Goal: Task Accomplishment & Management: Manage account settings

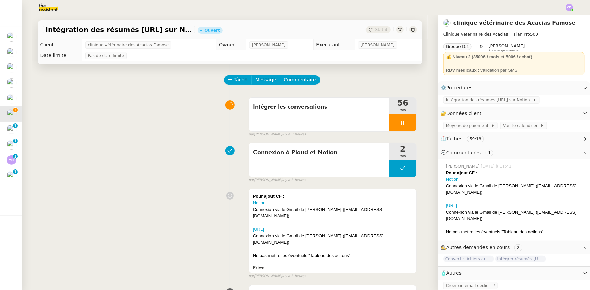
click at [389, 118] on div at bounding box center [402, 123] width 27 height 17
click at [407, 123] on icon at bounding box center [409, 122] width 5 height 5
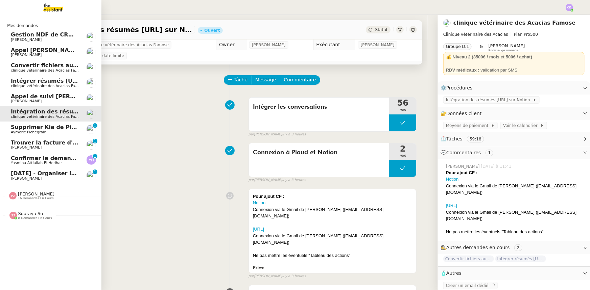
click at [18, 127] on span "Supprimer Kia de Pipedrive" at bounding box center [53, 127] width 84 height 6
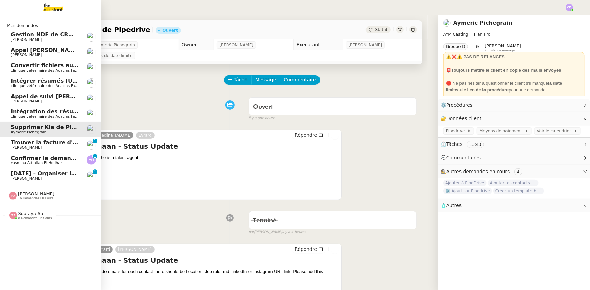
click at [30, 116] on span "clinique vétérinaire des Acacias Famose" at bounding box center [48, 117] width 74 height 4
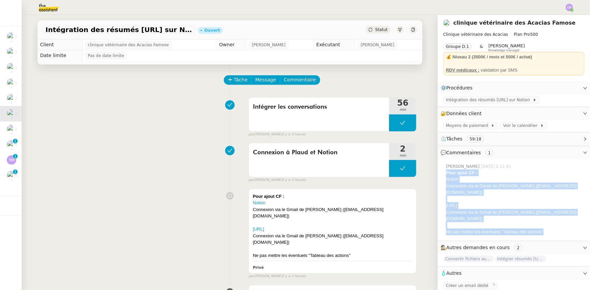
drag, startPoint x: 545, startPoint y: 218, endPoint x: 442, endPoint y: 175, distance: 111.8
click at [446, 175] on div "Pour ajout CF : Notion Connexion via le Gmail de [PERSON_NAME] ([EMAIL_ADDRESS]…" at bounding box center [515, 203] width 139 height 66
copy div "Pour ajout CF : Notion Connexion via le Gmail de [PERSON_NAME] ([EMAIL_ADDRESS]…"
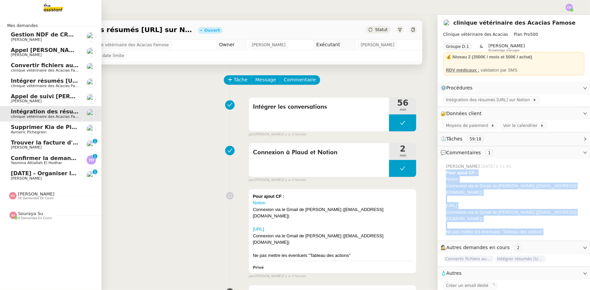
click at [25, 80] on span "Intégrer résumés [URL] dans Notion" at bounding box center [66, 81] width 110 height 6
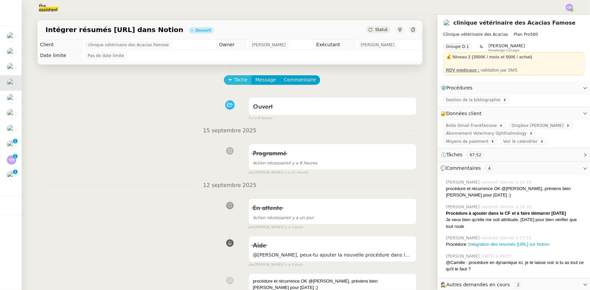
click at [234, 84] on span "Tâche" at bounding box center [241, 80] width 14 height 8
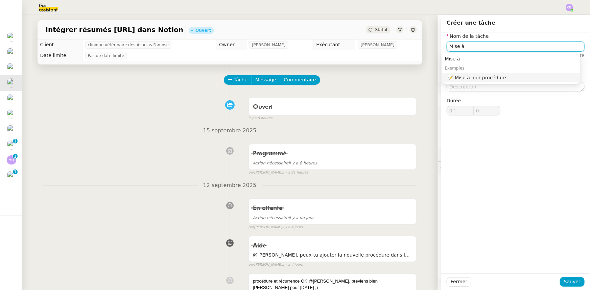
click at [474, 78] on div "📝 Mise à jour procédure" at bounding box center [513, 78] width 130 height 6
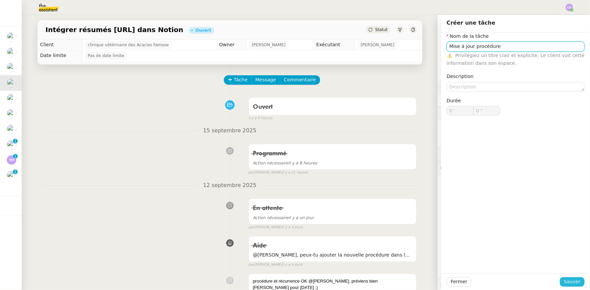
type input "Mise à jour procédure"
click at [568, 284] on span "Sauver" at bounding box center [572, 282] width 17 height 8
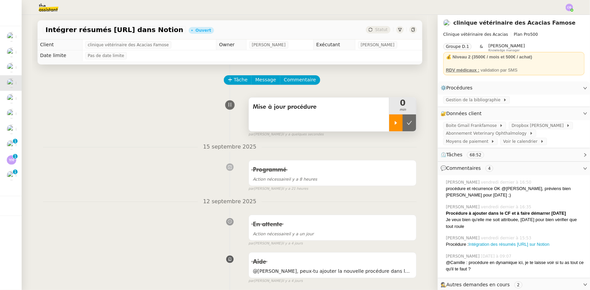
click at [389, 127] on div at bounding box center [396, 123] width 14 height 17
click at [295, 82] on span "Commentaire" at bounding box center [300, 80] width 32 height 8
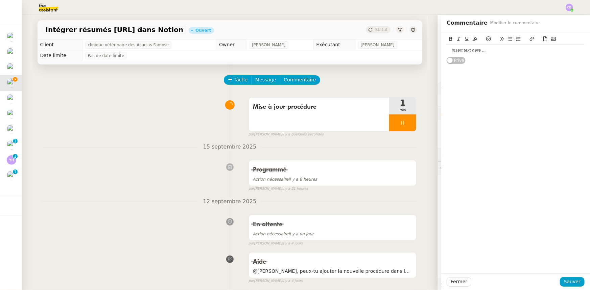
click at [475, 52] on div at bounding box center [516, 50] width 138 height 6
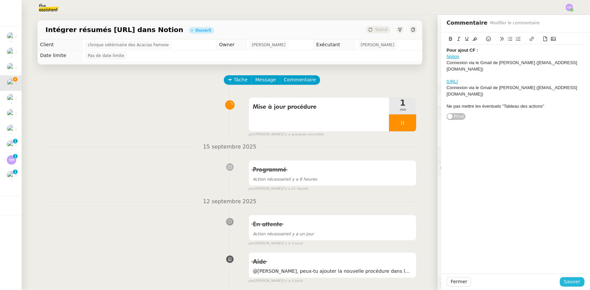
click at [564, 283] on span "Sauver" at bounding box center [572, 282] width 17 height 8
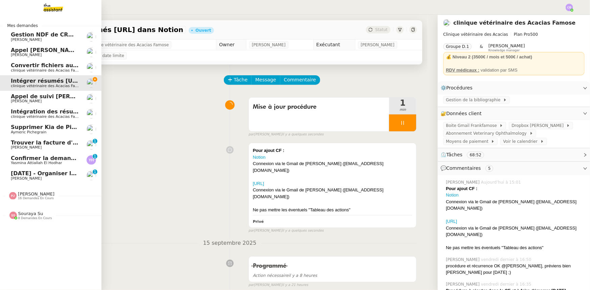
drag, startPoint x: 32, startPoint y: 113, endPoint x: 61, endPoint y: 121, distance: 30.0
click at [32, 113] on span "Intégration des résumés [URL] sur Notion - [DATE]" at bounding box center [88, 112] width 154 height 6
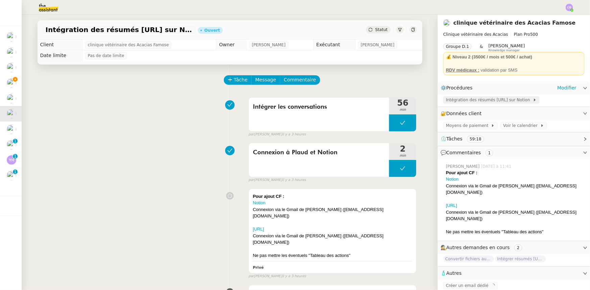
click at [479, 100] on span "Intégration des résumés [URL] sur Notion" at bounding box center [489, 100] width 87 height 7
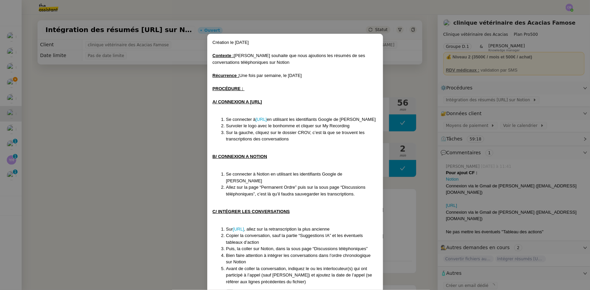
click at [189, 140] on nz-modal-container "Création le [DATE] Contexte : [PERSON_NAME] souhaite que nous ajoutions les rés…" at bounding box center [295, 145] width 590 height 290
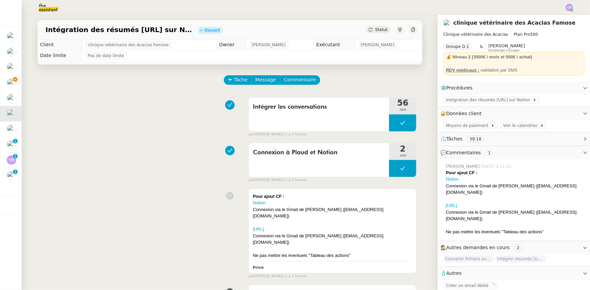
click at [481, 196] on div at bounding box center [515, 199] width 139 height 7
click at [384, 226] on div "[URL]" at bounding box center [333, 229] width 160 height 7
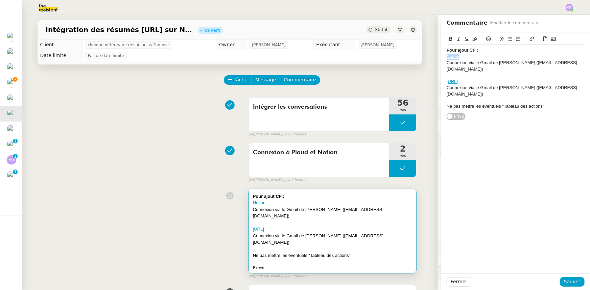
drag, startPoint x: 456, startPoint y: 57, endPoint x: 443, endPoint y: 57, distance: 13.9
click at [447, 57] on div "Notion" at bounding box center [516, 57] width 138 height 6
copy link "Notion"
click at [464, 282] on button "Fermer" at bounding box center [459, 282] width 25 height 9
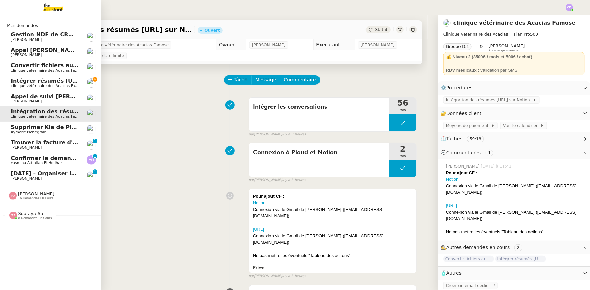
click at [17, 81] on span "Intégrer résumés [URL] dans Notion" at bounding box center [66, 81] width 110 height 6
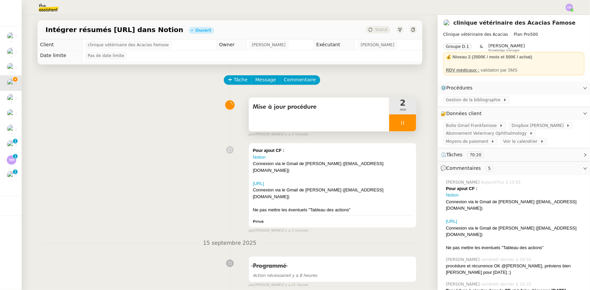
click at [390, 125] on div at bounding box center [402, 123] width 27 height 17
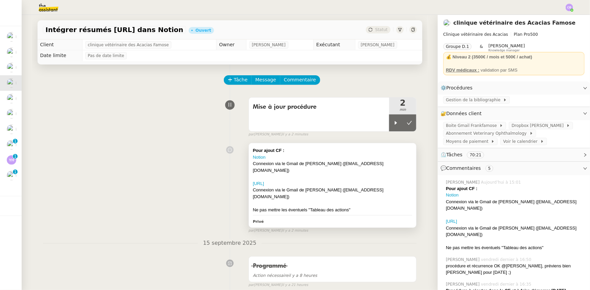
click at [370, 174] on div at bounding box center [333, 177] width 160 height 7
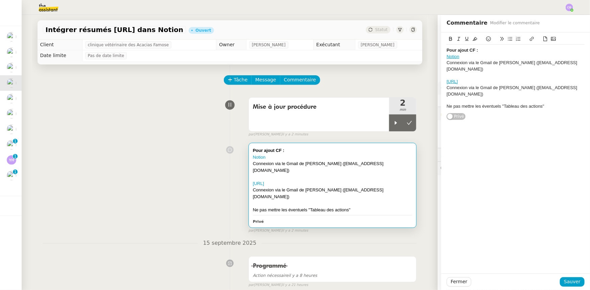
click at [478, 72] on div at bounding box center [516, 75] width 138 height 6
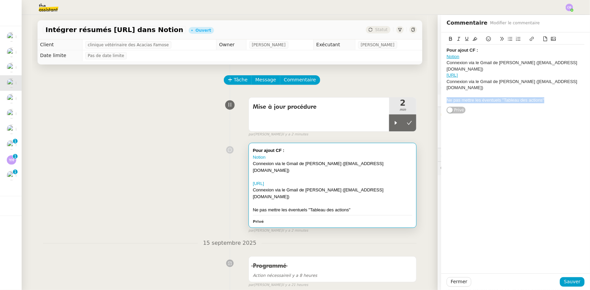
drag, startPoint x: 543, startPoint y: 86, endPoint x: 441, endPoint y: 88, distance: 102.1
click at [441, 88] on div "Pour ajout CF : Notion Connexion via le Gmail de [PERSON_NAME] ([EMAIL_ADDRESS]…" at bounding box center [515, 73] width 149 height 82
drag, startPoint x: 485, startPoint y: 88, endPoint x: 443, endPoint y: 88, distance: 42.3
click at [447, 97] on div "Procédure mise à jour (j'ai ajouté le lien Notion dans la procédure)" at bounding box center [516, 100] width 138 height 6
click at [529, 40] on icon at bounding box center [531, 39] width 5 height 5
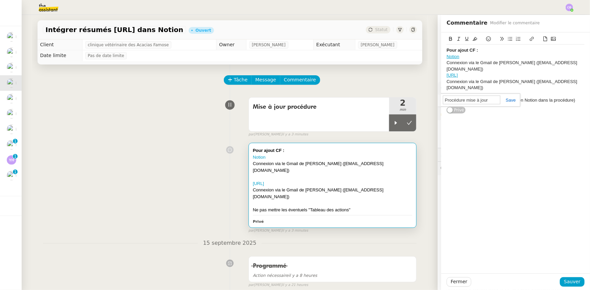
paste input "[URL][DOMAIN_NAME]"
type input "[URL][DOMAIN_NAME]"
click at [503, 101] on link at bounding box center [508, 100] width 16 height 5
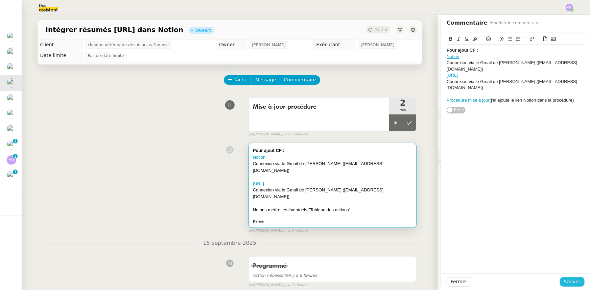
click at [566, 284] on span "Sauver" at bounding box center [572, 282] width 17 height 8
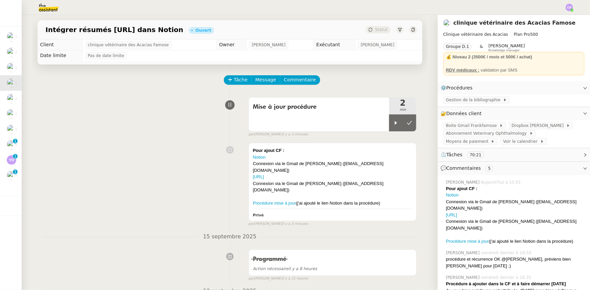
click at [465, 196] on div "Notion" at bounding box center [515, 195] width 139 height 7
click at [392, 127] on div at bounding box center [396, 123] width 14 height 17
click at [385, 174] on div "[URL]" at bounding box center [333, 177] width 160 height 7
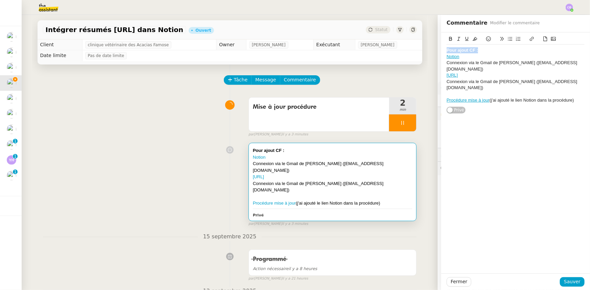
drag, startPoint x: 475, startPoint y: 50, endPoint x: 443, endPoint y: 49, distance: 31.8
click at [447, 49] on div "Pour ajout CF :" at bounding box center [516, 50] width 138 height 6
click at [473, 39] on icon at bounding box center [475, 39] width 5 height 5
click at [480, 91] on div at bounding box center [516, 94] width 138 height 6
drag, startPoint x: 498, startPoint y: 87, endPoint x: 443, endPoint y: 88, distance: 55.1
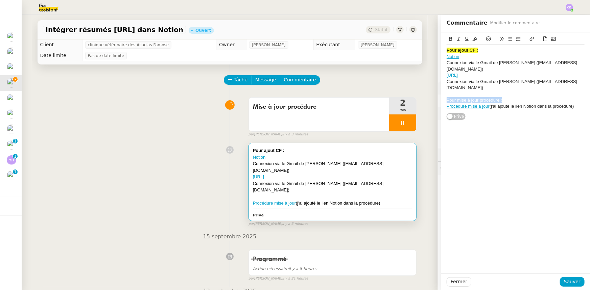
click at [447, 97] on div "Pour mise à jour procédure :" at bounding box center [516, 100] width 138 height 6
click at [448, 38] on icon at bounding box center [450, 39] width 5 height 5
click at [473, 40] on icon at bounding box center [475, 39] width 5 height 4
click at [494, 104] on div "Pour ajout CF : Notion Connexion via le Gmail de [PERSON_NAME] ([EMAIL_ADDRESS]…" at bounding box center [516, 76] width 138 height 88
click at [568, 281] on span "Sauver" at bounding box center [572, 282] width 17 height 8
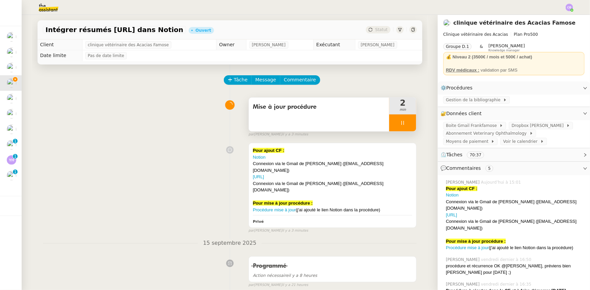
click at [389, 125] on div at bounding box center [402, 123] width 27 height 17
click at [405, 127] on button at bounding box center [410, 123] width 14 height 17
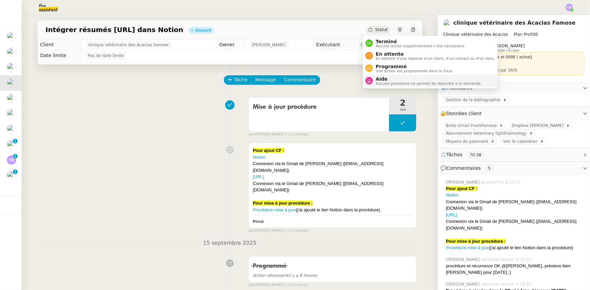
click at [389, 79] on span "Aide" at bounding box center [429, 78] width 106 height 5
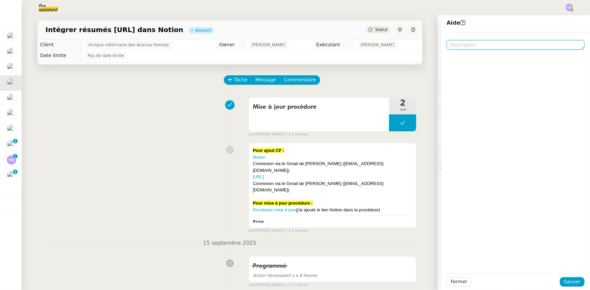
click at [484, 44] on textarea at bounding box center [516, 44] width 138 height 9
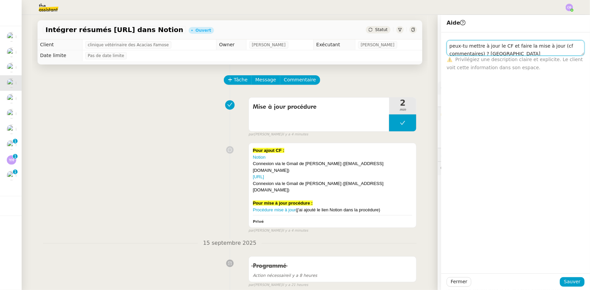
scroll to position [10, 0]
click at [528, 43] on textarea "@[PERSON_NAME], suite réalisation de la procédure, peux-tu mettre à jour le CF …" at bounding box center [516, 48] width 138 height 16
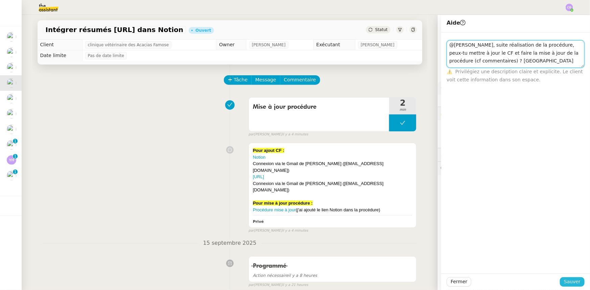
type textarea "@[PERSON_NAME], suite réalisation de la procédure, peux-tu mettre à jour le CF …"
click at [567, 281] on span "Sauver" at bounding box center [572, 282] width 17 height 8
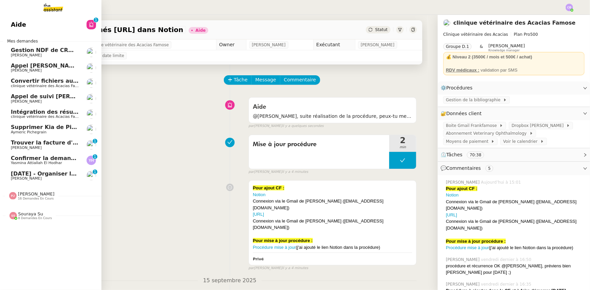
click at [57, 114] on span "Intégration des résumés [URL] sur Notion - [DATE]" at bounding box center [88, 112] width 154 height 6
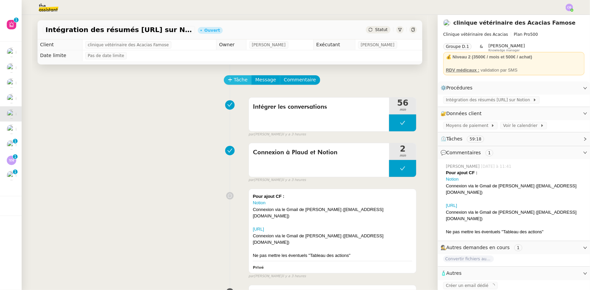
click at [234, 81] on span "Tâche" at bounding box center [241, 80] width 14 height 8
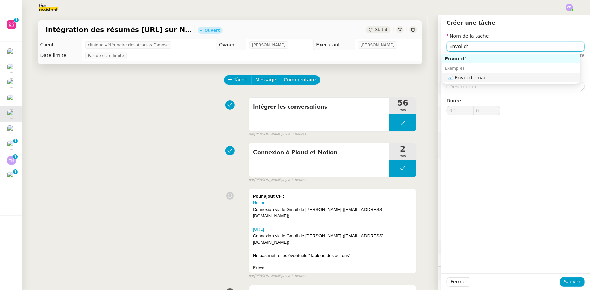
click at [485, 78] on div "📧 Envoi d'email" at bounding box center [513, 78] width 130 height 6
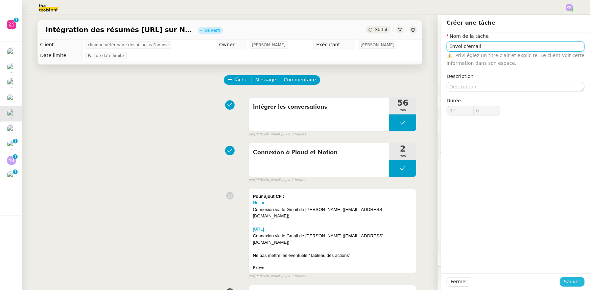
type input "Envoi d'email"
drag, startPoint x: 572, startPoint y: 281, endPoint x: 547, endPoint y: 262, distance: 31.6
click at [572, 281] on span "Sauver" at bounding box center [572, 282] width 17 height 8
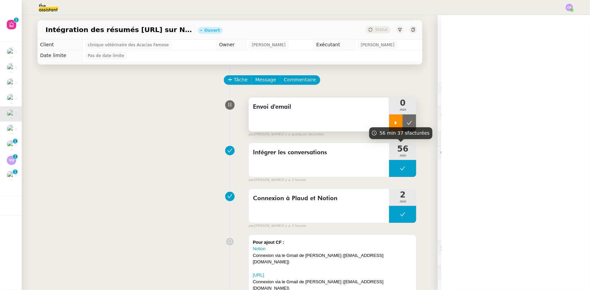
click at [389, 120] on div at bounding box center [396, 123] width 14 height 17
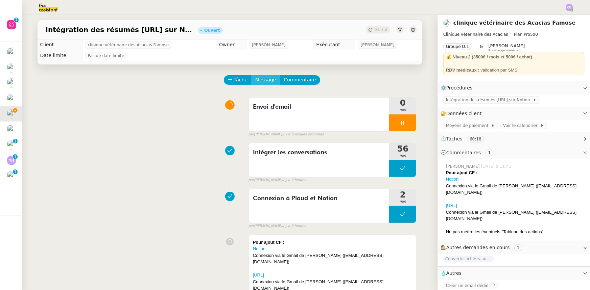
click at [255, 80] on span "Message" at bounding box center [265, 80] width 21 height 8
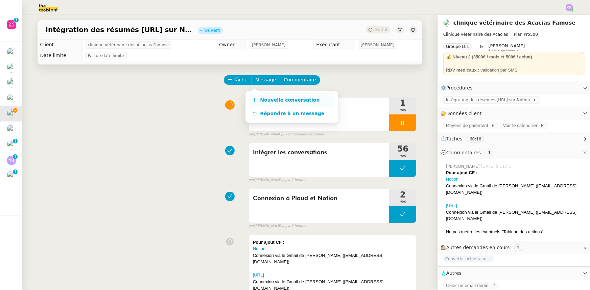
click at [277, 101] on span "Nouvelle conversation" at bounding box center [290, 99] width 60 height 5
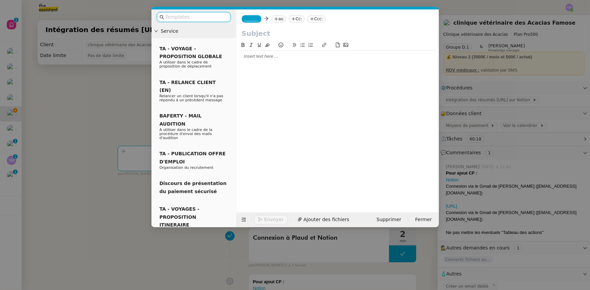
click at [248, 20] on span "_______" at bounding box center [251, 19] width 14 height 5
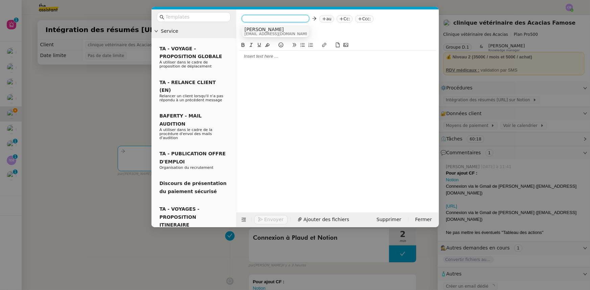
click at [263, 32] on span "[EMAIL_ADDRESS][DOMAIN_NAME]" at bounding box center [276, 34] width 65 height 4
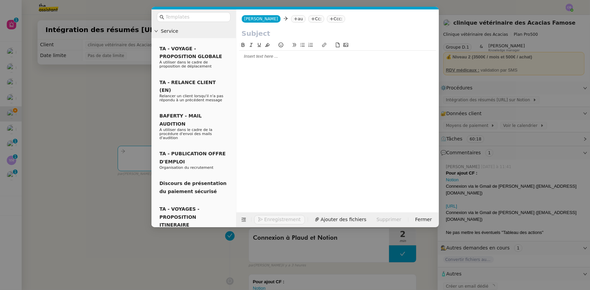
click at [291, 18] on nz-tag "au" at bounding box center [298, 18] width 15 height 7
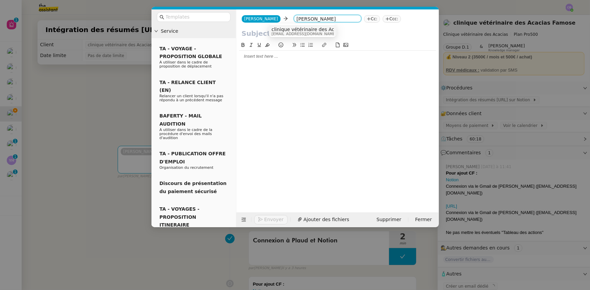
type input "[PERSON_NAME]"
click at [287, 30] on span "clinique vétérinaire des Acacias Famose" at bounding box center [318, 29] width 95 height 5
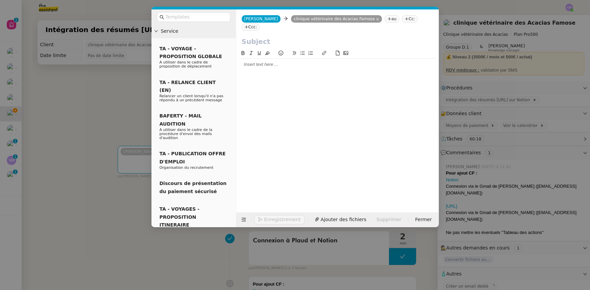
click at [276, 37] on input "text" at bounding box center [338, 42] width 192 height 10
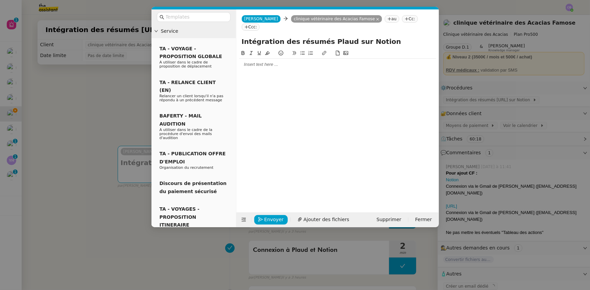
type input "Intégration des résumés Plaud sur Notion"
click at [267, 62] on div at bounding box center [337, 65] width 197 height 6
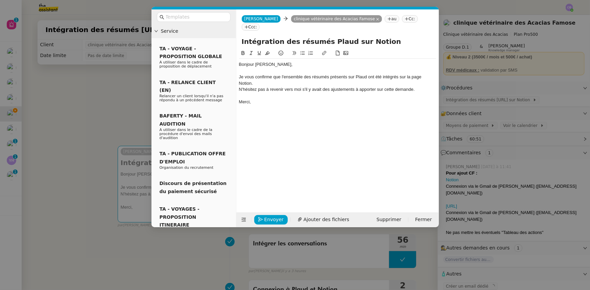
click at [384, 87] on div "N'hésitez pas à revenir vers moi s'il y avait des ajustements à apporter sur ce…" at bounding box center [337, 90] width 197 height 6
click at [305, 76] on div "Je vous confirme que l'ensemble des résumés présents sur Plaud ont été intégrés…" at bounding box center [337, 80] width 197 height 13
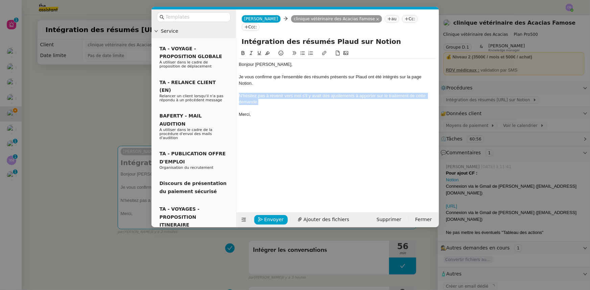
drag, startPoint x: 260, startPoint y: 95, endPoint x: 240, endPoint y: 90, distance: 21.3
click at [240, 93] on div "N'hésitez pas à revenir vers moi s'il y avait des ajustements à apporter sur le…" at bounding box center [337, 99] width 197 height 13
click at [251, 51] on icon at bounding box center [251, 53] width 5 height 5
click at [274, 105] on div at bounding box center [337, 108] width 197 height 6
drag, startPoint x: 310, startPoint y: 68, endPoint x: 290, endPoint y: 68, distance: 20.0
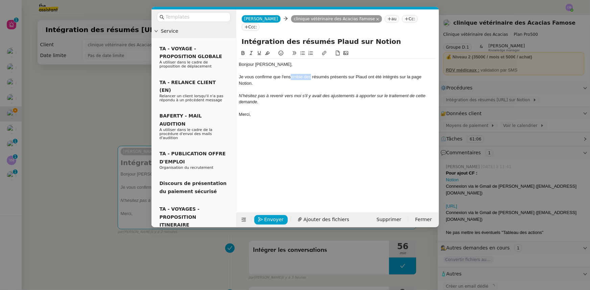
click at [290, 74] on div "Je vous confirme que l'ensemble des résumés présents sur Plaud ont été intégrés…" at bounding box center [337, 80] width 197 height 13
click at [307, 77] on div "Je vous confirme que l'ensemble des résumés présents sur Plaud ont été intégrés…" at bounding box center [337, 80] width 197 height 13
click at [131, 108] on nz-modal-container "Service TA - VOYAGE - PROPOSITION GLOBALE A utiliser dans le cadre de propositi…" at bounding box center [295, 145] width 590 height 290
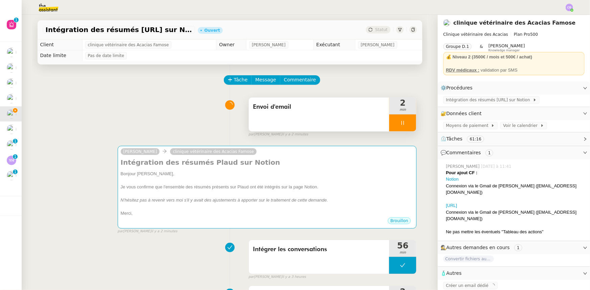
click at [389, 124] on div at bounding box center [402, 123] width 27 height 17
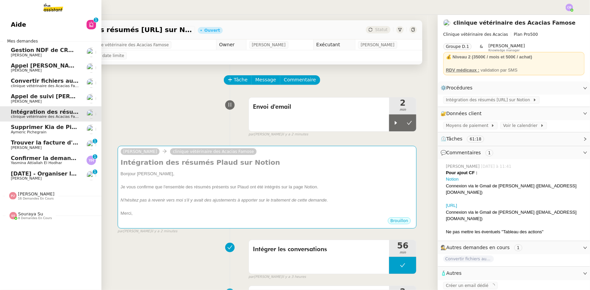
click at [25, 144] on span "Trouver la facture d'électricité" at bounding box center [57, 143] width 93 height 6
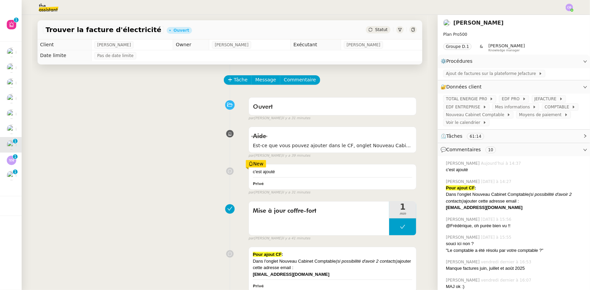
click at [141, 166] on div "c'est ajouté Privé New par [PERSON_NAME] il y a 31 minutes" at bounding box center [230, 178] width 374 height 34
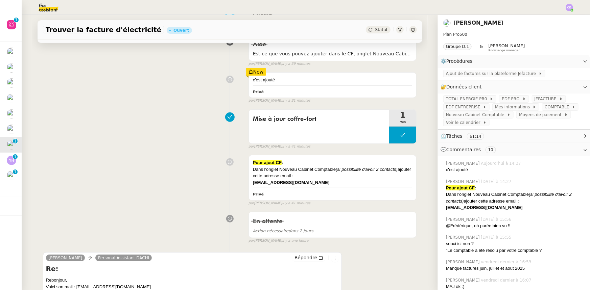
scroll to position [153, 0]
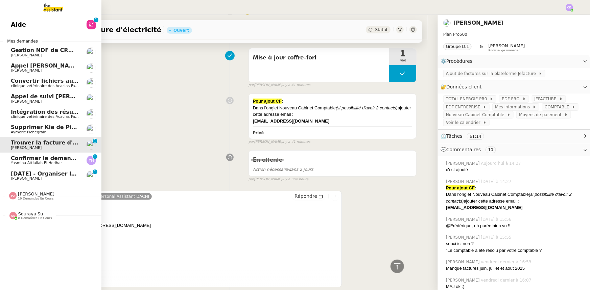
click at [16, 160] on span "Confirmer la demande de raccordement à la fibre" at bounding box center [86, 158] width 150 height 6
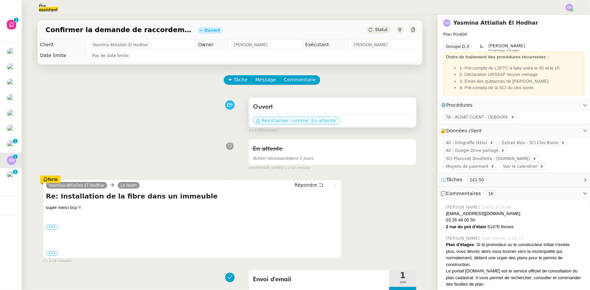
click at [308, 122] on span "' En attente'" at bounding box center [322, 120] width 29 height 7
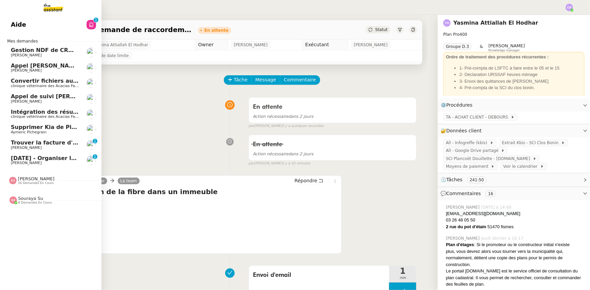
click at [29, 161] on span "[DATE] - Organiser le vol [GEOGRAPHIC_DATA]-[GEOGRAPHIC_DATA]" at bounding box center [114, 158] width 206 height 6
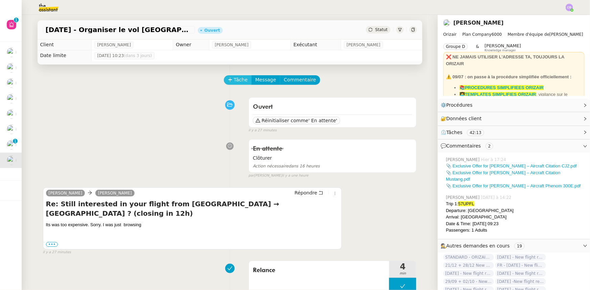
click at [236, 83] on span "Tâche" at bounding box center [241, 80] width 14 height 8
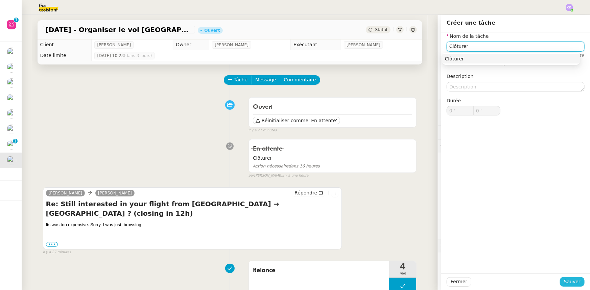
type input "Clôturer"
click at [570, 282] on span "Sauver" at bounding box center [572, 282] width 17 height 8
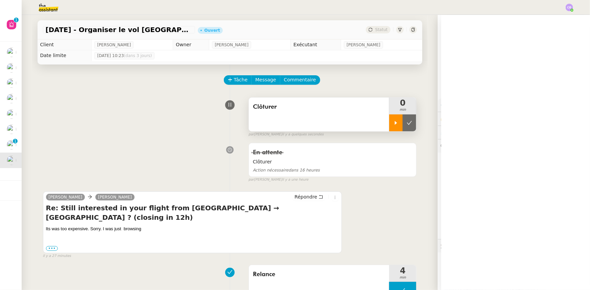
click at [389, 124] on div at bounding box center [396, 123] width 14 height 17
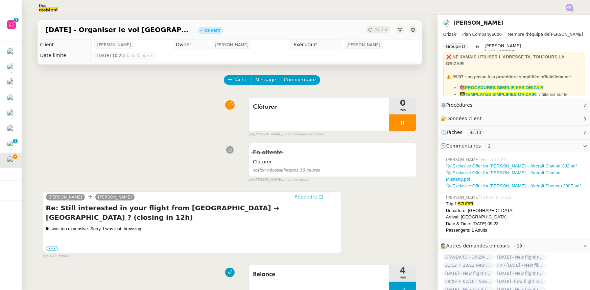
click at [297, 197] on span "Répondre" at bounding box center [305, 197] width 23 height 7
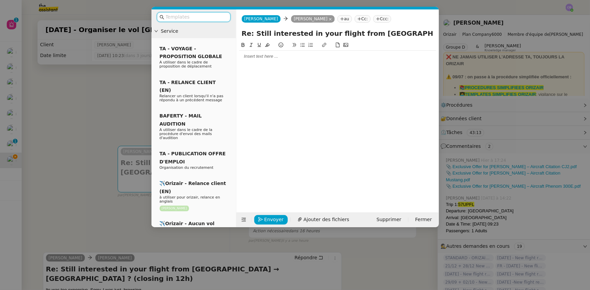
click at [183, 17] on input "text" at bounding box center [196, 17] width 61 height 8
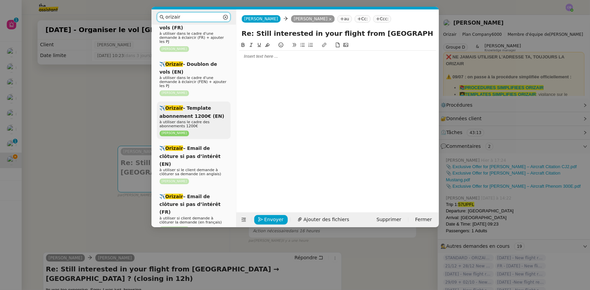
scroll to position [215, 0]
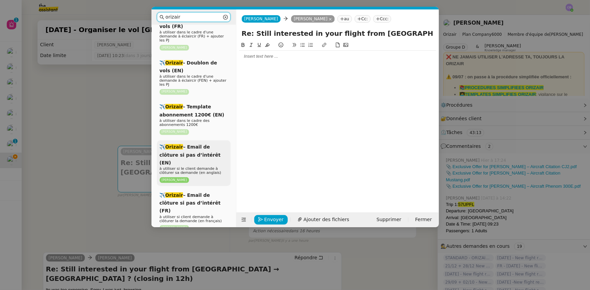
type input "orizair"
click at [207, 141] on div "✈️ Orizair – Email de clôture si pas d’intérêt (EN) à utiliser si le client dem…" at bounding box center [194, 163] width 74 height 45
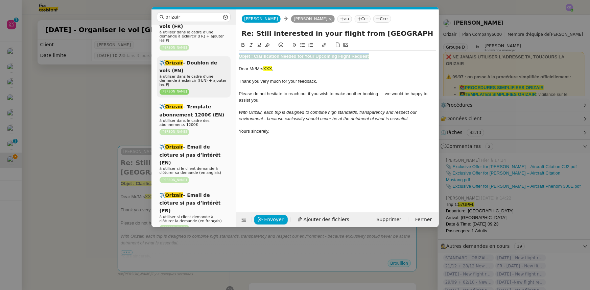
drag, startPoint x: 371, startPoint y: 55, endPoint x: 222, endPoint y: 56, distance: 149.1
click at [222, 56] on nz-layout "orizair Service Orizair - Bilan des demandes de la semaine à utiliser le [DATE]…" at bounding box center [294, 118] width 287 height 218
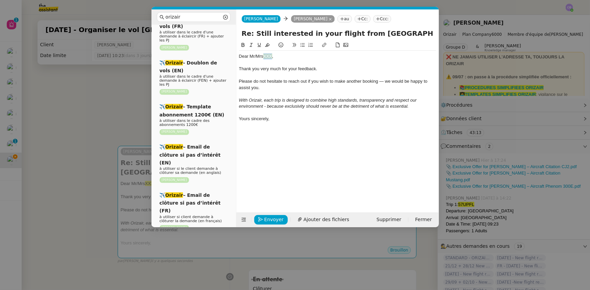
drag, startPoint x: 273, startPoint y: 57, endPoint x: 265, endPoint y: 57, distance: 7.8
click at [265, 57] on div "Dear Mr/Mrs [PERSON_NAME] ," at bounding box center [337, 56] width 197 height 6
drag, startPoint x: 281, startPoint y: 69, endPoint x: 261, endPoint y: 69, distance: 19.3
click at [261, 69] on span "Thank you very much for your feedback." at bounding box center [278, 68] width 78 height 5
click at [270, 90] on div "Please do not hesitate to reach out if you wish to make another booking — we wo…" at bounding box center [337, 84] width 197 height 13
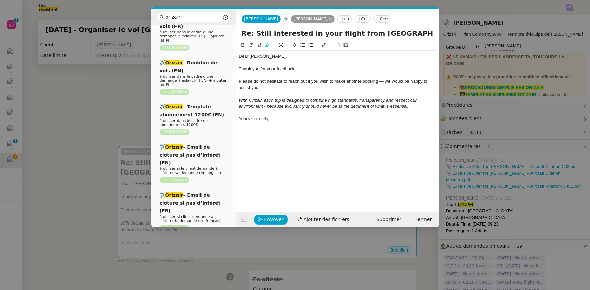
click at [243, 219] on icon at bounding box center [243, 220] width 4 height 4
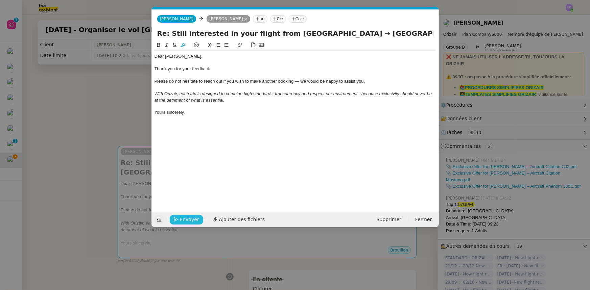
click at [196, 220] on button "Envoyer" at bounding box center [186, 219] width 33 height 9
click at [196, 220] on span "Confirmer l'envoi" at bounding box center [200, 220] width 41 height 8
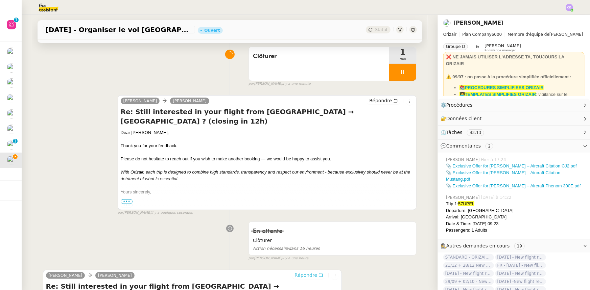
scroll to position [0, 0]
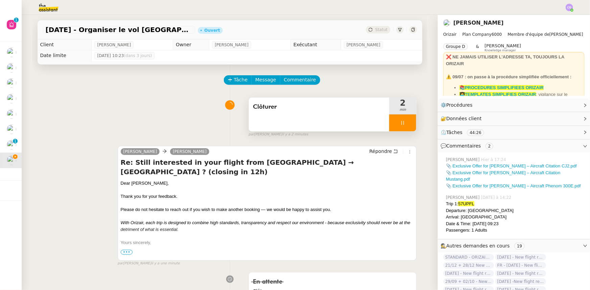
click at [389, 119] on div at bounding box center [402, 123] width 27 height 17
click at [407, 123] on icon at bounding box center [409, 122] width 5 height 5
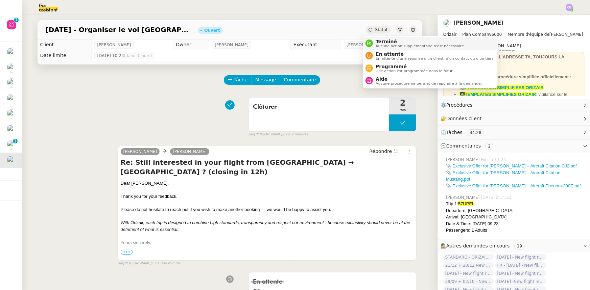
click at [382, 44] on span "Aucune action supplémentaire n'est nécessaire." at bounding box center [420, 46] width 89 height 4
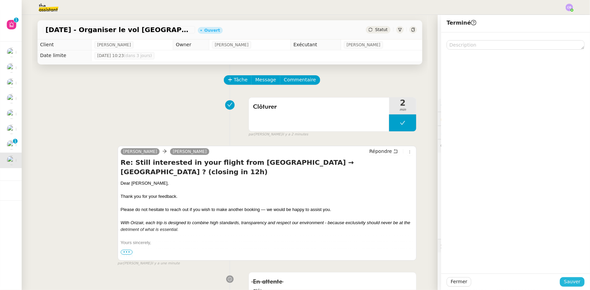
click at [566, 282] on span "Sauver" at bounding box center [572, 282] width 17 height 8
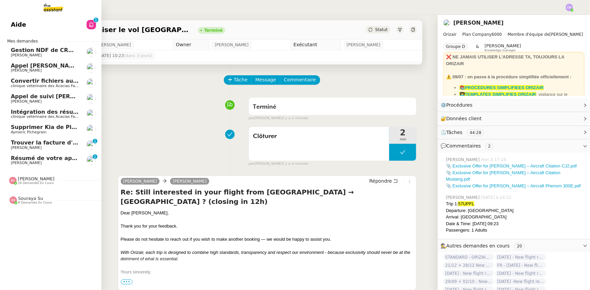
click at [63, 160] on span "Résumé de votre appel avec [PERSON_NAME] ([DATE] 15:01)" at bounding box center [103, 158] width 185 height 6
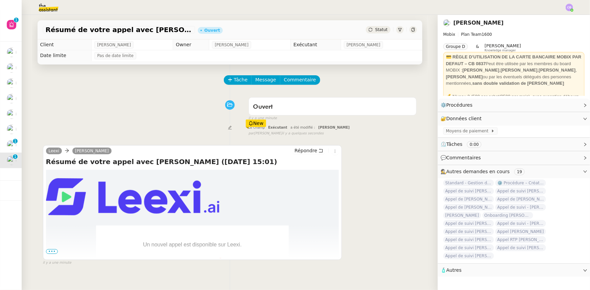
click at [51, 254] on span "•••" at bounding box center [52, 252] width 12 height 5
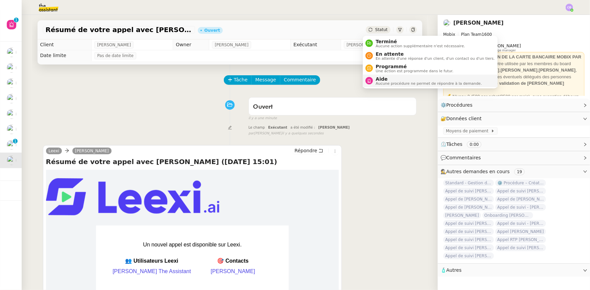
click at [388, 81] on span "Aide" at bounding box center [429, 78] width 106 height 5
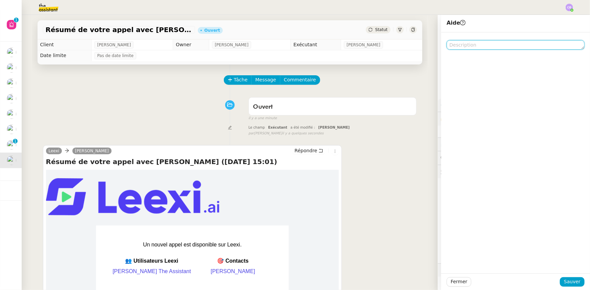
click at [460, 43] on textarea at bounding box center [516, 44] width 138 height 9
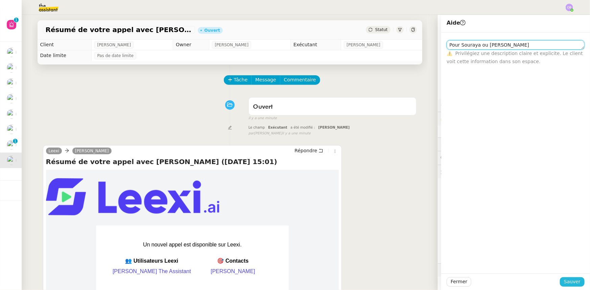
type textarea "Pour Souraya ou [PERSON_NAME]"
click at [568, 281] on span "Sauver" at bounding box center [572, 282] width 17 height 8
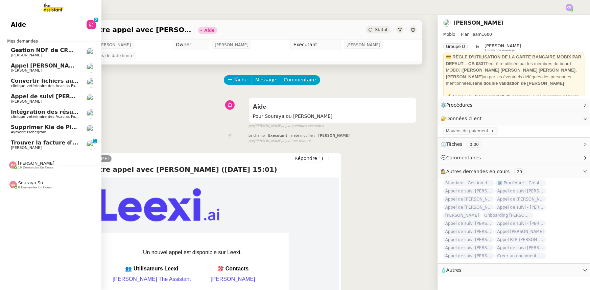
click at [33, 143] on span "Trouver la facture d'électricité" at bounding box center [57, 143] width 93 height 6
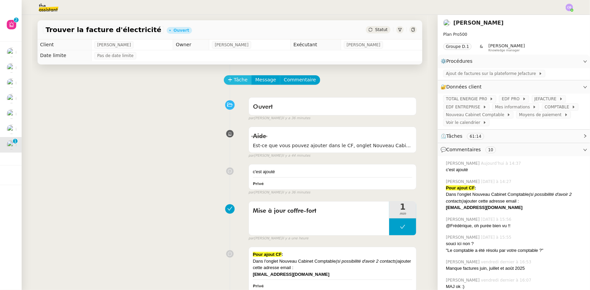
click at [234, 82] on span "Tâche" at bounding box center [241, 80] width 14 height 8
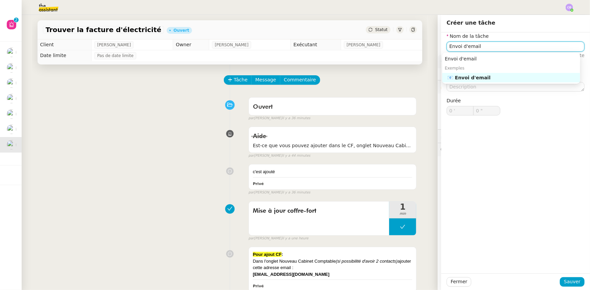
click at [477, 79] on div "📧 Envoi d'email" at bounding box center [513, 78] width 130 height 6
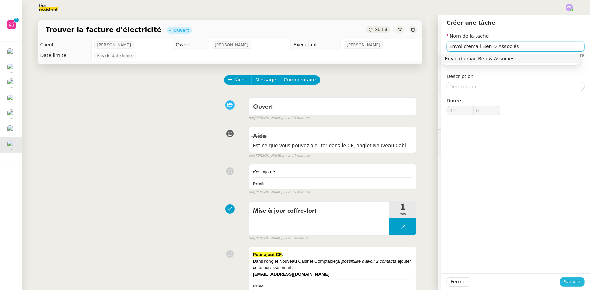
type input "Envoi d'email Ben & Associés"
click at [569, 281] on span "Sauver" at bounding box center [572, 282] width 17 height 8
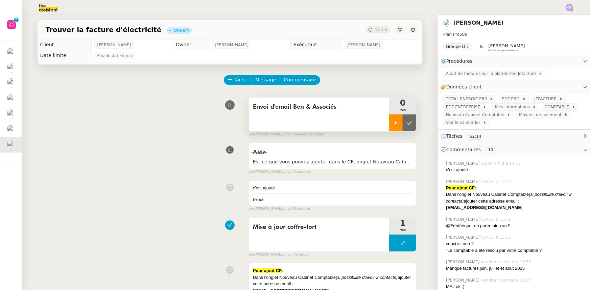
click at [389, 124] on div at bounding box center [396, 123] width 14 height 17
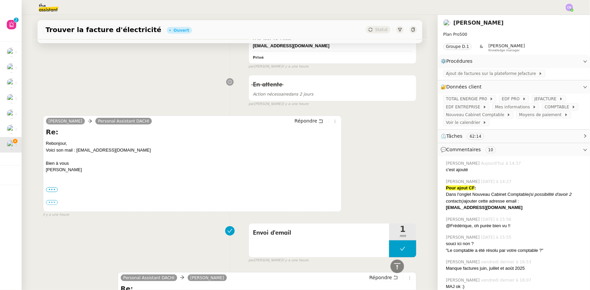
scroll to position [246, 0]
drag, startPoint x: 155, startPoint y: 151, endPoint x: 84, endPoint y: 151, distance: 70.7
click at [84, 151] on div "Voici son mail : [EMAIL_ADDRESS][DOMAIN_NAME] Bien à vous [PERSON_NAME] ••• Le …" at bounding box center [192, 175] width 293 height 59
copy div "[EMAIL_ADDRESS][DOMAIN_NAME]"
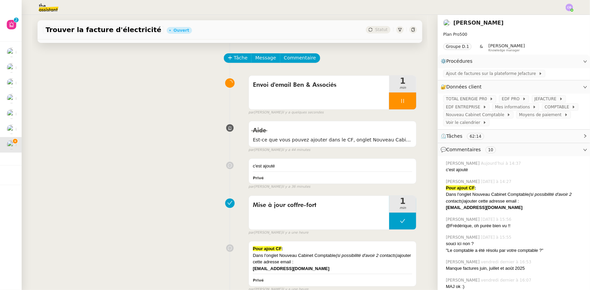
scroll to position [0, 0]
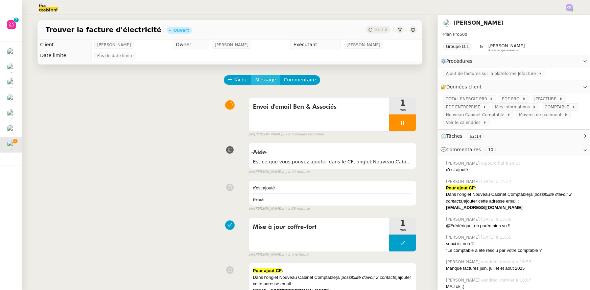
click at [257, 81] on span "Message" at bounding box center [265, 80] width 21 height 8
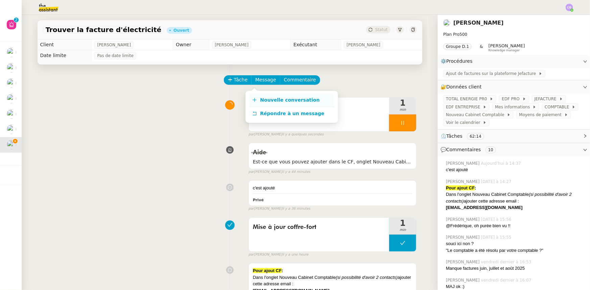
click at [274, 100] on span "Nouvelle conversation" at bounding box center [290, 99] width 60 height 5
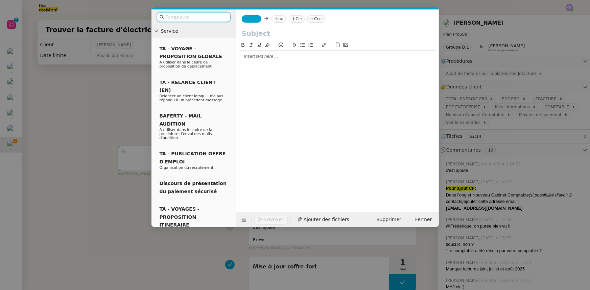
click at [253, 20] on span "_______" at bounding box center [251, 19] width 14 height 5
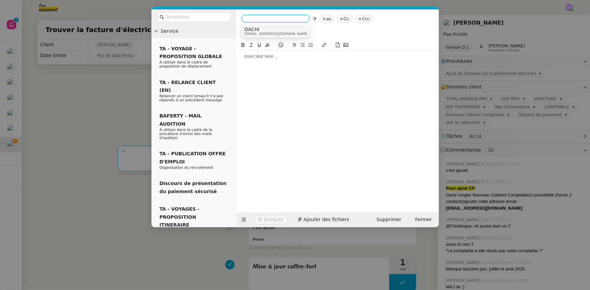
scroll to position [2, 0]
click at [277, 84] on div at bounding box center [337, 121] width 197 height 161
click at [277, 19] on nz-tag "au" at bounding box center [278, 18] width 15 height 7
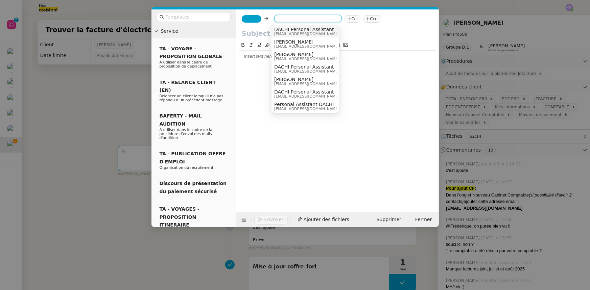
paste input "[EMAIL_ADDRESS][DOMAIN_NAME]"
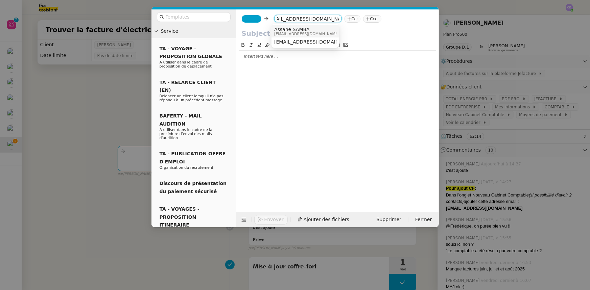
type input "[EMAIL_ADDRESS][DOMAIN_NAME]"
click at [284, 30] on span "Assane SAMBA" at bounding box center [306, 29] width 65 height 5
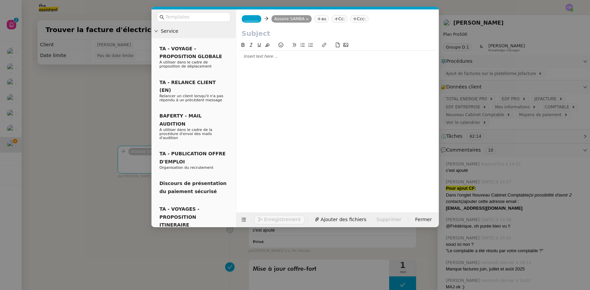
click at [132, 112] on nz-modal-container "Service TA - VOYAGE - PROPOSITION GLOBALE A utiliser dans le cadre de propositi…" at bounding box center [295, 145] width 590 height 290
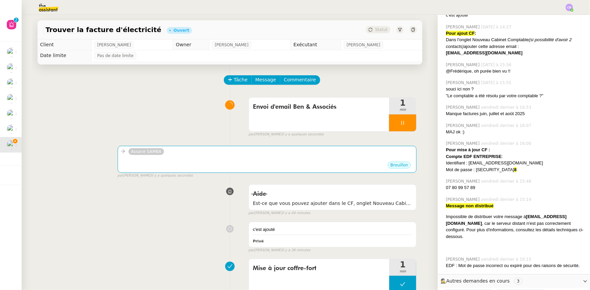
scroll to position [197, 0]
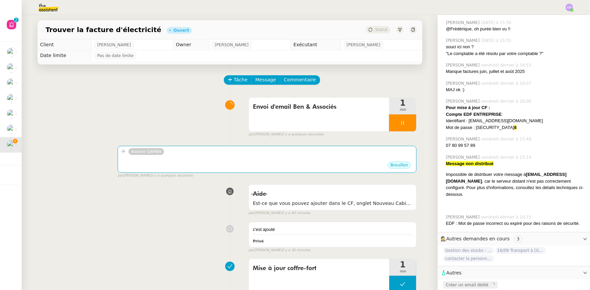
click at [474, 283] on span "Créer un email dédié" at bounding box center [467, 285] width 43 height 5
click at [321, 165] on div "Brouillon" at bounding box center [267, 166] width 293 height 10
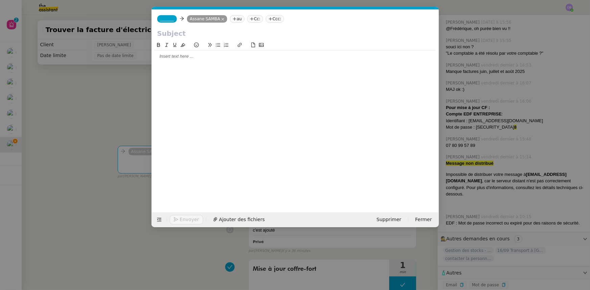
scroll to position [0, 14]
click at [168, 20] on span "_______" at bounding box center [167, 19] width 14 height 5
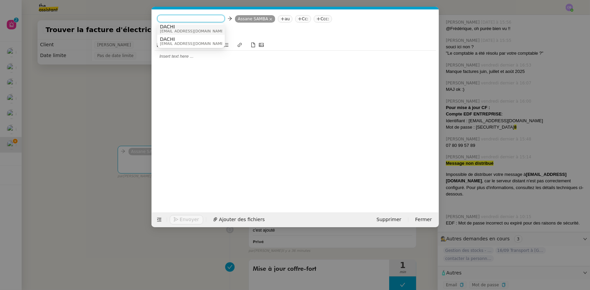
scroll to position [3, 0]
click at [183, 41] on span "[EMAIL_ADDRESS][DOMAIN_NAME]" at bounding box center [192, 43] width 65 height 4
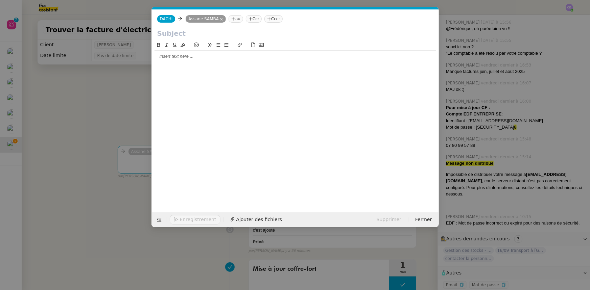
click at [180, 34] on input "text" at bounding box center [295, 33] width 276 height 10
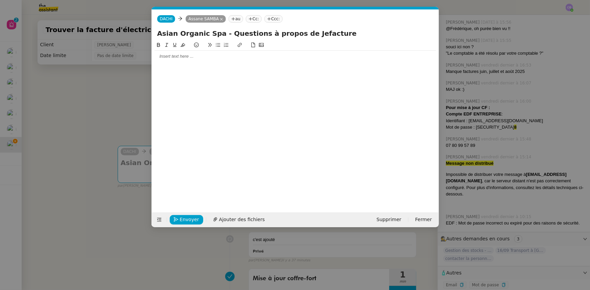
type input "Asian Organic Spa - Questions à propos de Jefacture"
click at [193, 55] on div at bounding box center [296, 56] width 282 height 6
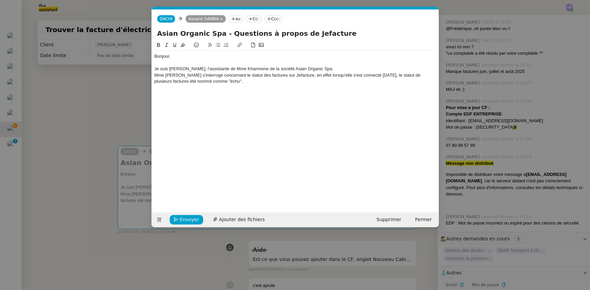
click at [321, 68] on div "Je suis [PERSON_NAME], l'assistante de Mme Khamvene de la société Asian Organic…" at bounding box center [296, 69] width 282 height 6
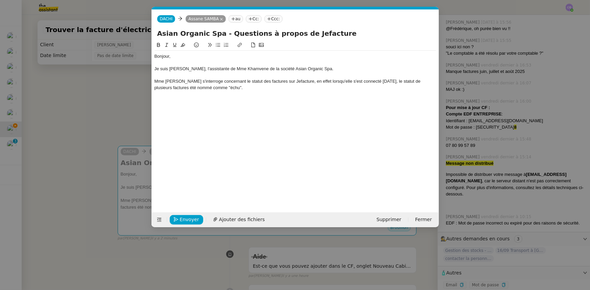
click at [366, 81] on div "Mme [PERSON_NAME] s'interroge concernant le statut des factures sur Jefacture, …" at bounding box center [296, 84] width 282 height 13
click at [175, 89] on div "Mme [PERSON_NAME] s'interroge concernant le statut des factures sur Jefacture, …" at bounding box center [296, 84] width 282 height 13
click at [0, 0] on lt-strong "ait" at bounding box center [0, 0] width 0 height 0
click at [188, 87] on div "Mme [PERSON_NAME] s'interroge concernant le statut des factures sur Jefacture, …" at bounding box center [296, 84] width 282 height 13
click at [165, 100] on div at bounding box center [296, 100] width 282 height 6
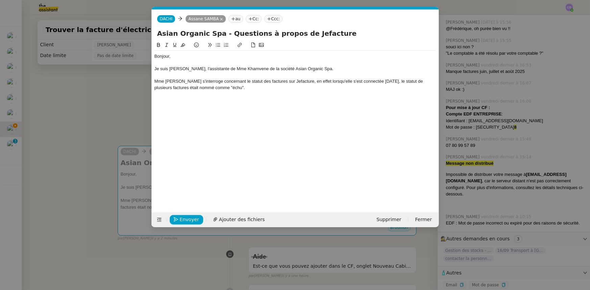
click at [219, 45] on icon at bounding box center [218, 45] width 4 height 4
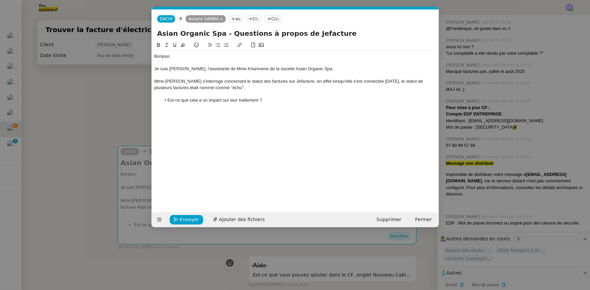
click at [129, 100] on nz-modal-container "Service TA - VOYAGE - PROPOSITION GLOBALE A utiliser dans le cadre de propositi…" at bounding box center [295, 145] width 590 height 290
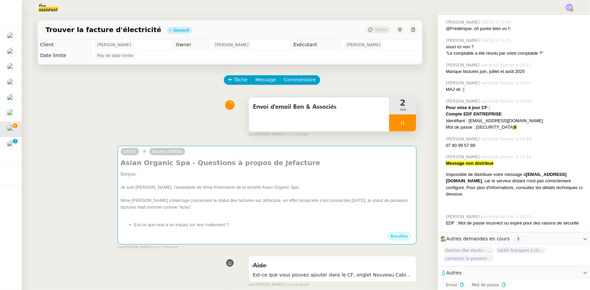
scroll to position [197, 0]
click at [389, 127] on div at bounding box center [402, 123] width 27 height 17
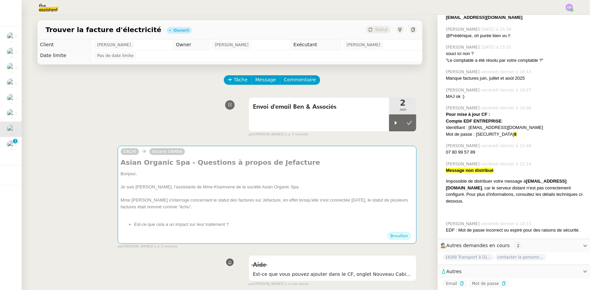
scroll to position [189, 0]
click at [393, 124] on icon at bounding box center [395, 122] width 5 height 5
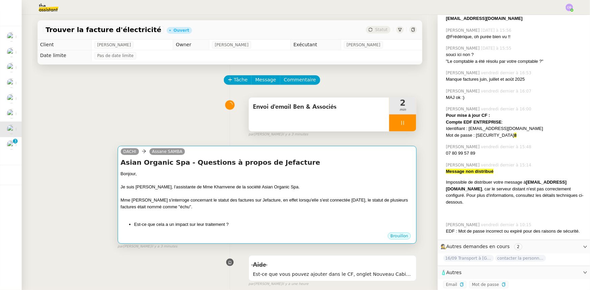
click at [331, 206] on div "Mme [PERSON_NAME] s'interroge concernant le statut des factures sur Jefacture, …" at bounding box center [267, 203] width 293 height 13
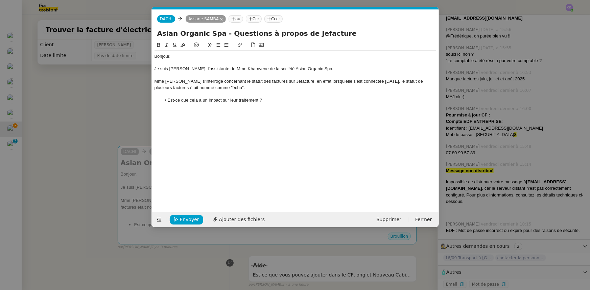
scroll to position [0, 14]
click at [169, 87] on div "Mme [PERSON_NAME] s'interroge concernant le statut des factures sur Jefacture, …" at bounding box center [296, 84] width 282 height 13
click at [268, 87] on div "Mme [PERSON_NAME] s'interroge concernant le statut des factures sur Jefacture, …" at bounding box center [296, 84] width 282 height 13
click at [266, 101] on li "Est-ce que cela a un impact sur leur traitement ?" at bounding box center [298, 100] width 275 height 6
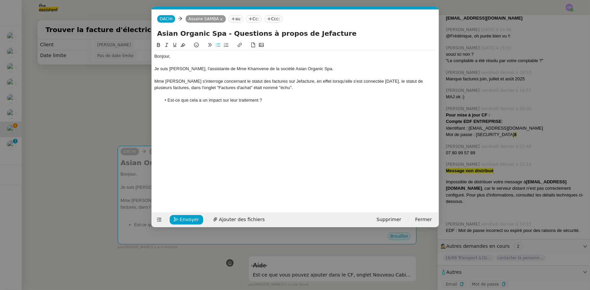
click at [273, 86] on div "Mme [PERSON_NAME] s'interroge concernant le statut des factures sur Jefacture, …" at bounding box center [296, 84] width 282 height 13
drag, startPoint x: 298, startPoint y: 88, endPoint x: 275, endPoint y: 88, distance: 23.3
click at [275, 88] on div "Mme [PERSON_NAME] s'interroge concernant le statut des factures sur Jefacture, …" at bounding box center [296, 84] width 282 height 13
click at [167, 47] on icon at bounding box center [166, 45] width 3 height 4
click at [269, 108] on div "Bonjour, Je suis [PERSON_NAME], l'assistante de Mme Khamvene de la société Asia…" at bounding box center [296, 121] width 282 height 161
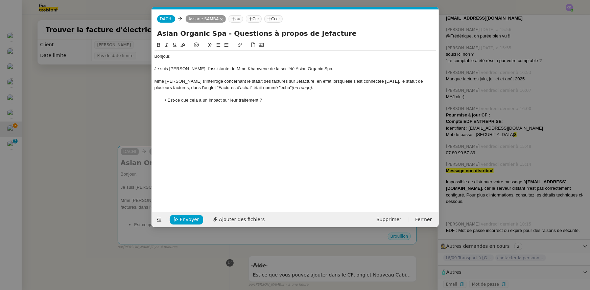
click at [197, 94] on div at bounding box center [296, 94] width 282 height 6
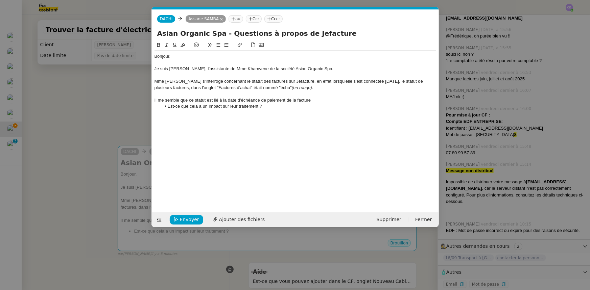
click at [213, 100] on div "Il me semble que ce statut est lié à la date d'échéance de paiement de la factu…" at bounding box center [296, 100] width 282 height 6
click at [337, 100] on div "Il me semble que ce statut est uniquement lié à la date d'échéance de paiement …" at bounding box center [296, 100] width 282 height 6
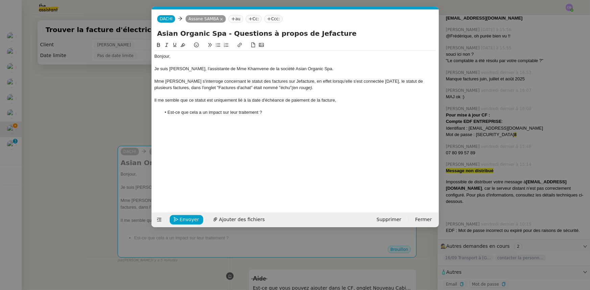
click at [177, 110] on li "Est-ce que cela a un impact sur leur traitement ?" at bounding box center [298, 113] width 275 height 6
click at [347, 101] on div "Il me semble que ce statut est uniquement lié à la date d'échéance de paiement …" at bounding box center [296, 100] width 282 height 6
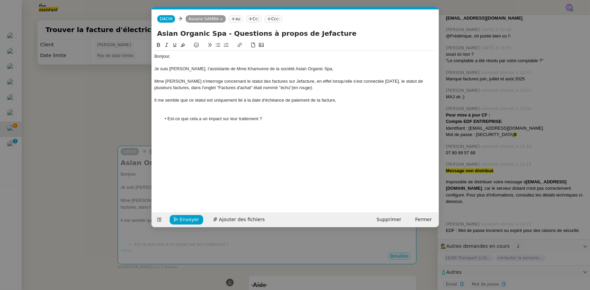
click at [216, 45] on icon at bounding box center [218, 45] width 5 height 5
drag, startPoint x: 191, startPoint y: 119, endPoint x: 192, endPoint y: 123, distance: 4.3
click at [191, 120] on li "Est-ce que cela a un impact sur leur traitement ?" at bounding box center [298, 119] width 275 height 6
click at [178, 119] on li "Cela a un impact sur leur traitement ?" at bounding box center [298, 119] width 275 height 6
click at [256, 120] on li "Cela n'a pas d'impact sur leur traitement ?" at bounding box center [298, 119] width 275 height 6
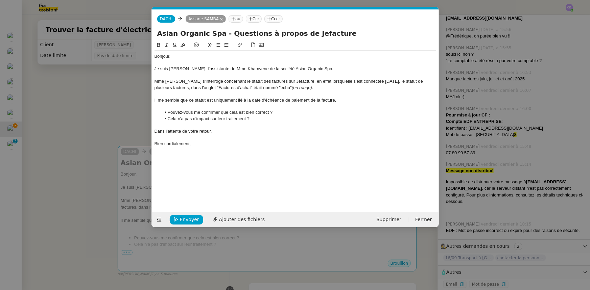
click at [155, 81] on div "Mme [PERSON_NAME] s'interroge concernant le statut des factures sur Jefacture, …" at bounding box center [296, 84] width 282 height 13
click at [222, 80] on div "Je me permets de vous contacter car Mme [PERSON_NAME] s'interroge concernant le…" at bounding box center [296, 84] width 282 height 13
click at [0, 0] on lt-span ", car" at bounding box center [0, 0] width 0 height 0
click at [293, 81] on div "Je me permets de vous contacter, car Mme [PERSON_NAME] s'interroge concernant l…" at bounding box center [296, 84] width 282 height 13
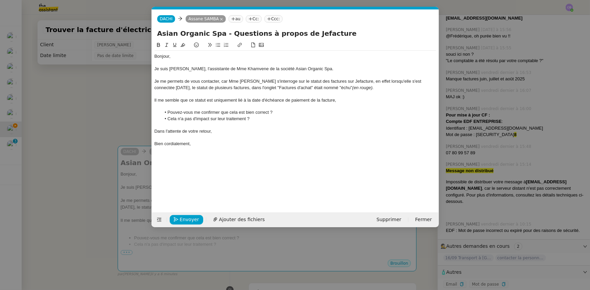
drag, startPoint x: 339, startPoint y: 81, endPoint x: 342, endPoint y: 85, distance: 5.3
click at [340, 81] on div "Je me permets de vous contacter, car Mme [PERSON_NAME] s'interroge sur le statu…" at bounding box center [296, 84] width 282 height 13
click at [333, 81] on div "Je me permets de vous contacter, car Mme [PERSON_NAME] s'interroge sur le statu…" at bounding box center [296, 84] width 282 height 13
click at [394, 80] on div "Je me permets de vous contacter, car Mme [PERSON_NAME] s'interroge sur le statu…" at bounding box center [296, 84] width 282 height 13
drag, startPoint x: 416, startPoint y: 81, endPoint x: 417, endPoint y: 91, distance: 9.9
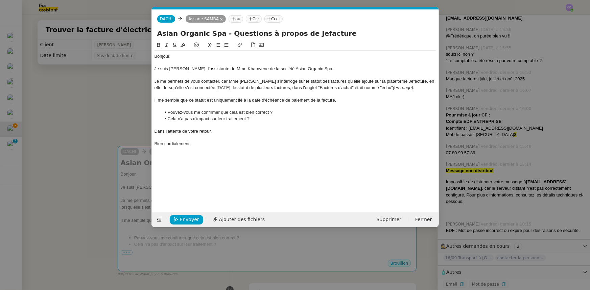
click at [416, 82] on div "Je me permets de vous contacter, car Mme [PERSON_NAME] s'interroge sur le statu…" at bounding box center [296, 84] width 282 height 13
click at [169, 88] on div "En effet lorsqu'elle s'est connectée [DATE], le statut de plusieurs factures, d…" at bounding box center [296, 88] width 282 height 6
drag, startPoint x: 402, startPoint y: 88, endPoint x: 393, endPoint y: 88, distance: 8.8
click at [393, 88] on div "En effet, lorsqu'elle s'est connectée [DATE], le statut de plusieurs factures, …" at bounding box center [296, 88] width 282 height 6
click at [158, 46] on icon at bounding box center [158, 45] width 5 height 5
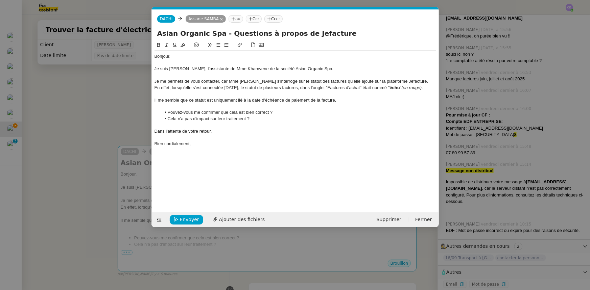
click at [325, 104] on div at bounding box center [296, 106] width 282 height 6
click at [182, 118] on li "Cela n'a pas d'impact sur leur traitement ?" at bounding box center [298, 119] width 275 height 6
click at [180, 119] on li "Cela a pas d'impact sur leur traitement ?" at bounding box center [298, 119] width 275 height 6
click at [252, 120] on li "Cela a-t-il un impact sur leur traitement ?" at bounding box center [298, 119] width 275 height 6
click at [257, 119] on li "Cela a-t-il un impact sur leur traitement ?" at bounding box center [298, 119] width 275 height 6
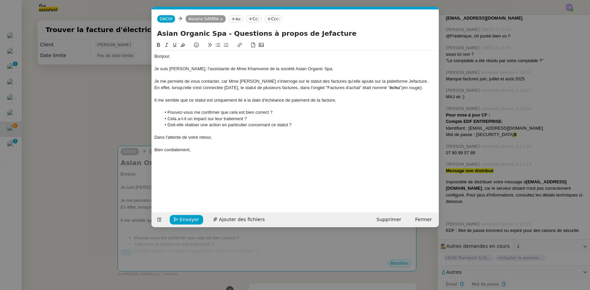
click at [128, 124] on nz-modal-container "Service TA - VOYAGE - PROPOSITION GLOBALE A utiliser dans le cadre de propositi…" at bounding box center [295, 145] width 590 height 290
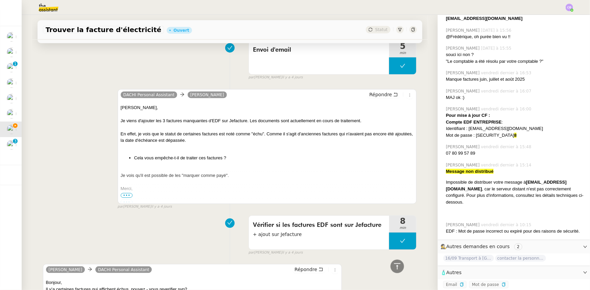
scroll to position [1721, 0]
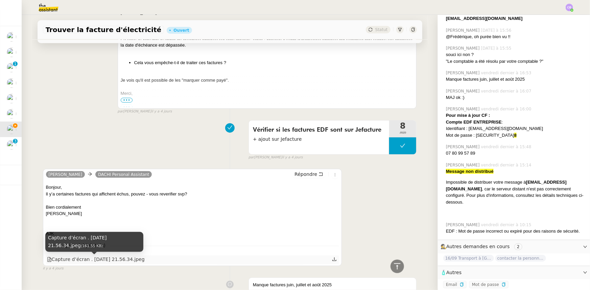
click at [111, 262] on div "Capture d’écran . [DATE] 21.56.34.jpeg" at bounding box center [96, 260] width 98 height 8
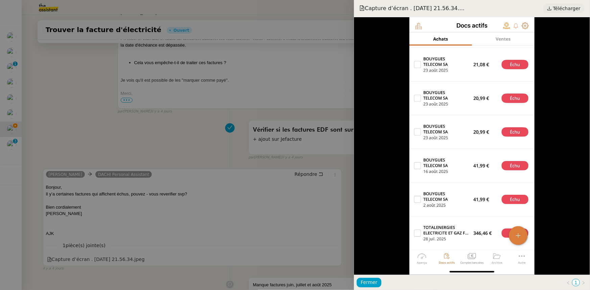
click at [556, 9] on span "Télécharger" at bounding box center [566, 8] width 27 height 9
click at [371, 281] on span "Fermer" at bounding box center [369, 283] width 17 height 8
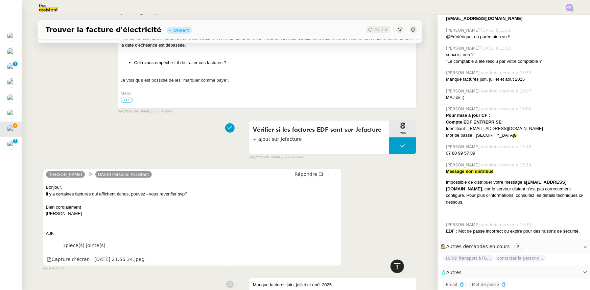
click at [393, 267] on icon at bounding box center [397, 267] width 8 height 8
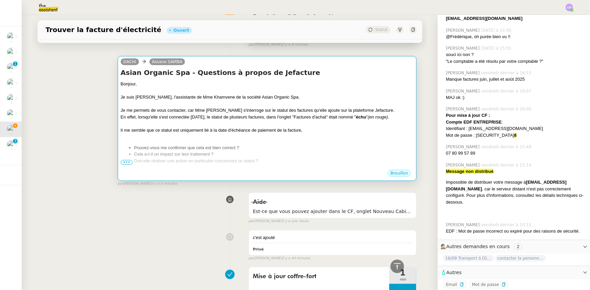
scroll to position [0, 0]
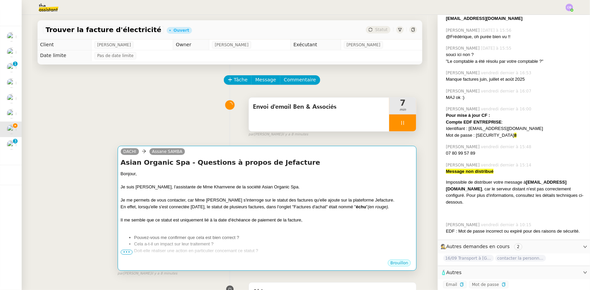
click at [290, 188] on div "Je suis [PERSON_NAME], l'assistante de Mme Khamvene de la société Asian Organic…" at bounding box center [267, 187] width 293 height 7
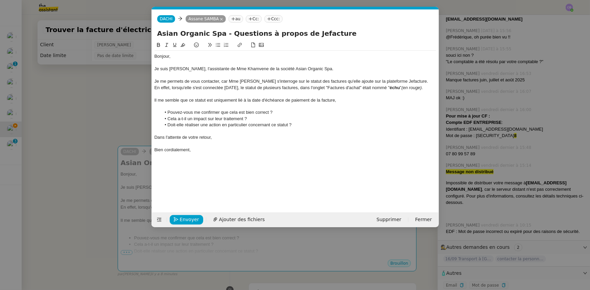
scroll to position [0, 14]
click at [247, 220] on span "Ajouter des fichiers" at bounding box center [242, 220] width 46 height 8
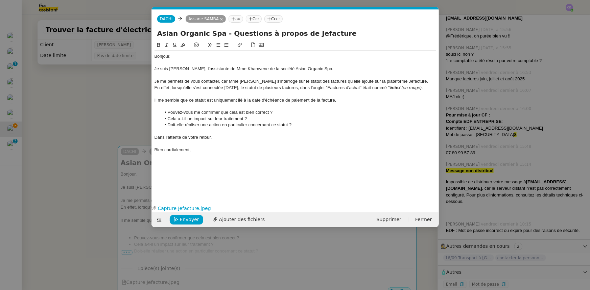
click at [411, 81] on div "Je me permets de vous contacter, car Mme [PERSON_NAME] s'interroge sur le statu…" at bounding box center [296, 81] width 282 height 6
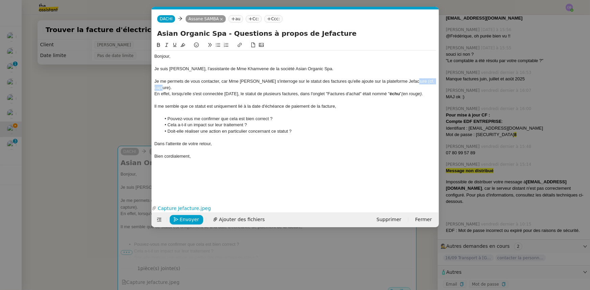
drag, startPoint x: 172, startPoint y: 88, endPoint x: 413, endPoint y: 82, distance: 241.1
click at [413, 82] on div "Je me permets de vous contacter, car Mme [PERSON_NAME] s'interroge sur le statu…" at bounding box center [296, 84] width 282 height 13
click at [166, 45] on icon at bounding box center [166, 45] width 5 height 5
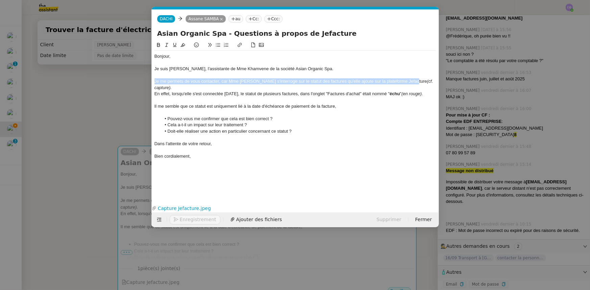
click at [169, 89] on em "(cf. capture)." at bounding box center [295, 84] width 280 height 11
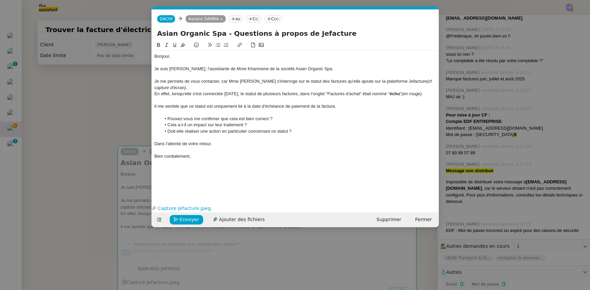
click at [188, 105] on div "Il me semble que ce statut est uniquement lié à la date d'échéance de paiement …" at bounding box center [296, 106] width 282 height 6
click at [284, 117] on li "Pouvez-vous me confirmer que cela est bien correct ?" at bounding box center [298, 119] width 275 height 6
click at [112, 108] on nz-modal-container "Service TA - VOYAGE - PROPOSITION GLOBALE A utiliser dans le cadre de propositi…" at bounding box center [295, 145] width 590 height 290
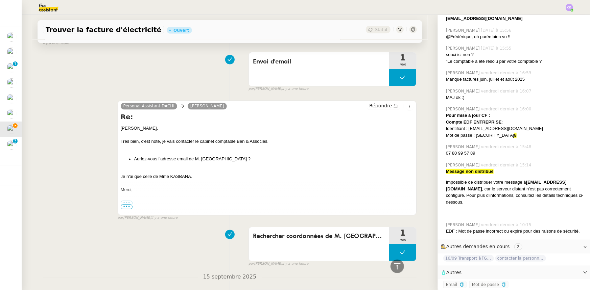
scroll to position [615, 0]
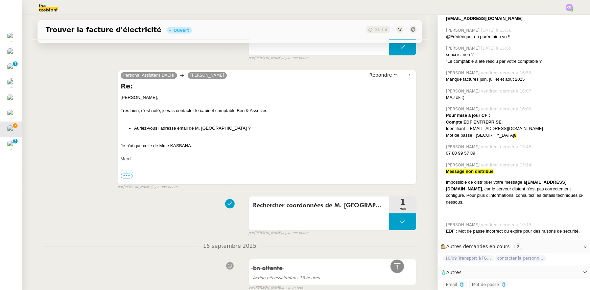
click at [127, 173] on label "•••" at bounding box center [127, 172] width 12 height 5
click at [0, 0] on input "•••" at bounding box center [0, 0] width 0 height 0
click at [122, 178] on span "•••" at bounding box center [127, 176] width 12 height 5
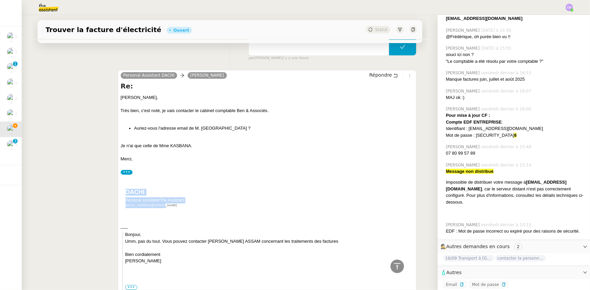
drag, startPoint x: 184, startPoint y: 201, endPoint x: 122, endPoint y: 193, distance: 62.7
click at [124, 193] on div "DACHI Personal assistant • The Assistant [EMAIL_ADDRESS][DOMAIN_NAME]" at bounding box center [265, 199] width 283 height 19
copy div "DACHI Personal assistant • The Assistant [EMAIL_ADDRESS][DOMAIN_NAME]"
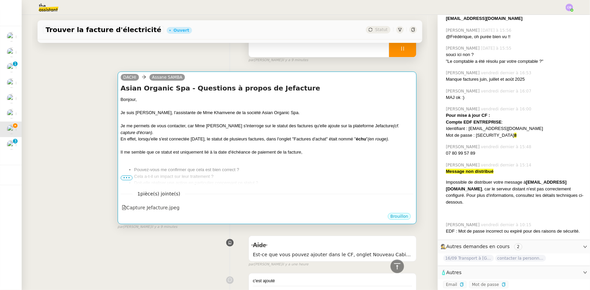
scroll to position [0, 0]
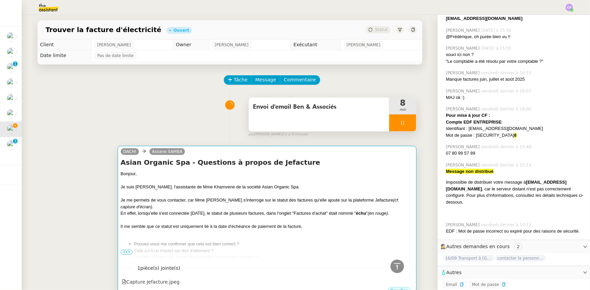
click at [244, 205] on div "Je me permets de vous contacter, car Mme [PERSON_NAME] s'interroge sur le statu…" at bounding box center [267, 203] width 293 height 13
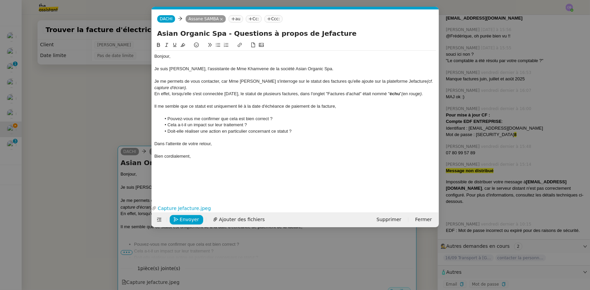
scroll to position [0, 14]
click at [202, 159] on div "Bien cordialement," at bounding box center [296, 156] width 282 height 6
drag, startPoint x: 204, startPoint y: 175, endPoint x: 155, endPoint y: 177, distance: 48.4
click at [155, 177] on div "[EMAIL_ADDRESS][DOMAIN_NAME]" at bounding box center [296, 175] width 282 height 6
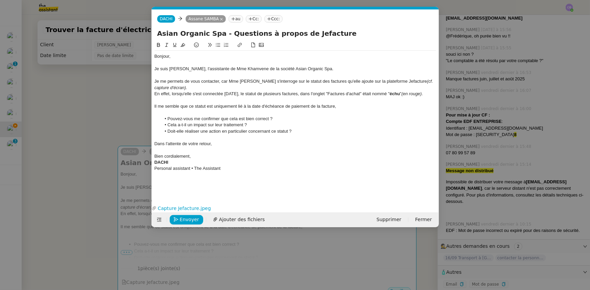
click at [222, 147] on div at bounding box center [296, 150] width 282 height 6
click at [187, 219] on span "Envoyer" at bounding box center [189, 220] width 19 height 8
click at [187, 219] on span "Confirmer l'envoi" at bounding box center [200, 220] width 41 height 8
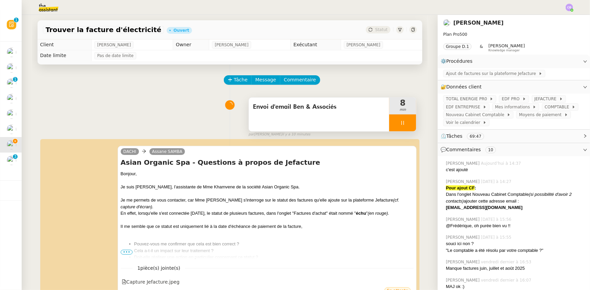
click at [389, 122] on div at bounding box center [402, 123] width 27 height 17
click at [407, 125] on icon at bounding box center [409, 123] width 5 height 4
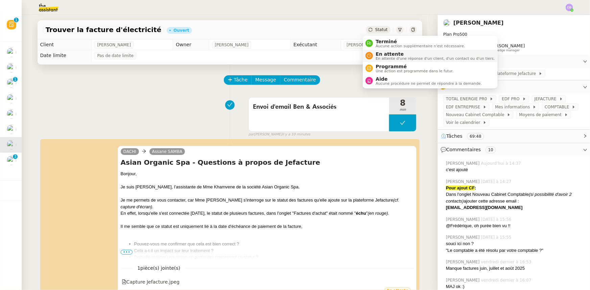
click at [382, 54] on span "En attente" at bounding box center [435, 53] width 119 height 5
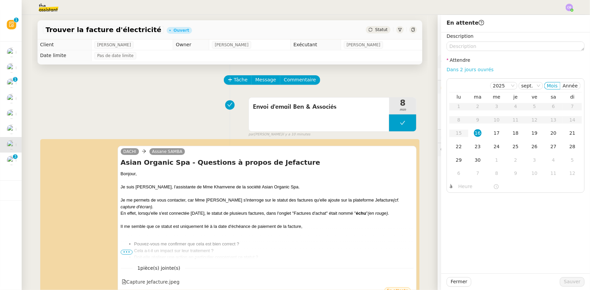
click at [461, 68] on link "Dans 2 jours ouvrés" at bounding box center [470, 69] width 47 height 5
type input "07:00"
click at [564, 283] on span "Sauver" at bounding box center [572, 282] width 17 height 8
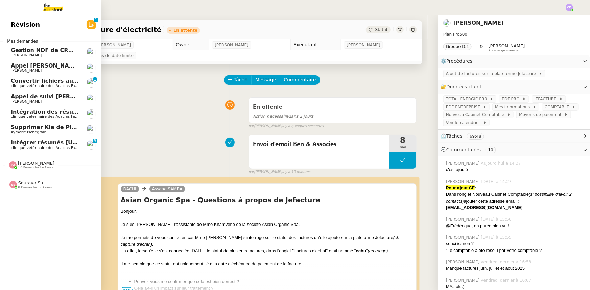
click at [19, 144] on span "Intégrer résumés [URL] dans Notion" at bounding box center [66, 143] width 110 height 6
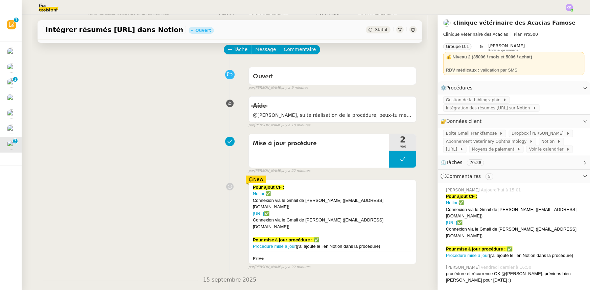
scroll to position [30, 0]
click at [470, 110] on span "Intégration des résumés [URL] sur Notion" at bounding box center [489, 108] width 87 height 7
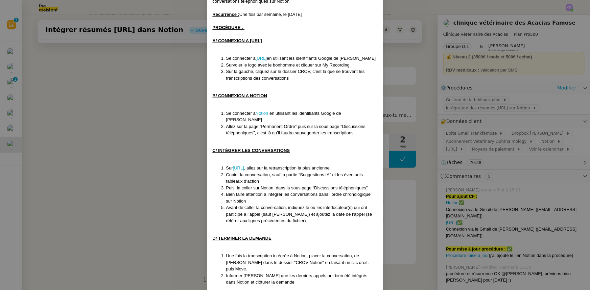
scroll to position [0, 0]
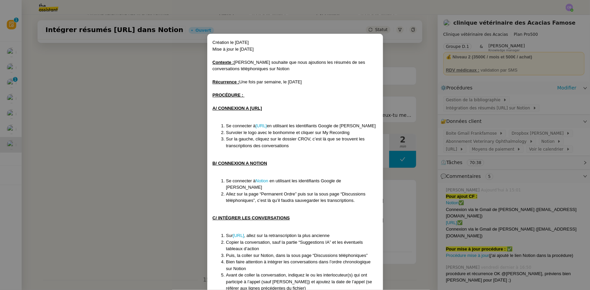
click at [164, 151] on nz-modal-container "Création le [DATE] Mise à jour le [DATE] Contexte : [PERSON_NAME] souhaite que …" at bounding box center [295, 145] width 590 height 290
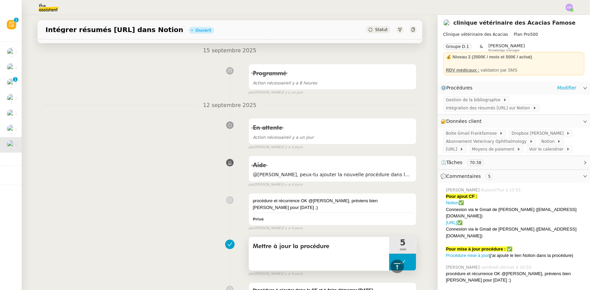
scroll to position [153, 0]
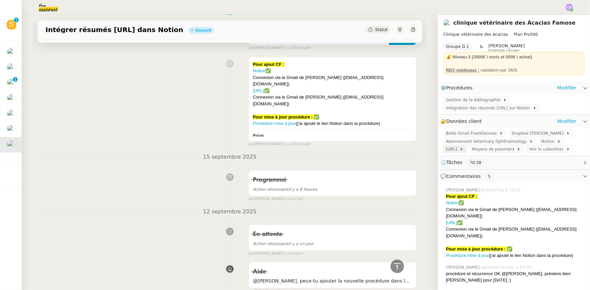
click at [449, 153] on span "[URL]" at bounding box center [453, 149] width 14 height 7
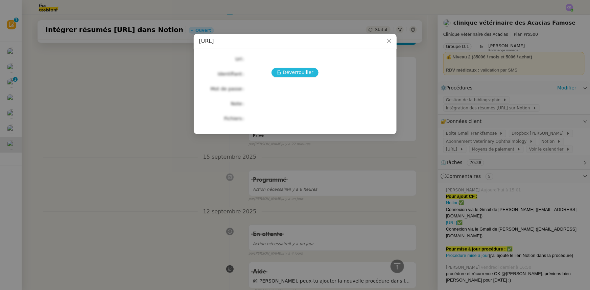
click at [294, 73] on span "Déverrouiller" at bounding box center [298, 73] width 31 height 8
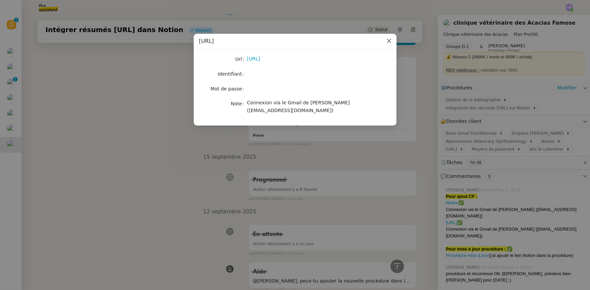
click at [389, 41] on icon "Close" at bounding box center [389, 41] width 4 height 4
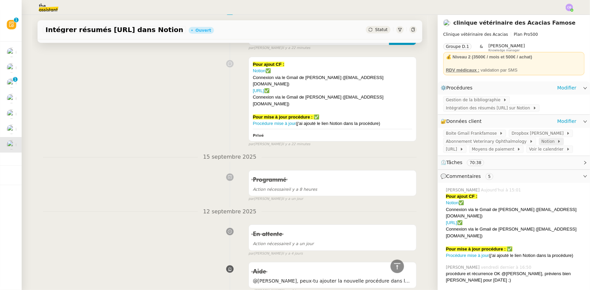
click at [542, 144] on span "Notion" at bounding box center [550, 141] width 16 height 7
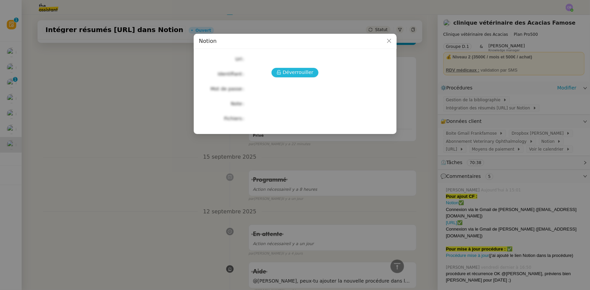
click at [313, 73] on button "Déverrouiller" at bounding box center [294, 72] width 47 height 9
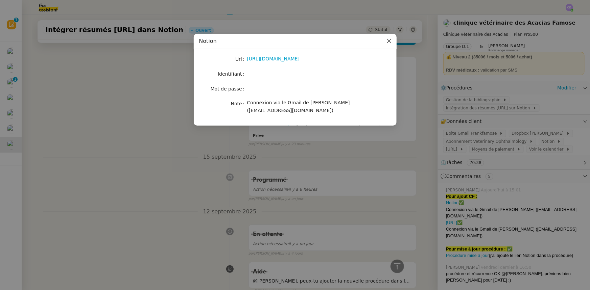
click at [387, 41] on icon "Close" at bounding box center [388, 40] width 5 height 5
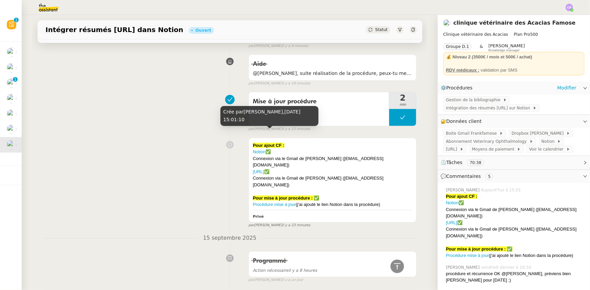
scroll to position [0, 0]
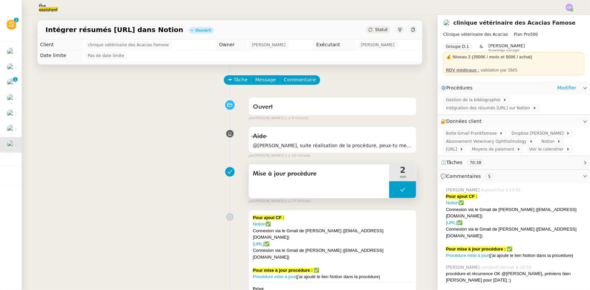
click at [392, 186] on button at bounding box center [402, 190] width 27 height 17
click at [389, 195] on div at bounding box center [396, 190] width 14 height 17
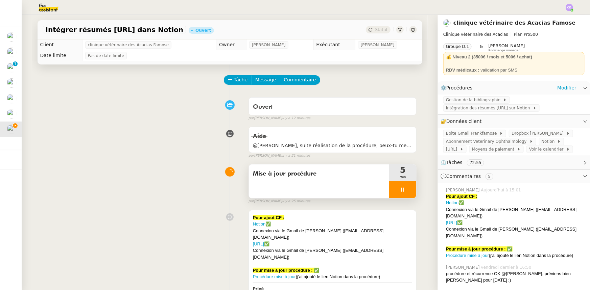
click at [389, 194] on div at bounding box center [402, 190] width 27 height 17
click at [403, 193] on button at bounding box center [410, 190] width 14 height 17
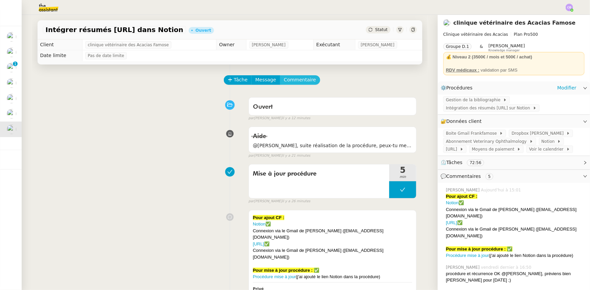
drag, startPoint x: 298, startPoint y: 82, endPoint x: 304, endPoint y: 88, distance: 9.3
click at [298, 82] on span "Commentaire" at bounding box center [300, 80] width 32 height 8
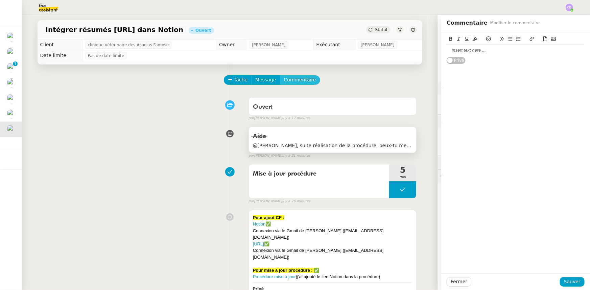
click at [280, 75] on button "Commentaire" at bounding box center [300, 79] width 40 height 9
click at [463, 49] on div at bounding box center [516, 50] width 138 height 6
click at [567, 285] on span "Sauver" at bounding box center [572, 282] width 17 height 8
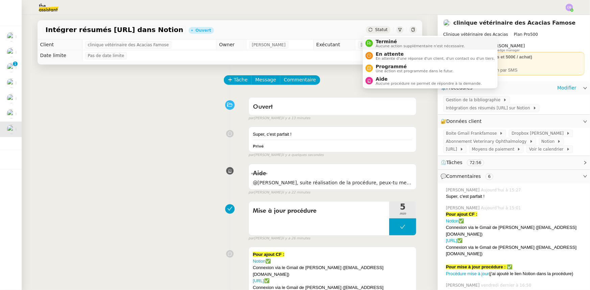
click at [379, 43] on span "Terminé" at bounding box center [420, 41] width 89 height 5
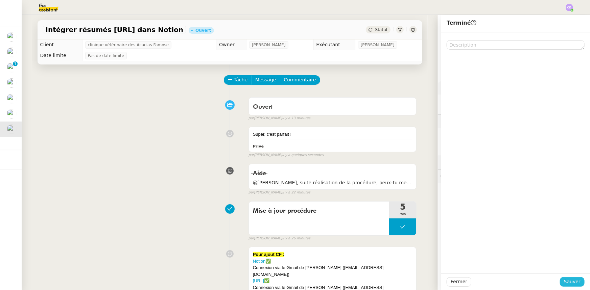
click at [564, 283] on span "Sauver" at bounding box center [572, 282] width 17 height 8
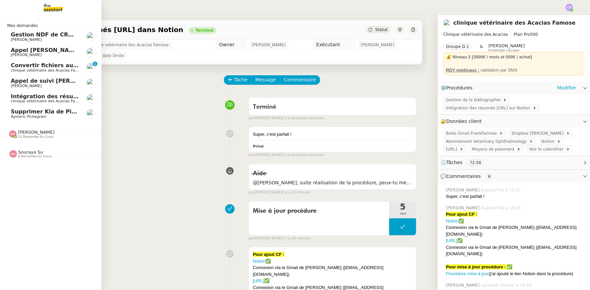
drag, startPoint x: 27, startPoint y: 97, endPoint x: 31, endPoint y: 97, distance: 4.1
click at [27, 97] on span "Intégration des résumés [URL] sur Notion - [DATE]" at bounding box center [88, 96] width 154 height 6
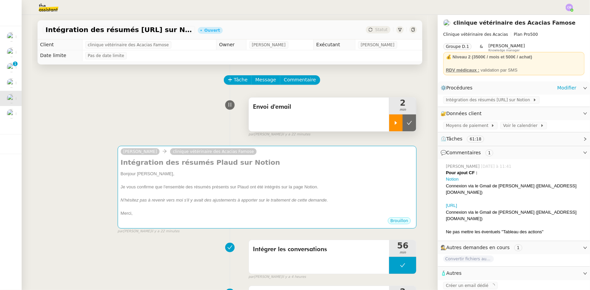
click at [393, 124] on icon at bounding box center [395, 122] width 5 height 5
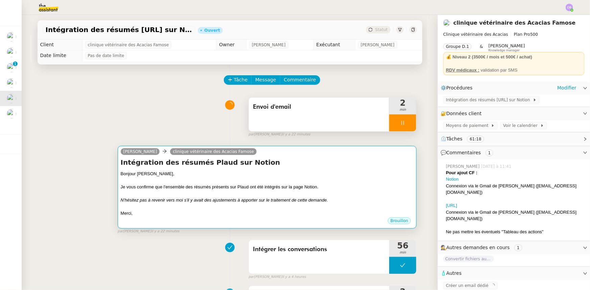
click at [320, 187] on div "Je vous confirme que l'ensemble des résumés présents sur Plaud ont été intégrés…" at bounding box center [267, 187] width 293 height 7
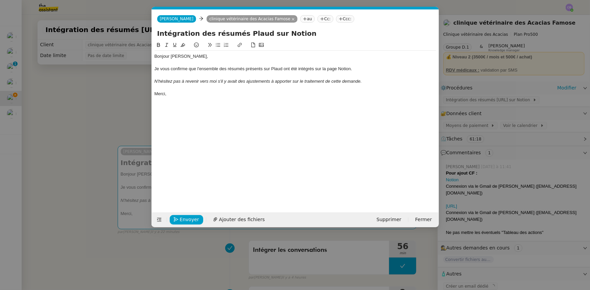
scroll to position [0, 14]
click at [290, 70] on div "Je vous confirme que l'ensemble des résumés présents sur Plaud ont été intégrés…" at bounding box center [296, 69] width 282 height 6
click at [221, 68] on div "Je vous confirme que l'ensemble des résumés présents sur Plaud ont été intégrés…" at bounding box center [296, 69] width 282 height 6
click at [267, 70] on div "Je vous confirme que les résumés présents sur [PERSON_NAME] ont été intégrés su…" at bounding box center [296, 69] width 282 height 6
click at [341, 69] on div "Je vous confirme que les résumés présents sur [PERSON_NAME] ont bien été intégr…" at bounding box center [296, 69] width 282 height 6
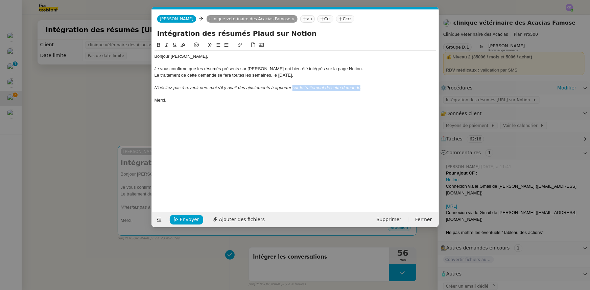
drag, startPoint x: 360, startPoint y: 86, endPoint x: 293, endPoint y: 88, distance: 67.6
click at [293, 88] on em "N'hésitez pas à revenir vers moi s'il y avait des ajustements à apporter sur le…" at bounding box center [258, 87] width 207 height 5
click at [124, 105] on nz-modal-container "Service TA - VOYAGE - PROPOSITION GLOBALE A utiliser dans le cadre de propositi…" at bounding box center [295, 145] width 590 height 290
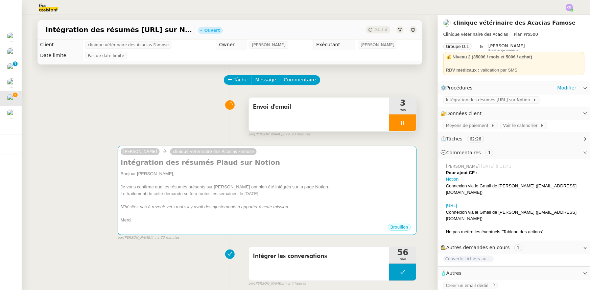
click at [391, 120] on div at bounding box center [402, 123] width 27 height 17
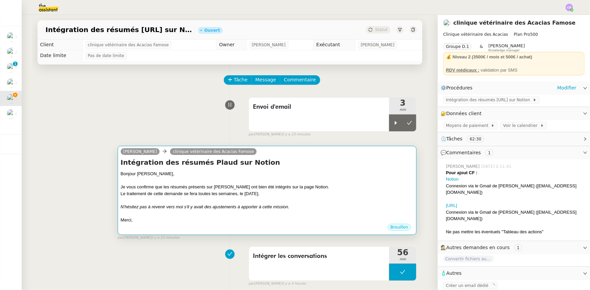
click at [326, 181] on div at bounding box center [267, 180] width 293 height 7
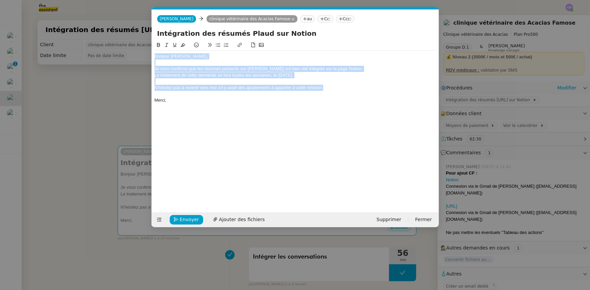
drag, startPoint x: 329, startPoint y: 89, endPoint x: 155, endPoint y: 57, distance: 177.0
click at [155, 57] on div "Bonjour [PERSON_NAME], Je vous confirme que les résumés présents sur [PERSON_NA…" at bounding box center [296, 78] width 282 height 55
copy div "Bonjour [PERSON_NAME], Je vous confirme que les résumés présents sur [PERSON_NA…"
click at [159, 219] on icon at bounding box center [159, 220] width 5 height 5
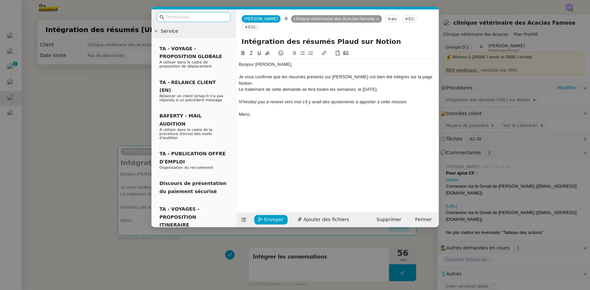
click at [203, 15] on input "text" at bounding box center [196, 17] width 61 height 8
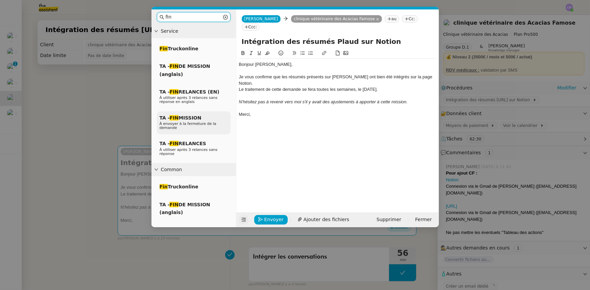
type input "fin"
click at [198, 120] on span "TA - FIN MISSION" at bounding box center [181, 117] width 42 height 5
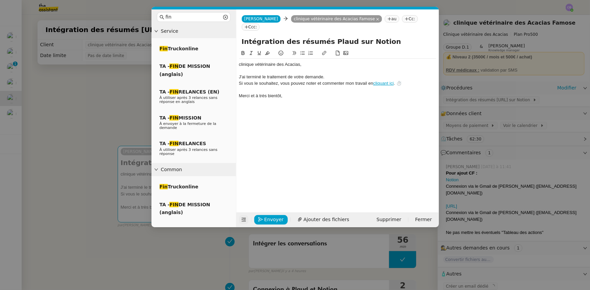
click at [303, 62] on div "﻿clinique vétérinaire des Acacias﻿," at bounding box center [337, 65] width 197 height 6
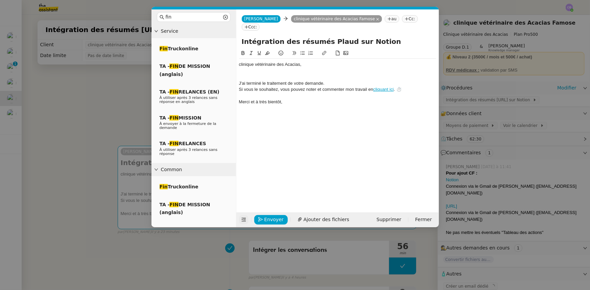
paste div
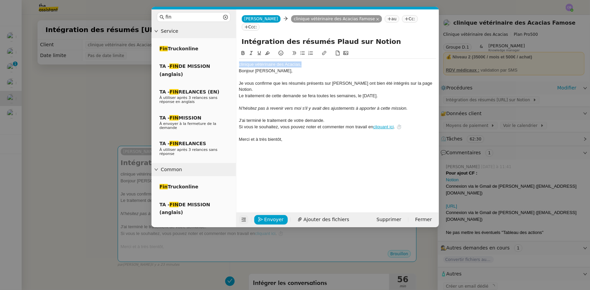
drag, startPoint x: 303, startPoint y: 56, endPoint x: 239, endPoint y: 54, distance: 63.6
click at [239, 62] on div "﻿clinique vétérinaire des Acacias﻿," at bounding box center [337, 65] width 197 height 6
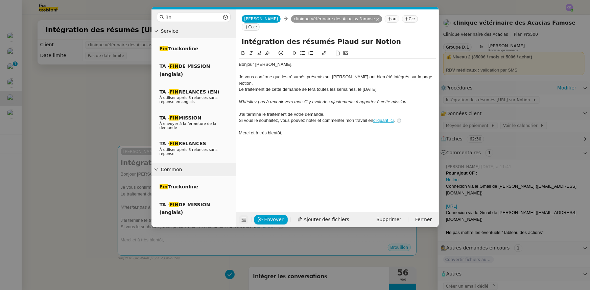
click at [135, 99] on nz-modal-container "fin Service Fin Truckonline TA - FIN DE MISSION (anglais) TA - FIN RELANCES (EN…" at bounding box center [295, 145] width 590 height 290
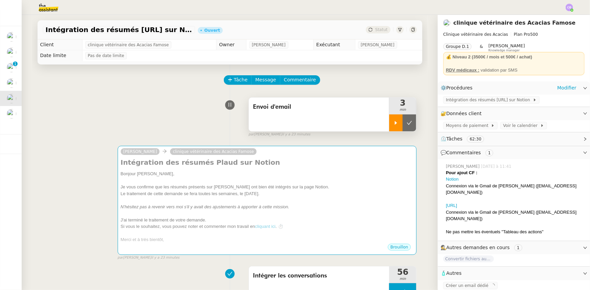
click at [392, 127] on div at bounding box center [396, 123] width 14 height 17
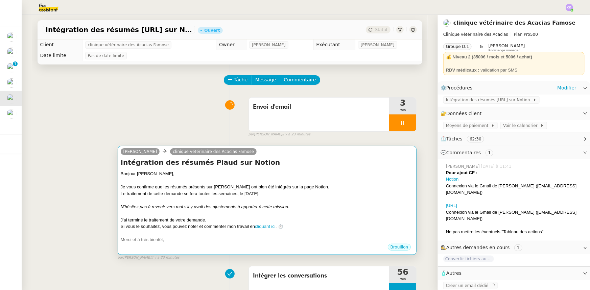
click at [359, 187] on div "Je vous confirme que les résumés présents sur [PERSON_NAME] ont bien été intégr…" at bounding box center [267, 187] width 293 height 7
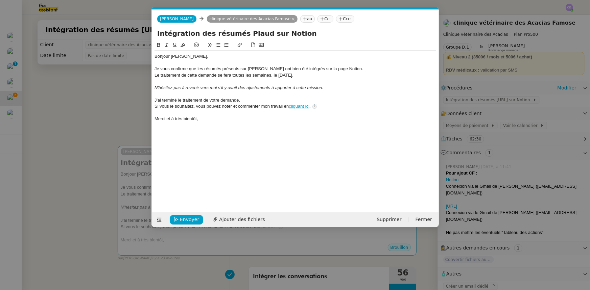
scroll to position [0, 19]
drag, startPoint x: 289, startPoint y: 76, endPoint x: 274, endPoint y: 75, distance: 15.9
click at [274, 75] on div "Le traitement de cette demande se fera toutes les semaines, le [DATE]." at bounding box center [296, 75] width 282 height 6
click at [158, 47] on icon at bounding box center [158, 45] width 3 height 4
click at [194, 87] on em "N'hésitez pas à revenir vers moi s'il y avait des ajustements à apporter à cett…" at bounding box center [239, 87] width 169 height 5
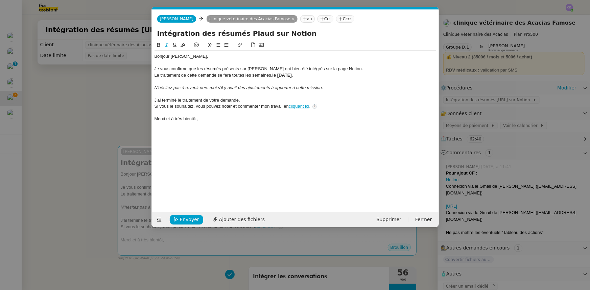
click at [325, 88] on div "N'hésitez pas à revenir vers moi s'il y avait des ajustements à apporter à cett…" at bounding box center [296, 88] width 282 height 6
click at [196, 220] on button "Envoyer" at bounding box center [186, 219] width 33 height 9
click at [196, 220] on span "Confirmer l'envoi" at bounding box center [200, 220] width 41 height 8
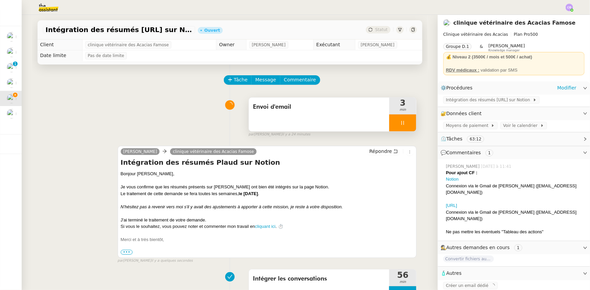
click at [391, 126] on div at bounding box center [402, 123] width 27 height 17
click at [403, 128] on button at bounding box center [410, 123] width 14 height 17
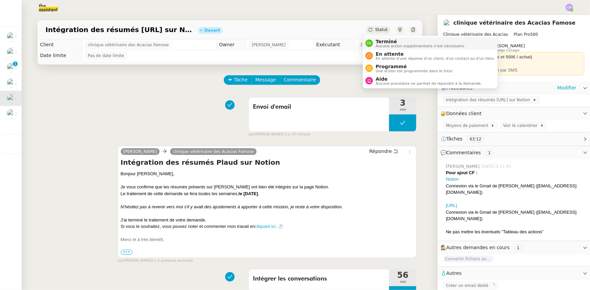
click at [381, 42] on span "Terminé" at bounding box center [420, 41] width 89 height 5
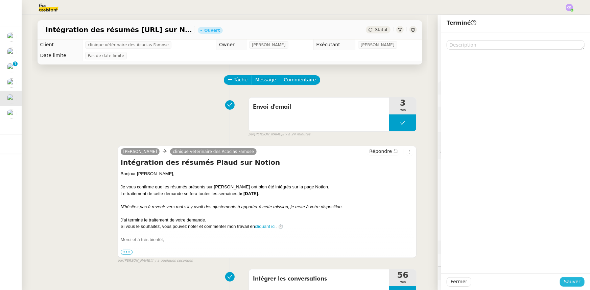
click at [564, 282] on span "Sauver" at bounding box center [572, 282] width 17 height 8
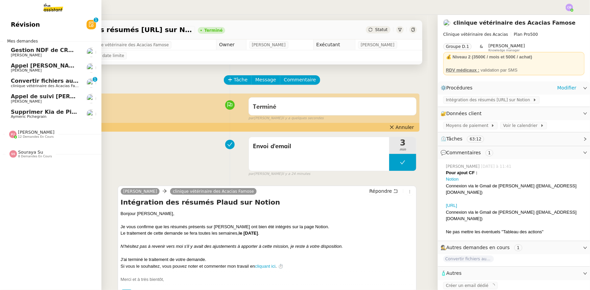
click at [39, 135] on span "12 demandes en cours" at bounding box center [36, 137] width 36 height 4
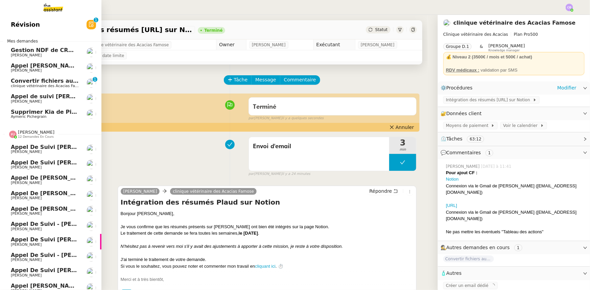
click at [35, 136] on span "12 demandes en cours" at bounding box center [36, 137] width 36 height 4
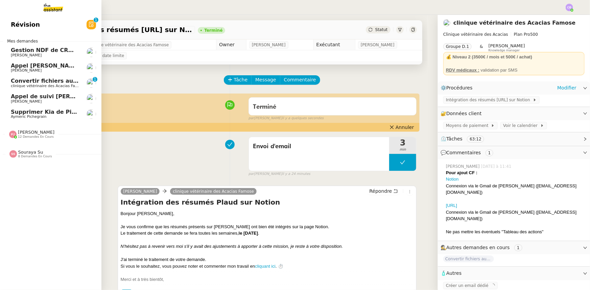
click at [31, 153] on span "Souraya Su" at bounding box center [30, 152] width 25 height 5
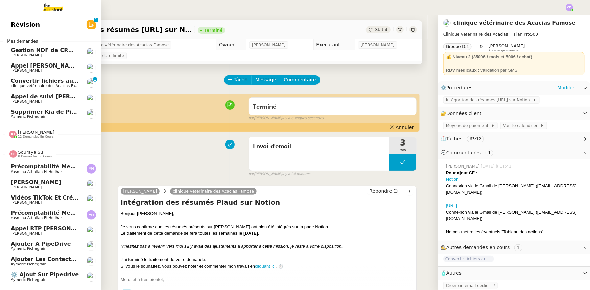
click at [31, 155] on span "8 demandes en cours" at bounding box center [35, 157] width 34 height 4
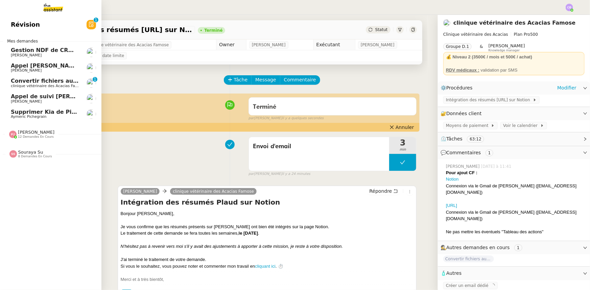
click at [26, 54] on span "[PERSON_NAME]" at bounding box center [26, 55] width 31 height 4
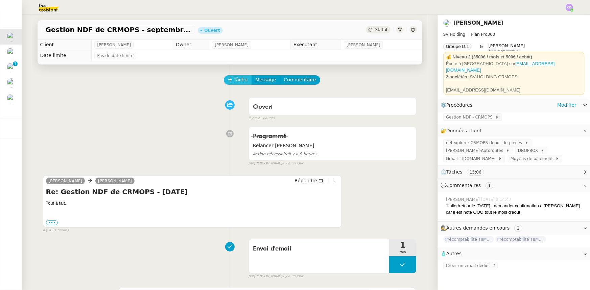
click at [234, 82] on span "Tâche" at bounding box center [241, 80] width 14 height 8
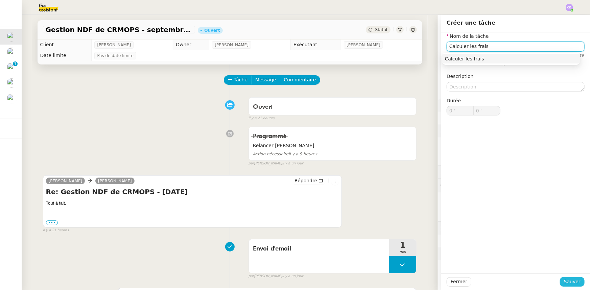
type input "Calculer les frais"
click at [577, 282] on button "Sauver" at bounding box center [572, 282] width 25 height 9
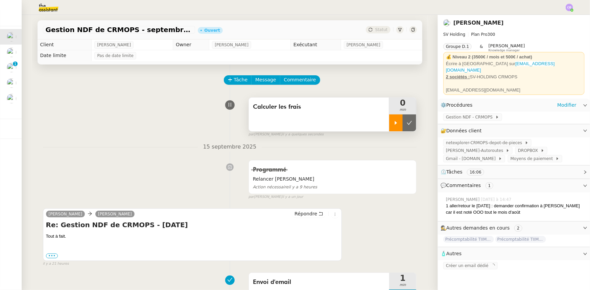
click at [389, 124] on div at bounding box center [396, 123] width 14 height 17
click at [302, 79] on span "Commentaire" at bounding box center [300, 80] width 32 height 8
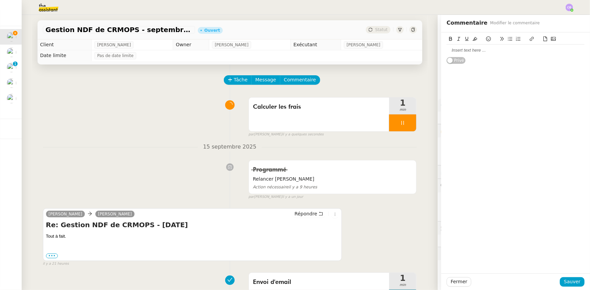
click at [462, 51] on div at bounding box center [516, 50] width 138 height 6
click at [567, 280] on span "Sauver" at bounding box center [572, 282] width 17 height 8
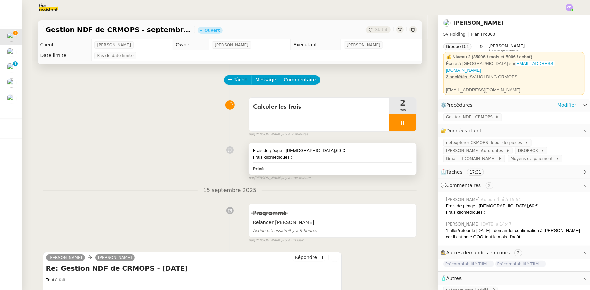
click at [311, 150] on div "Frais de péage : [DEMOGRAPHIC_DATA],60 €" at bounding box center [333, 150] width 160 height 7
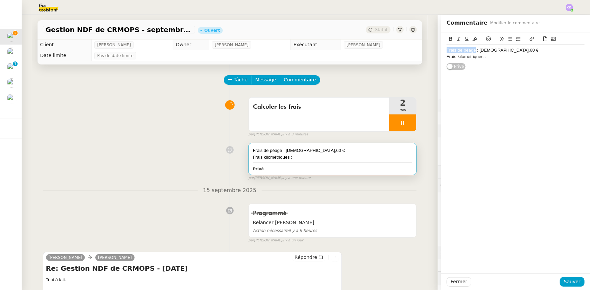
drag, startPoint x: 471, startPoint y: 50, endPoint x: 442, endPoint y: 49, distance: 29.4
click at [447, 49] on div "Frais de péage : [DEMOGRAPHIC_DATA],60 €" at bounding box center [516, 50] width 138 height 6
click at [448, 40] on icon at bounding box center [450, 39] width 5 height 5
drag, startPoint x: 478, startPoint y: 57, endPoint x: 443, endPoint y: 57, distance: 35.2
click at [447, 57] on div "Frais kilométriques :" at bounding box center [516, 57] width 138 height 6
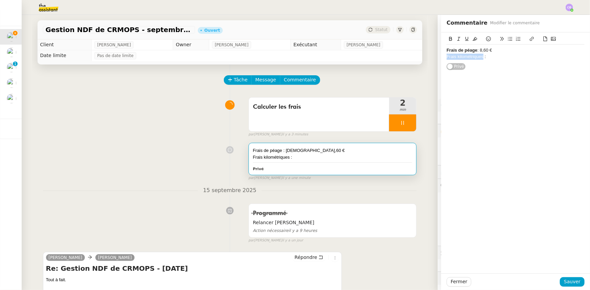
click at [449, 39] on icon at bounding box center [450, 39] width 3 height 4
click at [490, 57] on div "Frais kilométriques :" at bounding box center [516, 57] width 138 height 6
click at [531, 56] on div "Frais kilométriques : demander l'adresse du restaurant à [GEOGRAPHIC_DATA]" at bounding box center [516, 60] width 138 height 13
click at [571, 283] on span "Sauver" at bounding box center [572, 282] width 17 height 8
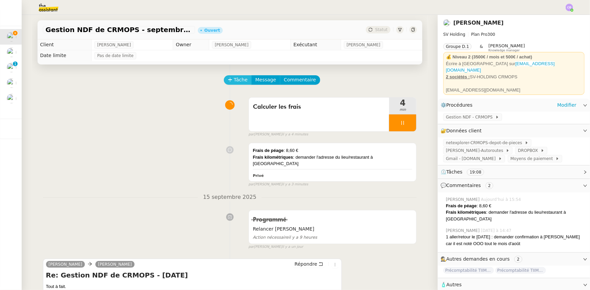
click at [234, 81] on span "Tâche" at bounding box center [241, 80] width 14 height 8
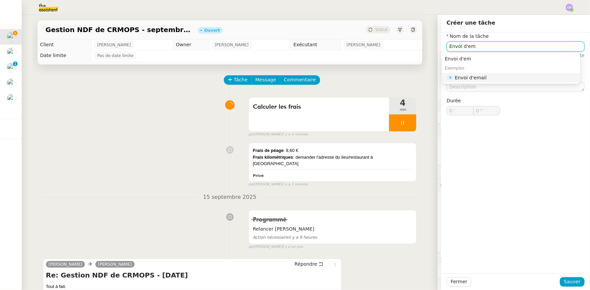
click at [479, 78] on div "📧 Envoi d'email" at bounding box center [513, 78] width 130 height 6
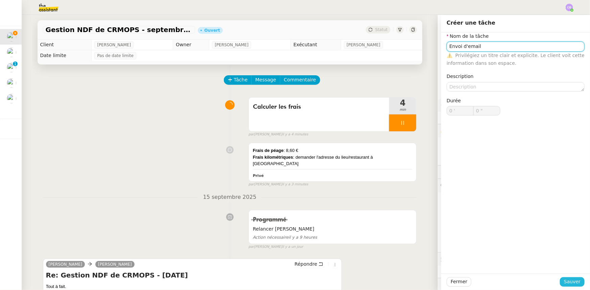
type input "Envoi d'email"
click at [571, 283] on span "Sauver" at bounding box center [572, 282] width 17 height 8
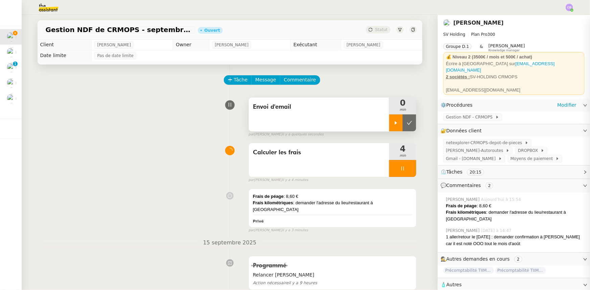
click at [395, 124] on icon at bounding box center [396, 123] width 2 height 4
click at [389, 170] on div at bounding box center [402, 168] width 27 height 17
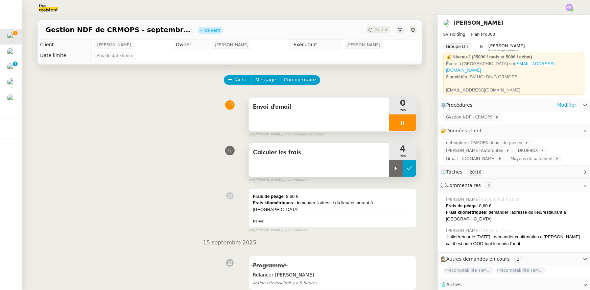
click at [407, 171] on icon at bounding box center [409, 168] width 5 height 5
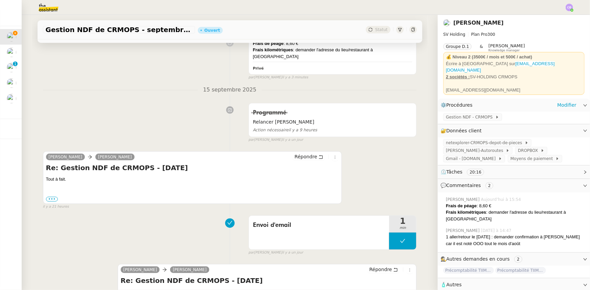
scroll to position [153, 0]
click at [297, 153] on span "Répondre" at bounding box center [305, 156] width 23 height 7
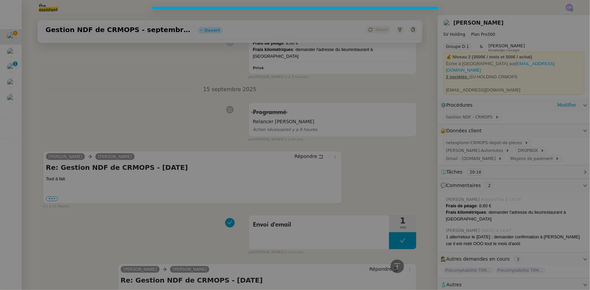
scroll to position [206, 0]
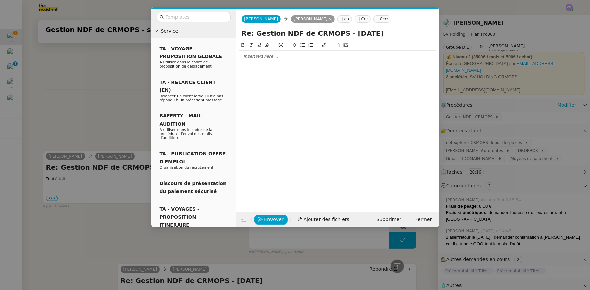
click at [266, 57] on div at bounding box center [337, 56] width 197 height 6
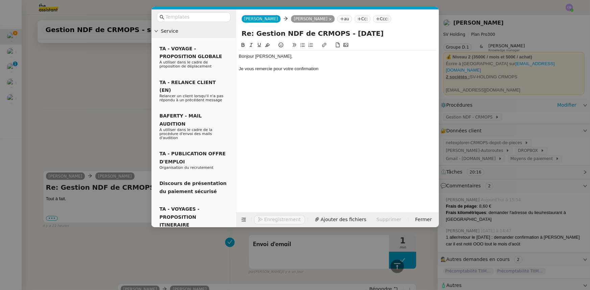
scroll to position [225, 0]
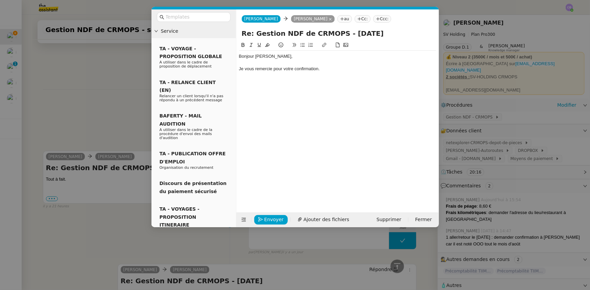
click at [325, 70] on div "Je vous remercie pour votre confirmation." at bounding box center [337, 69] width 197 height 6
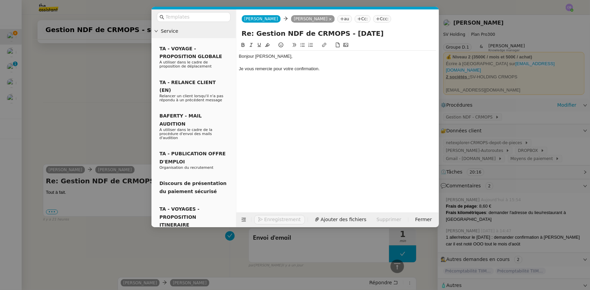
scroll to position [238, 0]
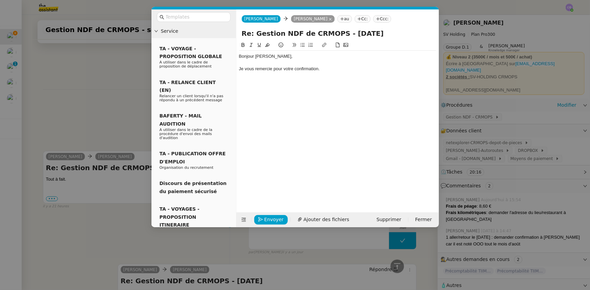
click at [302, 45] on icon at bounding box center [302, 45] width 4 height 4
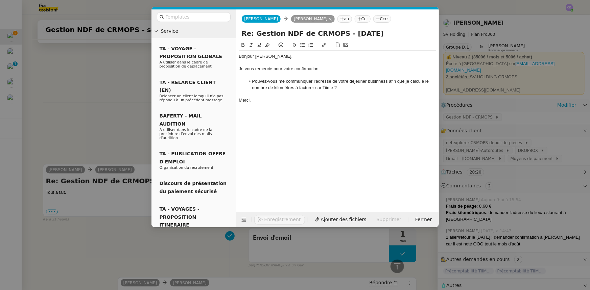
scroll to position [260, 0]
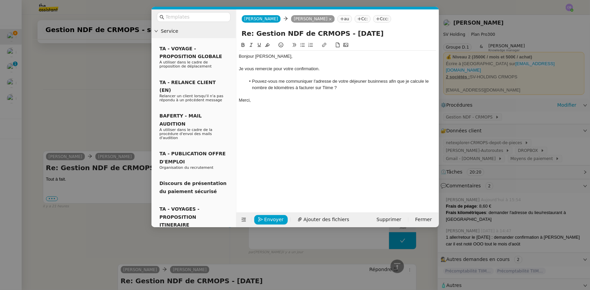
click at [288, 88] on li "Pouvez-vous me communiquer l'adresse de votre déjeuner businness afin que je ca…" at bounding box center [340, 84] width 191 height 13
click at [0, 0] on lt-span "kilomètres" at bounding box center [0, 0] width 0 height 0
click at [375, 81] on li "Pouvez-vous me communiquer l'adresse de votre déjeuner businness afin que je ca…" at bounding box center [340, 84] width 191 height 13
click at [0, 0] on lt-span "business" at bounding box center [0, 0] width 0 height 0
drag, startPoint x: 99, startPoint y: 108, endPoint x: 122, endPoint y: 132, distance: 33.7
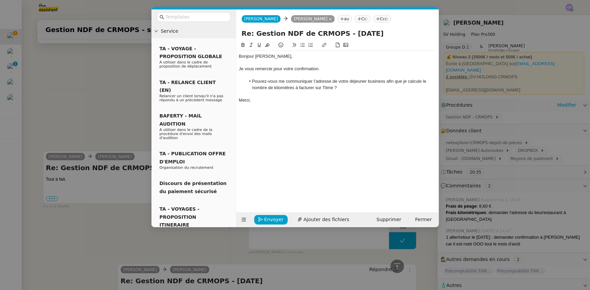
click at [98, 108] on nz-modal-container "Service TA - VOYAGE - PROPOSITION GLOBALE A utiliser dans le cadre de propositi…" at bounding box center [295, 145] width 590 height 290
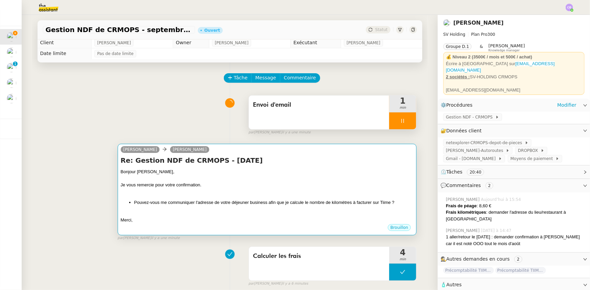
scroll to position [0, 0]
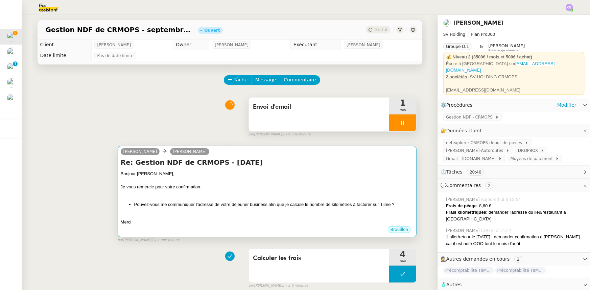
click at [239, 182] on div at bounding box center [267, 180] width 293 height 7
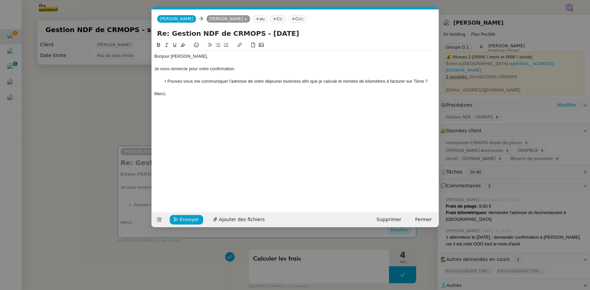
scroll to position [0, 14]
drag, startPoint x: 300, startPoint y: 80, endPoint x: 283, endPoint y: 81, distance: 16.9
click at [283, 81] on li "Pouvez-vous me communiquer l'adresse de votre déjeuner business afin que je cal…" at bounding box center [298, 81] width 275 height 6
click at [195, 220] on span "Envoyer" at bounding box center [189, 220] width 19 height 8
click at [195, 220] on span "Confirmer l'envoi" at bounding box center [200, 220] width 41 height 8
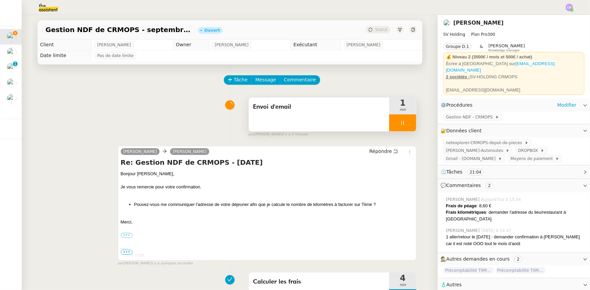
click at [382, 121] on div "Envoi d'email" at bounding box center [319, 115] width 141 height 34
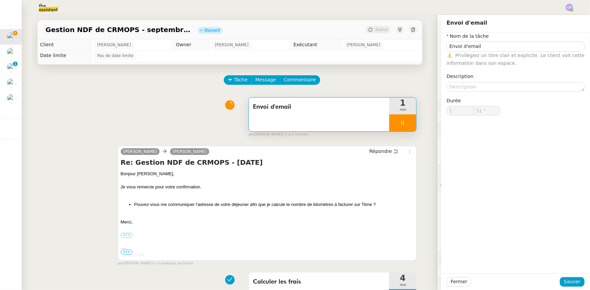
type input "52 ""
click at [389, 122] on div at bounding box center [402, 123] width 27 height 17
type input "Envoi d'email"
type input "1 '"
type input "51 ""
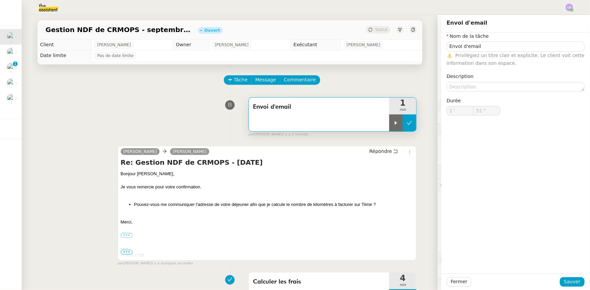
click at [407, 125] on icon at bounding box center [409, 122] width 5 height 5
type input "Envoi d'email"
type input "1 '"
type input "51 ""
type input "Envoi d'email"
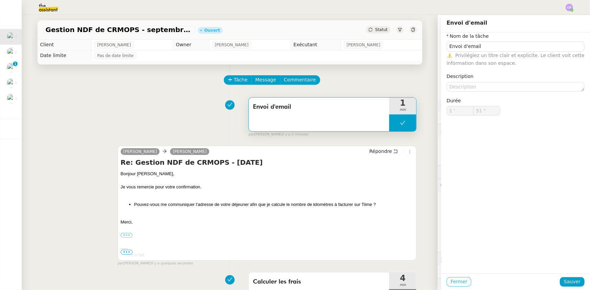
type input "1 '"
type input "51 ""
type input "Envoi d'email"
type input "1 '"
type input "51 ""
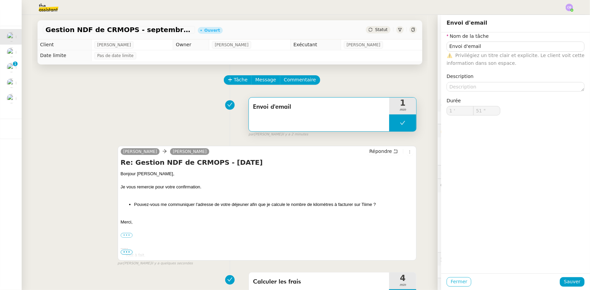
click at [457, 283] on span "Fermer" at bounding box center [459, 282] width 17 height 8
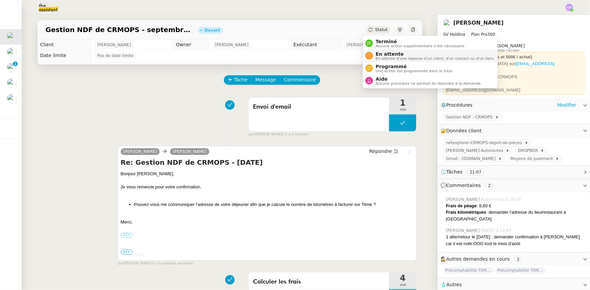
click at [385, 54] on span "En attente" at bounding box center [435, 53] width 119 height 5
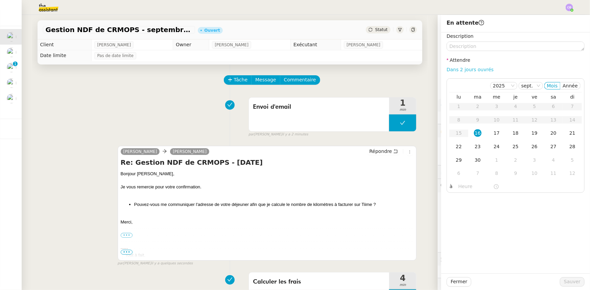
click at [457, 70] on link "Dans 2 jours ouvrés" at bounding box center [470, 69] width 47 height 5
type input "07:00"
click at [565, 284] on span "Sauver" at bounding box center [572, 282] width 17 height 8
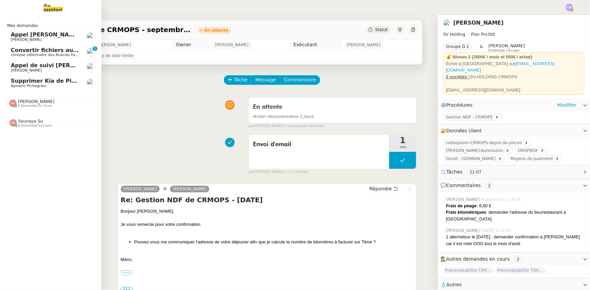
click at [34, 105] on span "6 demandes en cours" at bounding box center [35, 106] width 34 height 4
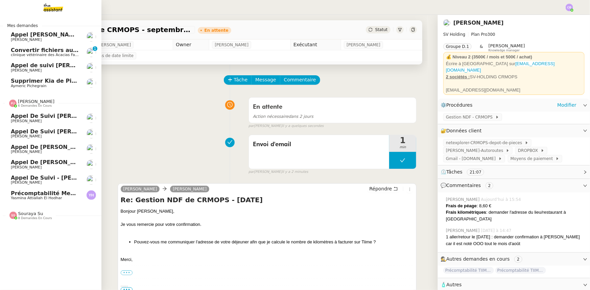
click at [34, 105] on span "6 demandes en cours" at bounding box center [35, 106] width 34 height 4
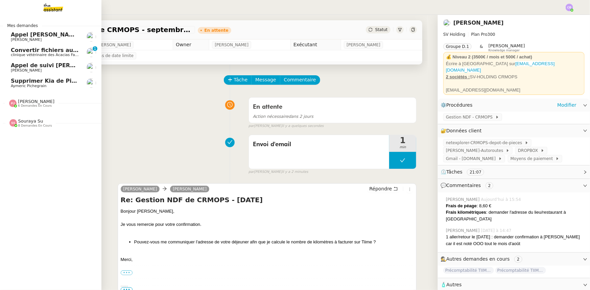
click at [32, 125] on span "8 demandes en cours" at bounding box center [35, 126] width 34 height 4
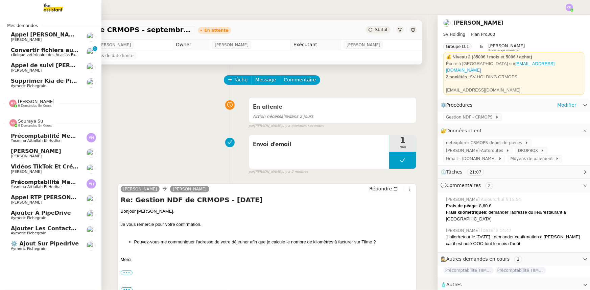
click at [32, 125] on span "8 demandes en cours" at bounding box center [35, 126] width 34 height 4
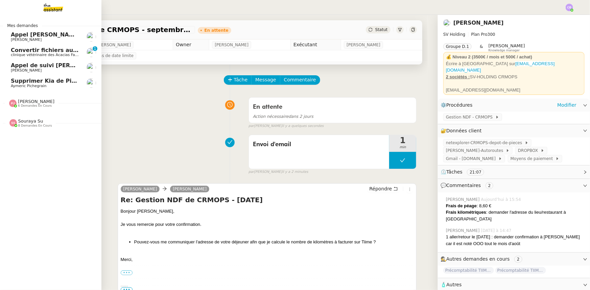
click at [50, 81] on span "Supprimer Kia de Pipedrive" at bounding box center [53, 81] width 84 height 6
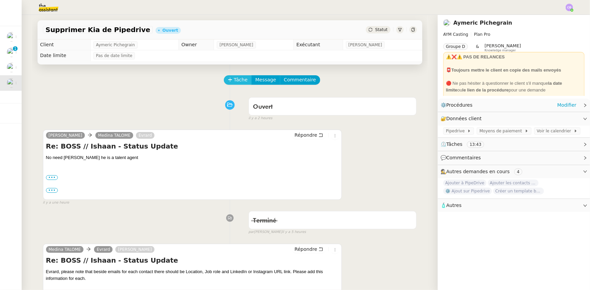
click at [234, 80] on span "Tâche" at bounding box center [241, 80] width 14 height 8
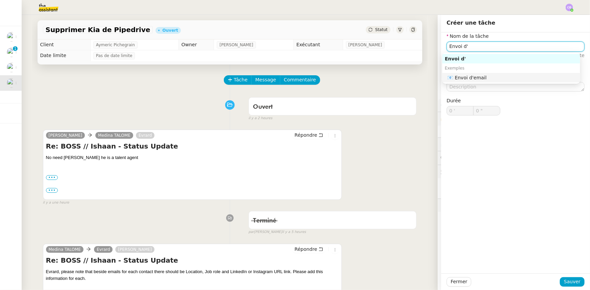
click at [462, 77] on div "📧 Envoi d'email" at bounding box center [513, 78] width 130 height 6
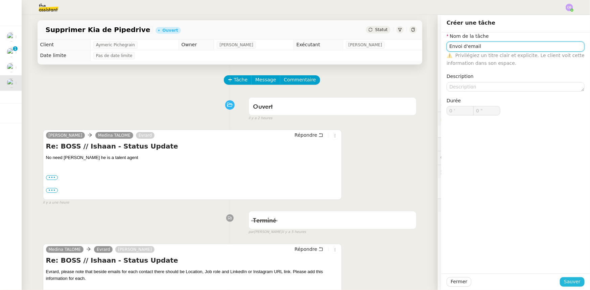
type input "Envoi d'email"
click at [571, 283] on span "Sauver" at bounding box center [572, 282] width 17 height 8
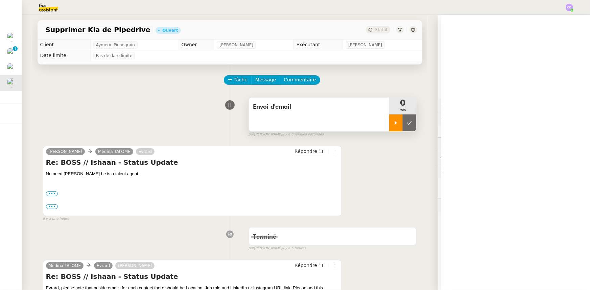
click at [393, 126] on icon at bounding box center [395, 122] width 5 height 5
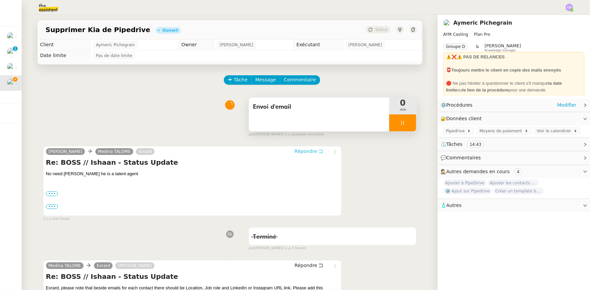
click at [299, 154] on span "Répondre" at bounding box center [305, 151] width 23 height 7
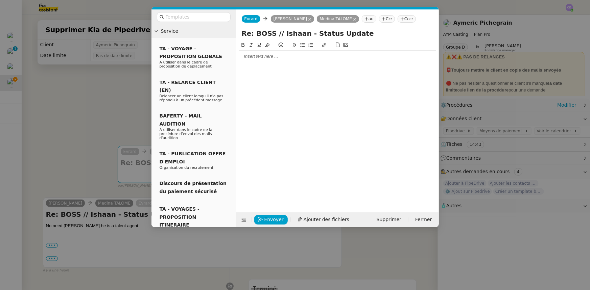
click at [254, 59] on div at bounding box center [337, 56] width 197 height 6
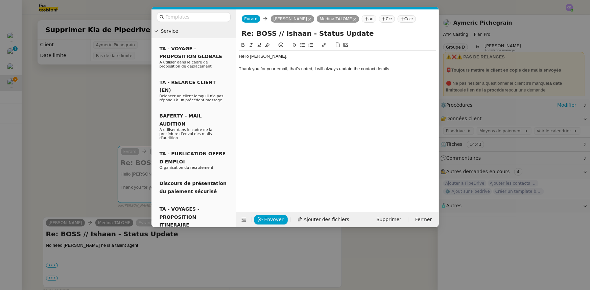
click at [94, 119] on nz-modal-container "Service TA - VOYAGE - PROPOSITION GLOBALE A utiliser dans le cadre de propositi…" at bounding box center [295, 145] width 590 height 290
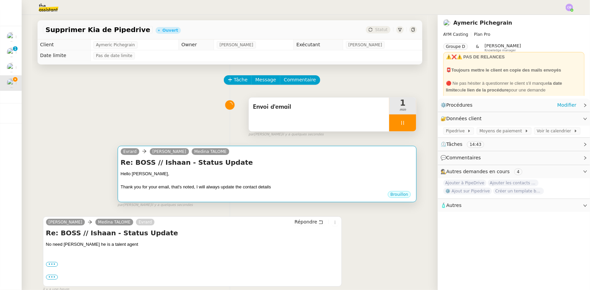
click at [259, 168] on div "Re: BOSS // Ishaan - Status Update Hello [PERSON_NAME], Thank you for your emai…" at bounding box center [267, 174] width 293 height 33
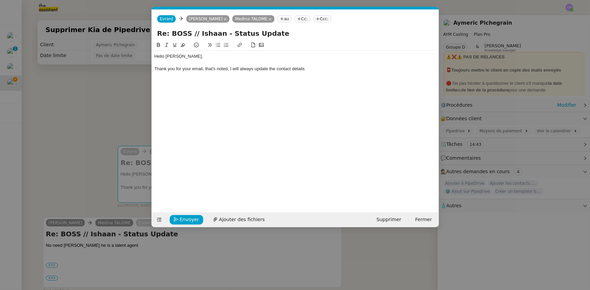
scroll to position [0, 14]
click at [248, 71] on div "Thank you for your email, that's noted, I will always update the contact details" at bounding box center [296, 69] width 282 height 6
click at [255, 68] on div "Thank you for your email, that's noted, I will update the contact details" at bounding box center [296, 69] width 282 height 6
click at [240, 69] on div "Thank you for your email, that's noted, I will update all these details" at bounding box center [296, 69] width 282 height 6
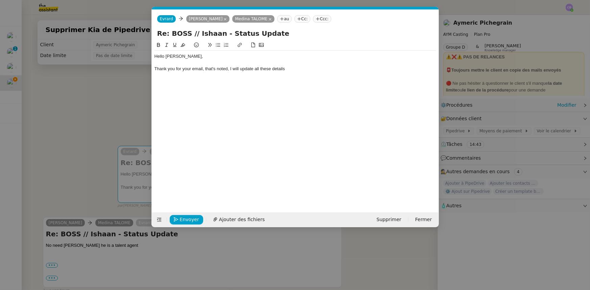
click at [288, 69] on div "Thank you for your email, that's noted, I will update all these details" at bounding box center [296, 69] width 282 height 6
click at [240, 68] on div "Thank you for your email, that's noted, I will update all these details in Pipe…" at bounding box center [296, 69] width 282 height 6
click at [230, 69] on div "Thank you for your email, that's noted, I will always add all these details in …" at bounding box center [296, 69] width 282 height 6
click at [295, 67] on div "Thank you for your email, that's noted, from now on, I will always add all thes…" at bounding box center [296, 69] width 282 height 6
click at [343, 68] on div "Thank you for your email, that's noted, from now on, I will always add these de…" at bounding box center [296, 69] width 282 height 6
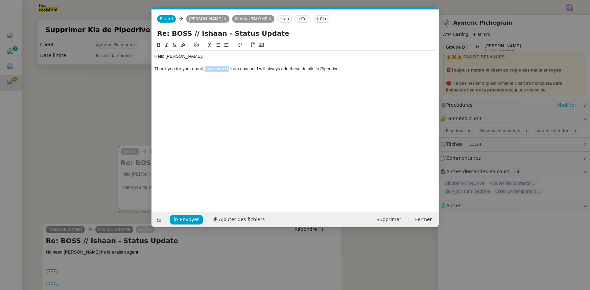
drag, startPoint x: 229, startPoint y: 69, endPoint x: 205, endPoint y: 67, distance: 24.0
click at [205, 67] on div "Thank you for your email, that's noted, from now on, I will always add these de…" at bounding box center [296, 69] width 282 height 6
click at [199, 75] on div at bounding box center [296, 75] width 282 height 6
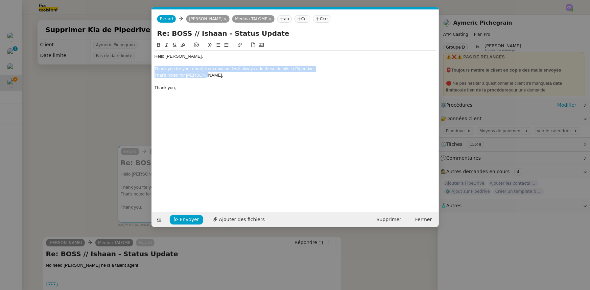
drag, startPoint x: 213, startPoint y: 75, endPoint x: 155, endPoint y: 69, distance: 57.8
click at [155, 69] on div "Hello [PERSON_NAME], Thank you for your email, from now on, I will always add t…" at bounding box center [296, 72] width 282 height 43
copy div "Thank you for your email, from now on, I will always add these details in Piped…"
drag, startPoint x: 133, startPoint y: 98, endPoint x: 172, endPoint y: 111, distance: 41.4
click at [133, 98] on nz-modal-container "Service TA - VOYAGE - PROPOSITION GLOBALE A utiliser dans le cadre de propositi…" at bounding box center [295, 145] width 590 height 290
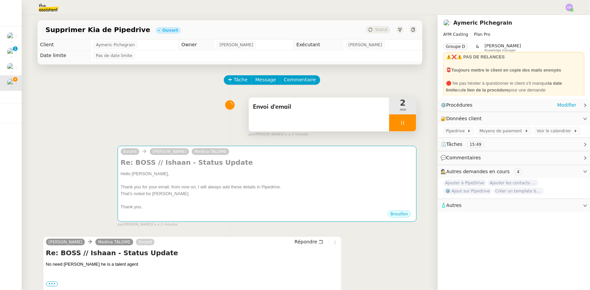
click at [392, 128] on div at bounding box center [402, 123] width 27 height 17
click at [393, 124] on icon at bounding box center [395, 122] width 5 height 5
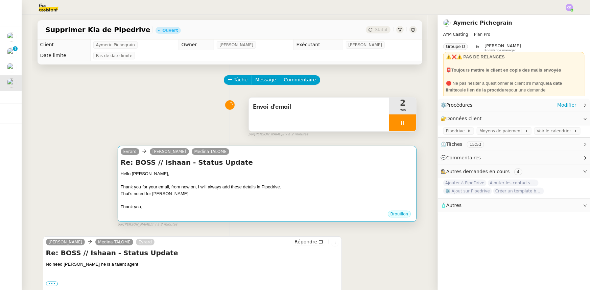
click at [316, 187] on div "Thank you for your email, from now on, I will always add these details in Piped…" at bounding box center [267, 187] width 293 height 7
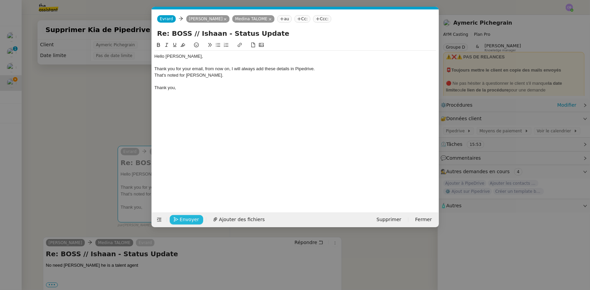
click at [193, 222] on span "Envoyer" at bounding box center [189, 220] width 19 height 8
click at [193, 222] on span "Confirmer l'envoi" at bounding box center [200, 220] width 41 height 8
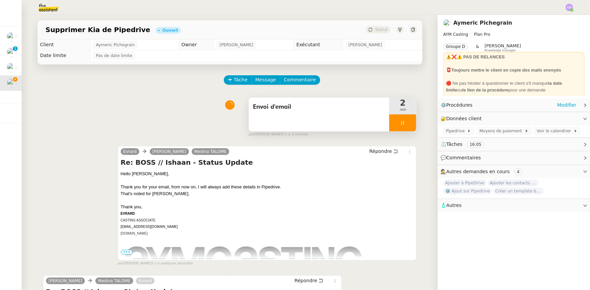
click at [389, 122] on div at bounding box center [402, 123] width 27 height 17
click at [404, 126] on button at bounding box center [410, 123] width 14 height 17
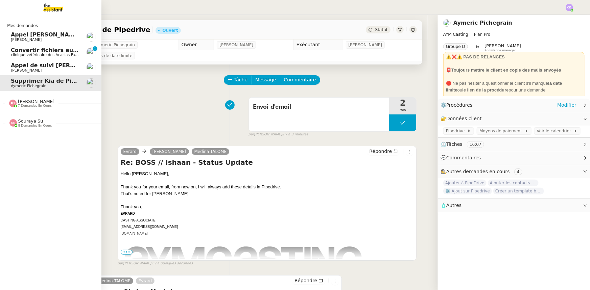
click at [19, 52] on span "Convertir fichiers audio en tâches Evernote" at bounding box center [77, 50] width 133 height 6
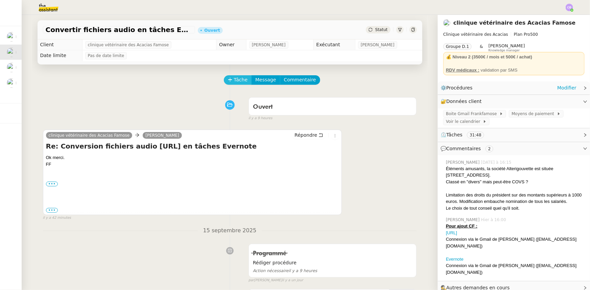
click at [234, 81] on span "Tâche" at bounding box center [241, 80] width 14 height 8
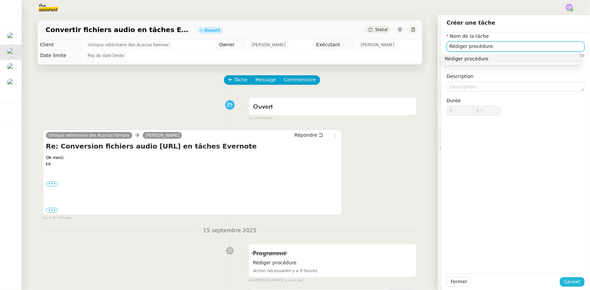
type input "Rédiger procédure"
click at [574, 283] on span "Sauver" at bounding box center [572, 282] width 17 height 8
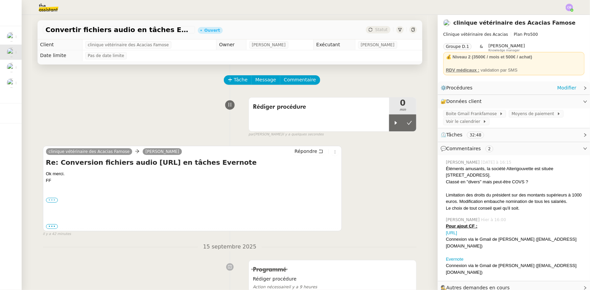
click at [49, 203] on label "•••" at bounding box center [52, 200] width 12 height 5
click at [0, 0] on input "•••" at bounding box center [0, 0] width 0 height 0
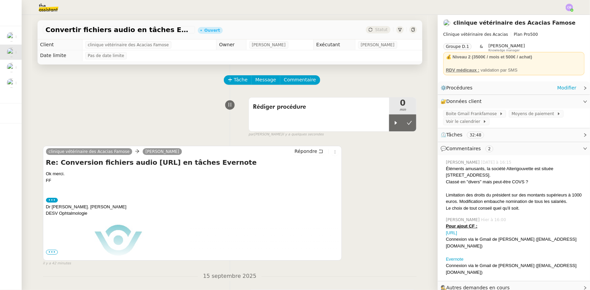
click at [52, 253] on span "•••" at bounding box center [52, 252] width 12 height 5
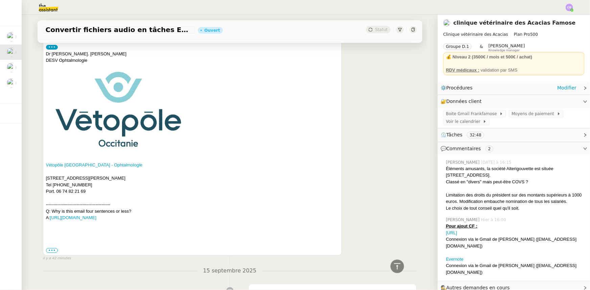
scroll to position [153, 0]
click at [48, 252] on label "•••" at bounding box center [52, 250] width 12 height 5
click at [0, 0] on input "•••" at bounding box center [0, 0] width 0 height 0
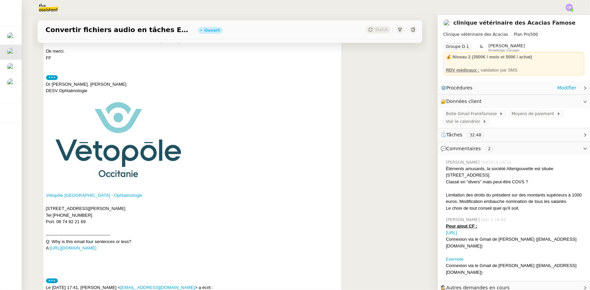
scroll to position [0, 0]
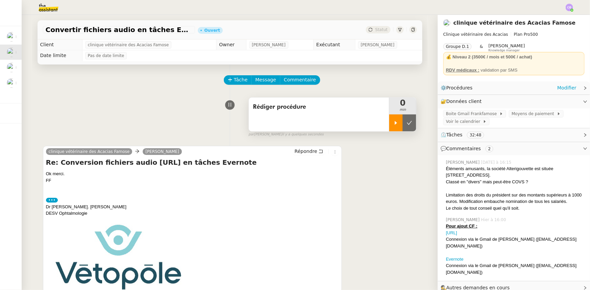
click at [389, 127] on div at bounding box center [396, 123] width 14 height 17
click at [557, 90] on link "Modifier" at bounding box center [566, 88] width 19 height 8
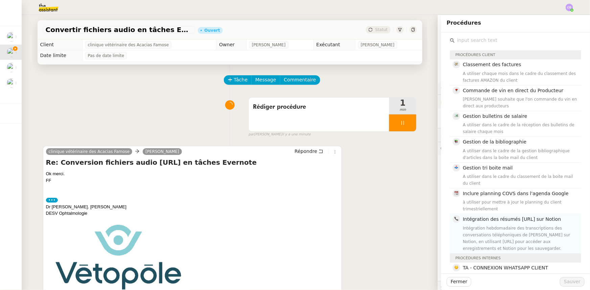
click at [492, 225] on div "Intégration hebdomadaire des transcriptions des conversations téléphoniques de …" at bounding box center [520, 238] width 114 height 27
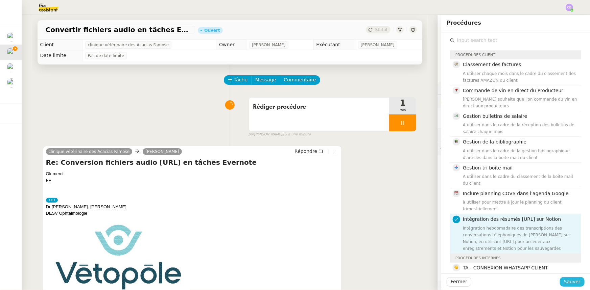
click at [564, 284] on span "Sauver" at bounding box center [572, 282] width 17 height 8
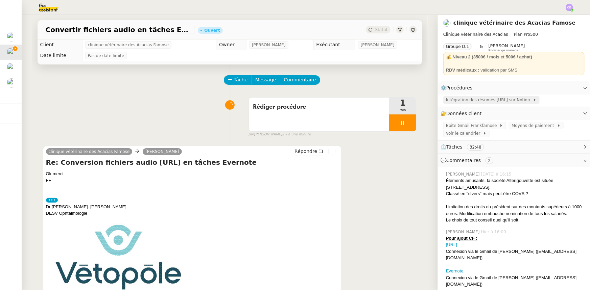
click at [472, 100] on span "Intégration des résumés [URL] sur Notion" at bounding box center [489, 100] width 87 height 7
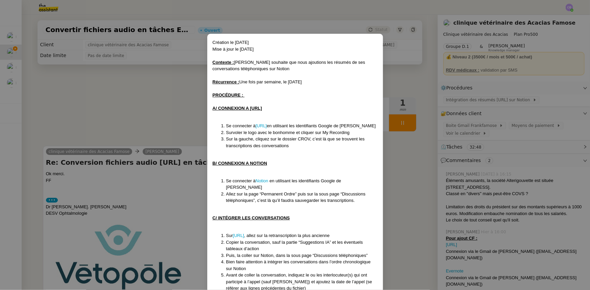
click at [213, 61] on u "Contexte :" at bounding box center [224, 62] width 22 height 5
drag, startPoint x: 213, startPoint y: 42, endPoint x: 274, endPoint y: 109, distance: 91.2
click at [274, 109] on div "Création le [DATE] Mise à jour le [DATE] Contexte : [PERSON_NAME] souhaite que …" at bounding box center [295, 196] width 165 height 314
drag, startPoint x: 267, startPoint y: 81, endPoint x: 271, endPoint y: 70, distance: 12.4
click at [271, 70] on div "Contexte : [PERSON_NAME] souhaite que nous ajoutions les résumés de ses convers…" at bounding box center [295, 65] width 165 height 13
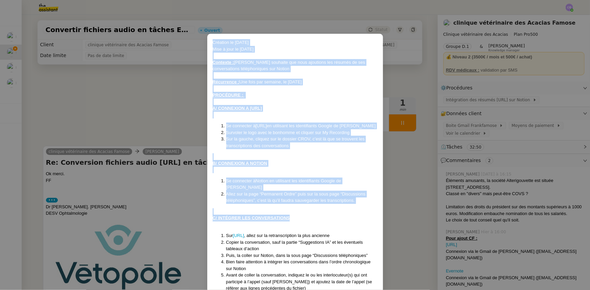
drag, startPoint x: 212, startPoint y: 43, endPoint x: 305, endPoint y: 211, distance: 191.9
click at [305, 211] on div "Création le [DATE] Mise à jour le [DATE] Contexte : [PERSON_NAME] souhaite que …" at bounding box center [295, 196] width 165 height 314
copy div "Création le [DATE] Mise à jour le [DATE] Contexte : [PERSON_NAME] souhaite que …"
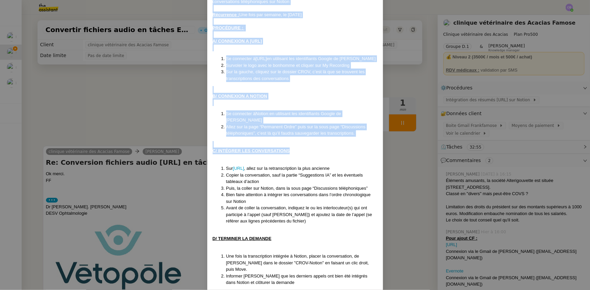
scroll to position [68, 0]
click at [147, 87] on nz-modal-container "Création le [DATE] Mise à jour le [DATE] Contexte : [PERSON_NAME] souhaite que …" at bounding box center [295, 145] width 590 height 290
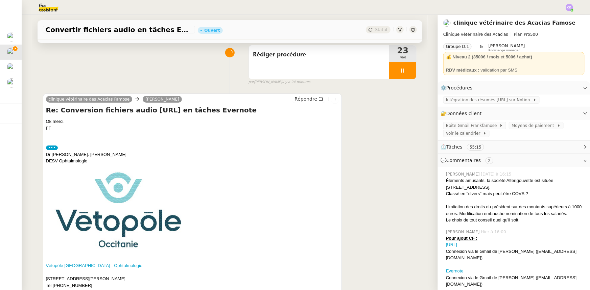
scroll to position [0, 0]
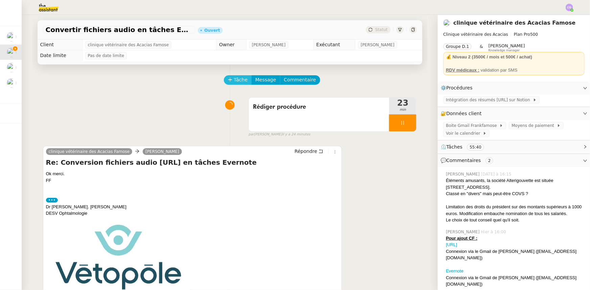
click at [228, 84] on button "Tâche" at bounding box center [238, 79] width 28 height 9
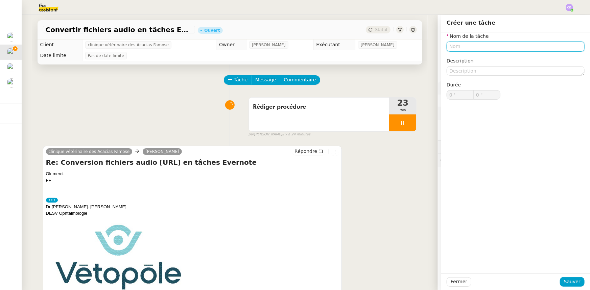
type input "T"
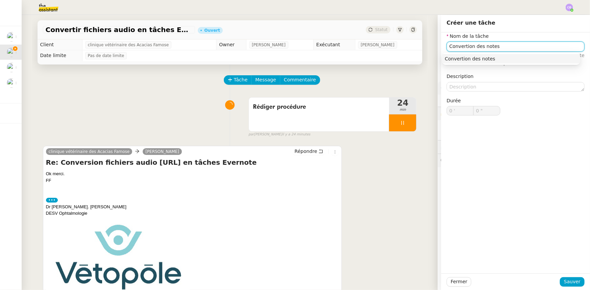
click at [458, 46] on input "Convertion des notes" at bounding box center [516, 47] width 138 height 10
type input "Conversion des notes"
click at [572, 285] on span "Sauver" at bounding box center [572, 282] width 17 height 8
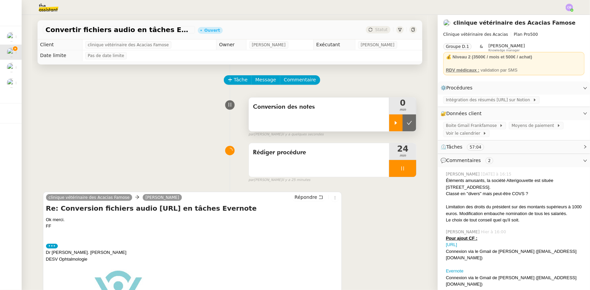
click at [395, 123] on icon at bounding box center [396, 123] width 2 height 4
click at [391, 172] on div at bounding box center [402, 168] width 27 height 17
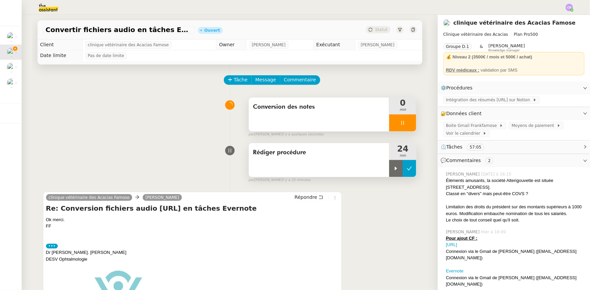
click at [407, 169] on icon at bounding box center [409, 168] width 5 height 5
click at [389, 125] on div at bounding box center [402, 123] width 27 height 17
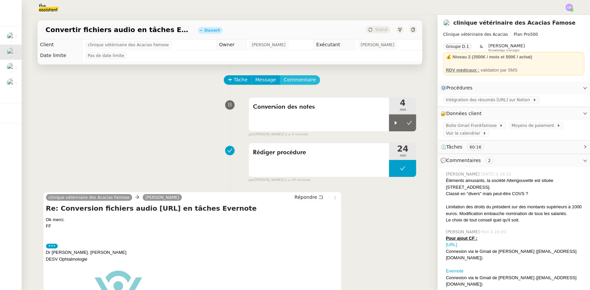
click at [287, 82] on span "Commentaire" at bounding box center [300, 80] width 32 height 8
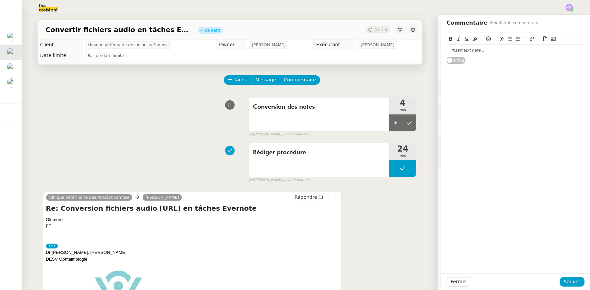
click at [457, 50] on div at bounding box center [516, 50] width 138 height 6
drag, startPoint x: 575, startPoint y: 63, endPoint x: 555, endPoint y: 64, distance: 20.0
click at [555, 64] on body "Mes demandes Appel [PERSON_NAME] [PERSON_NAME] Convertir fichiers audio en tâch…" at bounding box center [295, 145] width 590 height 290
drag, startPoint x: 484, startPoint y: 63, endPoint x: 575, endPoint y: 63, distance: 91.6
click at [575, 63] on body "Mes demandes Appel [PERSON_NAME] [PERSON_NAME] Convertir fichiers audio en tâch…" at bounding box center [295, 145] width 590 height 290
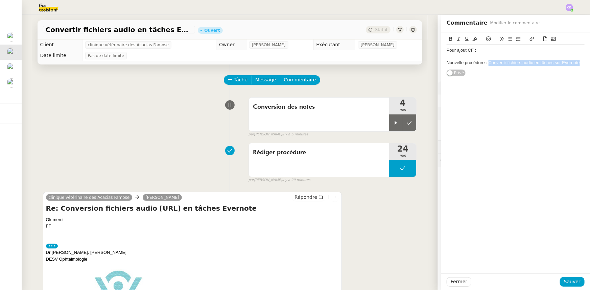
click at [529, 40] on icon at bounding box center [531, 39] width 5 height 5
paste input "[URL][DOMAIN_NAME]"
type input "[URL][DOMAIN_NAME]"
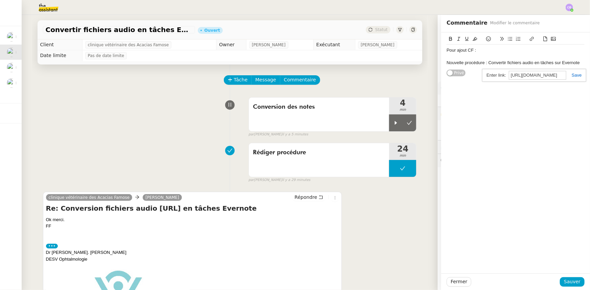
click at [570, 76] on link at bounding box center [574, 75] width 16 height 5
drag, startPoint x: 477, startPoint y: 50, endPoint x: 441, endPoint y: 49, distance: 36.2
click at [441, 49] on div "Pour ajout CF : Nouvelle procédure : Convertir fichiers audio en tâches sur Eve…" at bounding box center [515, 54] width 149 height 44
click at [449, 39] on icon at bounding box center [450, 39] width 3 height 4
click at [465, 39] on icon at bounding box center [467, 39] width 5 height 5
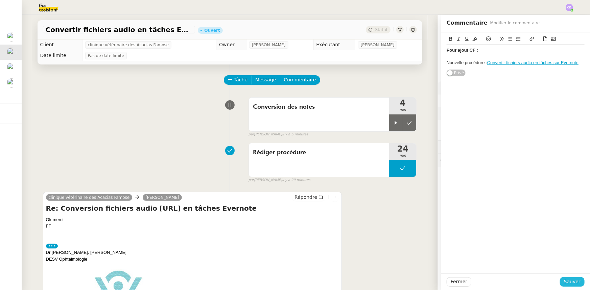
click at [564, 283] on span "Sauver" at bounding box center [572, 282] width 17 height 8
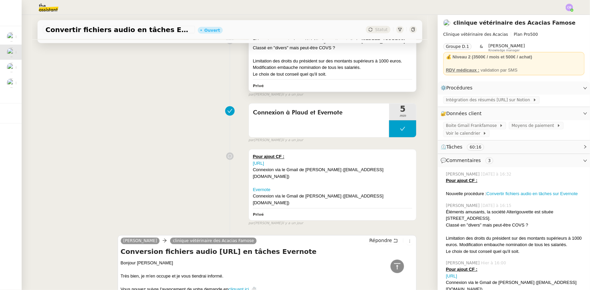
scroll to position [1905, 0]
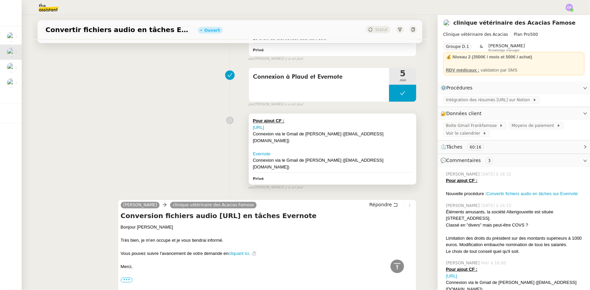
click at [379, 159] on div "Connexion via le Gmail de [PERSON_NAME] ([EMAIL_ADDRESS][DOMAIN_NAME])" at bounding box center [333, 164] width 160 height 13
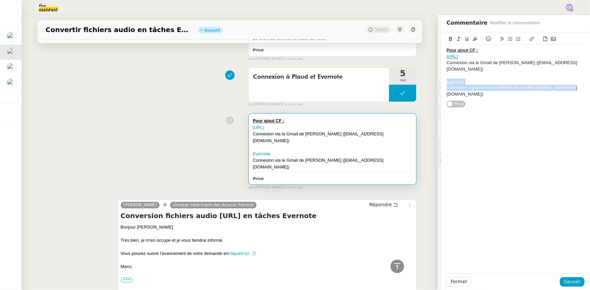
drag, startPoint x: 562, startPoint y: 81, endPoint x: 441, endPoint y: 77, distance: 120.4
click at [441, 77] on div "Pour ajout CF : [URL] Connexion via le Gmail de [PERSON_NAME] ([EMAIL_ADDRESS][…" at bounding box center [515, 69] width 149 height 75
copy div "Evernote Connexion via le Gmail de [PERSON_NAME] ([EMAIL_ADDRESS][DOMAIN_NAME])"
click at [459, 284] on span "Fermer" at bounding box center [459, 282] width 17 height 8
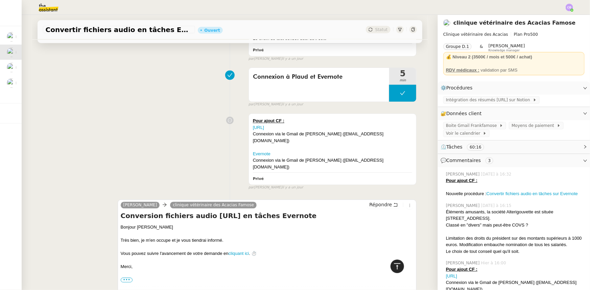
click at [394, 265] on icon at bounding box center [397, 267] width 8 height 8
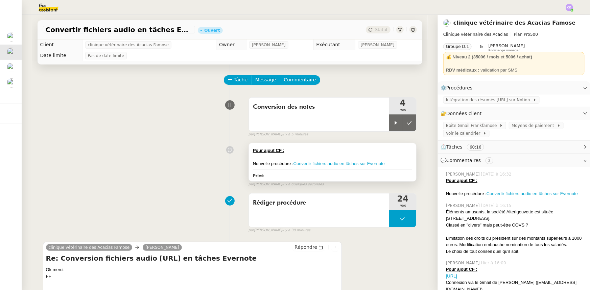
click at [387, 154] on div "Pour ajout CF :" at bounding box center [333, 150] width 160 height 7
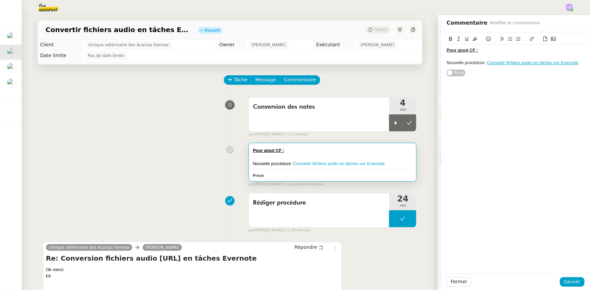
click at [581, 62] on div "Pour ajout CF : Nouvelle procédure : Convertir fichiers audio en tâches sur Eve…" at bounding box center [515, 54] width 149 height 44
click at [580, 64] on div "Pour ajout CF : Nouvelle procédure : Convertir fichiers audio en tâches sur Eve…" at bounding box center [515, 54] width 149 height 44
click at [577, 64] on div "Nouvelle procédure : Convertir fichiers audio en tâches sur Evernote" at bounding box center [516, 63] width 138 height 6
click at [447, 61] on div "Nouvelle procédure : Convertir fichiers audio en tâches sur Evernote" at bounding box center [516, 63] width 138 height 6
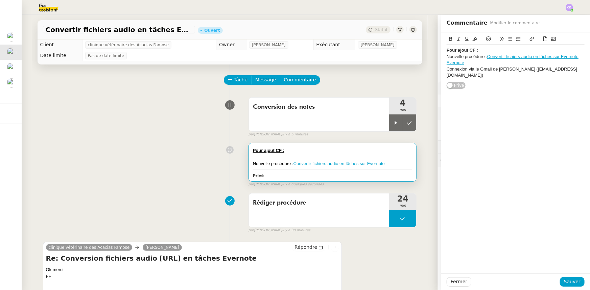
click at [508, 41] on icon at bounding box center [510, 39] width 4 height 4
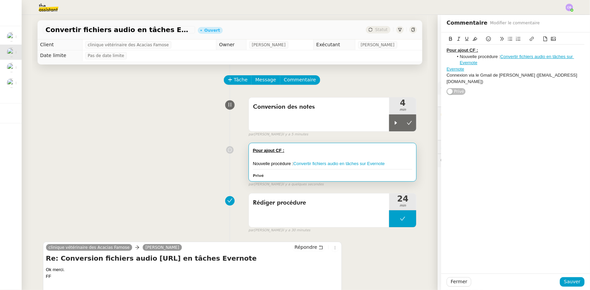
click at [467, 70] on div "Evernote" at bounding box center [516, 69] width 138 height 6
click at [508, 41] on icon at bounding box center [510, 39] width 5 height 5
click at [524, 102] on div "Pour ajout CF : Nouvelle procédure : Convertir fichiers audio en tâches sur Eve…" at bounding box center [515, 152] width 149 height 241
click at [508, 69] on li "Evernote" at bounding box center [519, 69] width 132 height 6
click at [566, 283] on span "Sauver" at bounding box center [572, 282] width 17 height 8
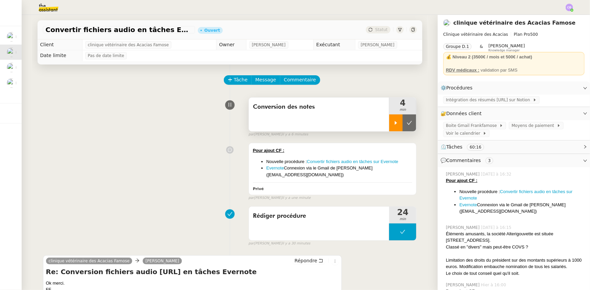
click at [389, 122] on div at bounding box center [396, 123] width 14 height 17
click at [234, 81] on span "Tâche" at bounding box center [241, 80] width 14 height 8
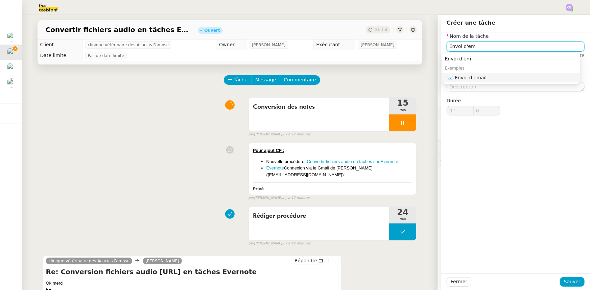
click at [466, 79] on div "📧 Envoi d'email" at bounding box center [513, 78] width 130 height 6
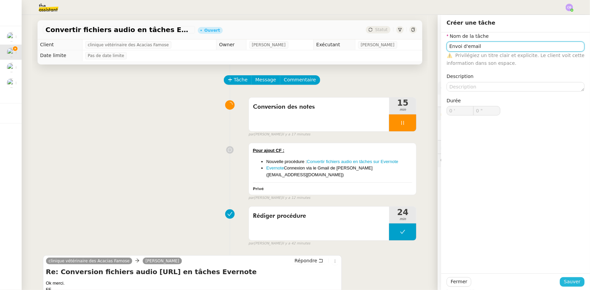
type input "Envoi d'email"
drag, startPoint x: 571, startPoint y: 282, endPoint x: 557, endPoint y: 278, distance: 14.9
click at [571, 282] on span "Sauver" at bounding box center [572, 282] width 17 height 8
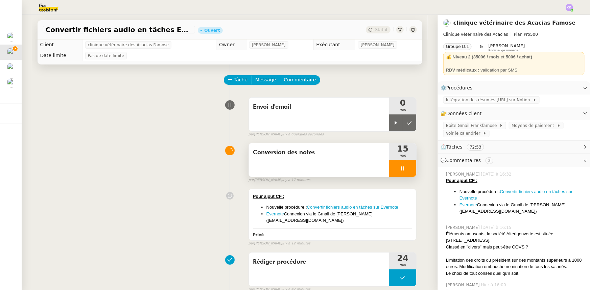
click at [389, 170] on div at bounding box center [402, 168] width 27 height 17
click at [407, 171] on icon at bounding box center [409, 168] width 5 height 5
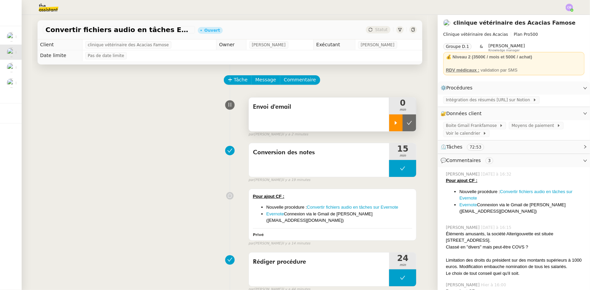
click at [393, 125] on icon at bounding box center [395, 122] width 5 height 5
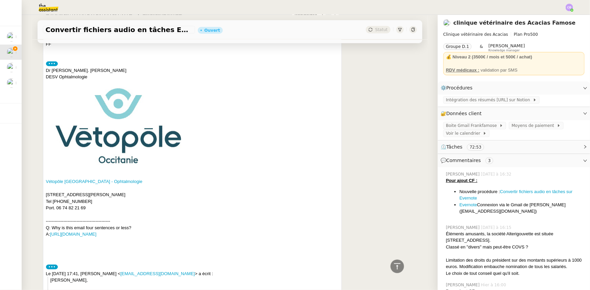
scroll to position [184, 0]
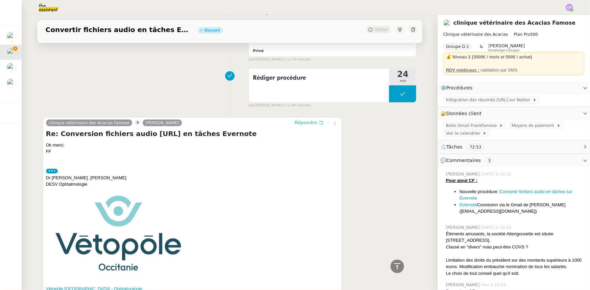
click at [301, 119] on span "Répondre" at bounding box center [305, 122] width 23 height 7
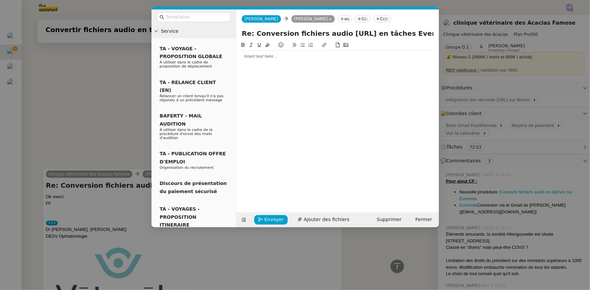
scroll to position [236, 0]
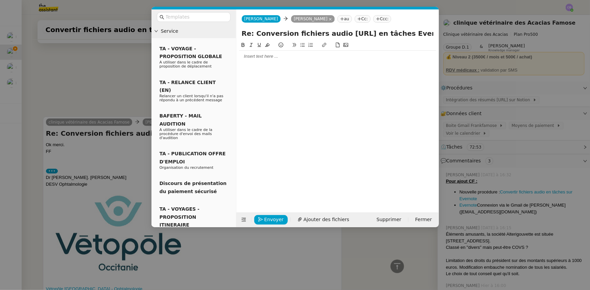
click at [276, 58] on div at bounding box center [337, 56] width 197 height 6
click at [330, 69] on div "Je viens de terminer la rédaction de la nouvelleprocédure :" at bounding box center [337, 69] width 197 height 6
click at [362, 69] on div "Je viens de terminer la rédaction de la nouvelle procédure :" at bounding box center [337, 69] width 197 height 6
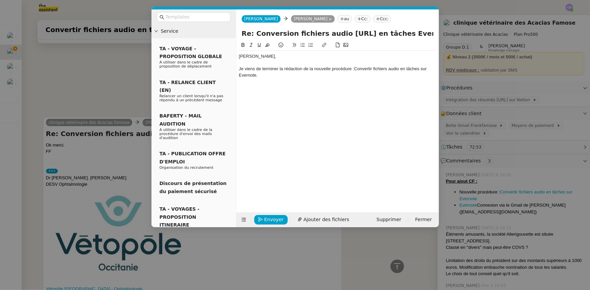
click at [355, 68] on div "Je viens de terminer la rédaction de la nouvelle procédure :Convertir fichiers …" at bounding box center [337, 72] width 197 height 13
drag, startPoint x: 256, startPoint y: 75, endPoint x: 341, endPoint y: 66, distance: 85.1
click at [341, 66] on div "Je viens de terminer la rédaction de la nouvelle procédure : Convertir fichiers…" at bounding box center [337, 72] width 197 height 13
click at [138, 71] on nz-modal-container "Service TA - VOYAGE - PROPOSITION GLOBALE A utiliser dans le cadre de propositi…" at bounding box center [295, 145] width 590 height 290
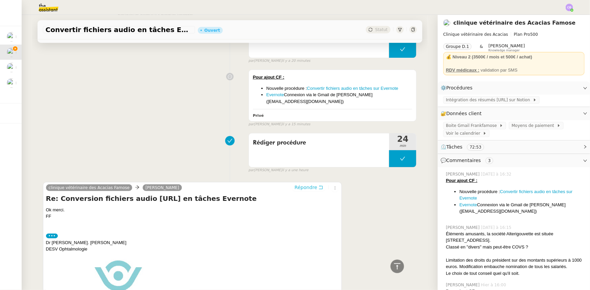
scroll to position [71, 0]
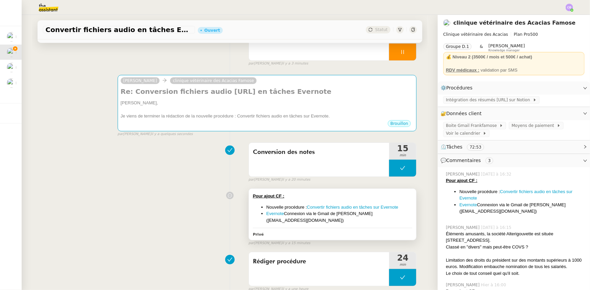
click at [362, 198] on div "Pour ajout CF :" at bounding box center [333, 196] width 160 height 7
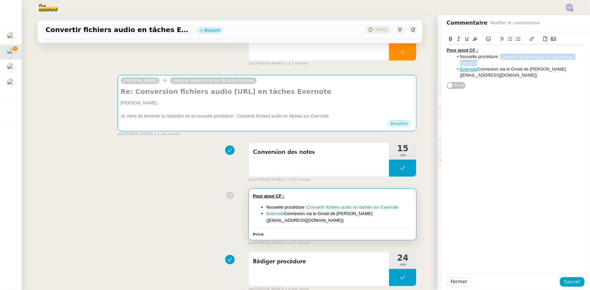
drag, startPoint x: 490, startPoint y: 65, endPoint x: 497, endPoint y: 56, distance: 10.6
click at [497, 56] on li "Nouvelle procédure : Convertir fichiers audio en tâches sur Evernote" at bounding box center [519, 60] width 132 height 13
copy link "Convertir fichiers audio en tâches sur Evernote"
click at [457, 284] on span "Fermer" at bounding box center [459, 282] width 17 height 8
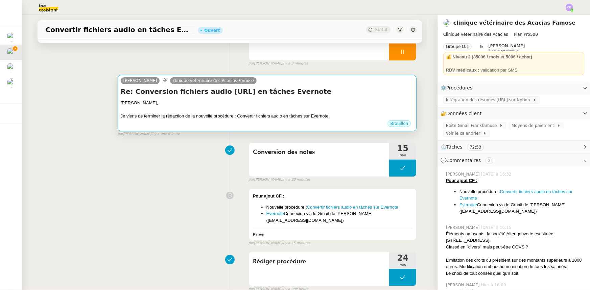
click at [348, 125] on div "Brouillon" at bounding box center [267, 125] width 293 height 10
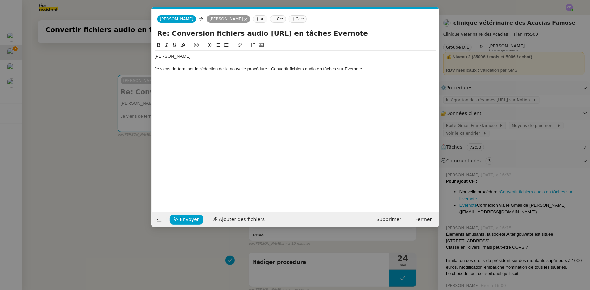
scroll to position [0, 14]
drag, startPoint x: 366, startPoint y: 69, endPoint x: 272, endPoint y: 68, distance: 94.3
click at [272, 68] on div "Je viens de terminer la rédaction de la nouvelle procédure : Convertir fichiers…" at bounding box center [296, 69] width 282 height 6
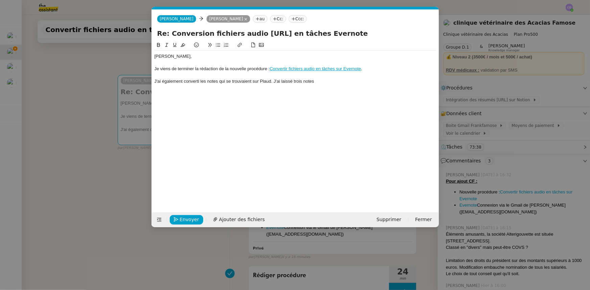
click at [373, 70] on div "Je viens de terminer la rédaction de la nouvelle procédure : Convertir fichiers…" at bounding box center [296, 69] width 282 height 6
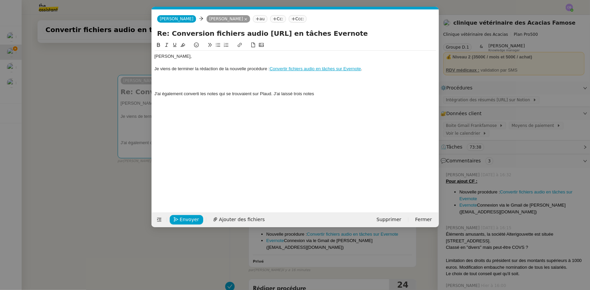
click at [219, 44] on icon at bounding box center [218, 45] width 5 height 5
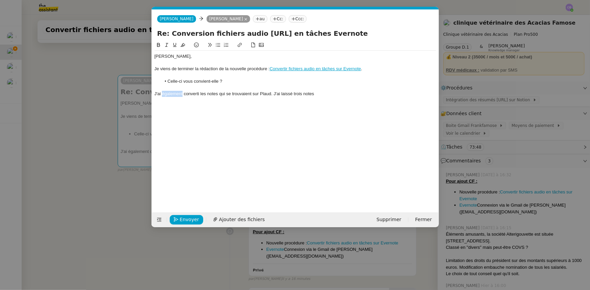
drag, startPoint x: 183, startPoint y: 94, endPoint x: 162, endPoint y: 94, distance: 20.3
click at [162, 94] on div "J'ai également converti les notes qui se trouvaient sur Plaud. J'ai laissé troi…" at bounding box center [296, 94] width 282 height 6
click at [251, 93] on div "J'ai converti les notes qui se trouvaient sur Plaud. J'ai laissé trois notes" at bounding box center [296, 94] width 282 height 6
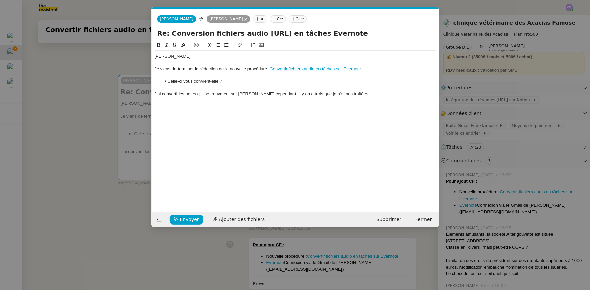
click at [216, 47] on icon at bounding box center [218, 45] width 5 height 5
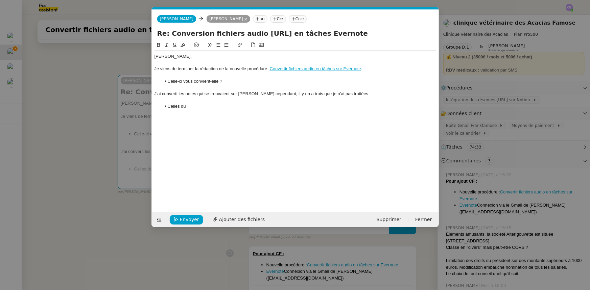
drag, startPoint x: 187, startPoint y: 108, endPoint x: 168, endPoint y: 108, distance: 18.9
click at [168, 108] on li "Celles du" at bounding box center [298, 106] width 275 height 6
click at [252, 106] on li "Les notes 250911_0879 et 250911_0881" at bounding box center [298, 106] width 275 height 6
click at [254, 107] on li "Les notes 250911_0879 et 250911_0881" at bounding box center [298, 106] width 275 height 6
drag, startPoint x: 246, startPoint y: 105, endPoint x: 247, endPoint y: 109, distance: 3.4
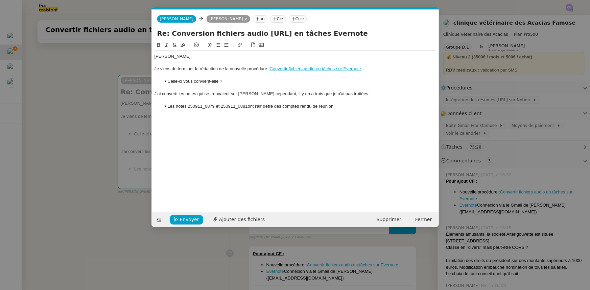
click at [246, 105] on li "Les notes 250911_0879 et 250911_0881ont l'air dêtre des comptes rendu de réunion" at bounding box center [298, 106] width 275 height 6
drag, startPoint x: 275, startPoint y: 106, endPoint x: 257, endPoint y: 106, distance: 17.9
click at [257, 106] on li "Les notes 250911_0879 et 250911_0881 sont l'air dêtre des comptes rendu de réun…" at bounding box center [298, 106] width 275 height 6
click at [321, 107] on li "Les notes 250911_0879 et 250911_0881 sont des comptes rendu de réunion" at bounding box center [298, 106] width 275 height 6
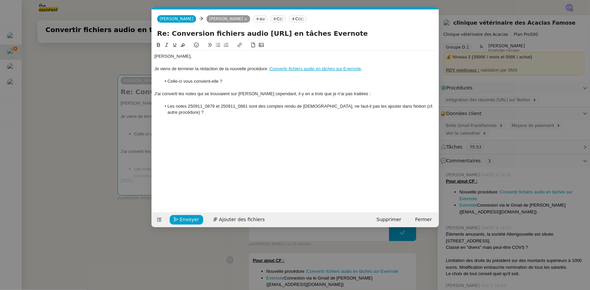
click at [287, 108] on li "Les notes 250911_0879 et 250911_0881 sont des comptes rendu de réunion, ne faut…" at bounding box center [298, 109] width 275 height 13
click at [0, 0] on lt-strong "s" at bounding box center [0, 0] width 0 height 0
click at [324, 107] on li "Les notes 250911_0879 et 250911_0881 sont des comptes rendus de réunion, ne fau…" at bounding box center [298, 109] width 275 height 13
click at [211, 110] on li "Les notes 250911_0879 et 250911_0881 sont des comptes rendus de réunion. Ne fau…" at bounding box center [298, 109] width 275 height 13
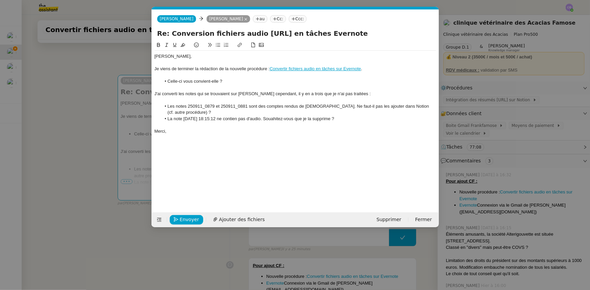
click at [343, 94] on div "J'ai converti les notes qui se trouvaient sur Plaud cependant, il y en a trois …" at bounding box center [296, 94] width 282 height 6
click at [204, 115] on li "Les notes 250911_0879 et 250911_0881 sont des comptes rendus de réunion. Ne fau…" at bounding box center [298, 109] width 275 height 13
click at [337, 113] on li "Les notes 250911_0879 et 250911_0881 sont des comptes rendus de réunion. Ne fau…" at bounding box center [298, 109] width 275 height 13
drag, startPoint x: 435, startPoint y: 107, endPoint x: 395, endPoint y: 107, distance: 39.9
click at [395, 107] on li "Les notes 250911_0879 et 250911_0881 sont des comptes rendus de réunion. Ne fau…" at bounding box center [298, 109] width 275 height 13
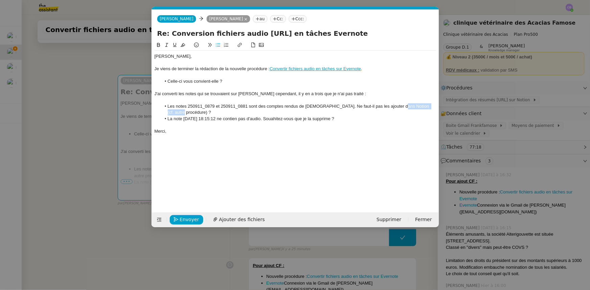
click at [167, 48] on button at bounding box center [167, 45] width 8 height 8
click at [200, 137] on div "Frank, Je viens de terminer la rédaction de la nouvelle procédure : Convertir f…" at bounding box center [296, 94] width 282 height 87
click at [242, 119] on li "La note 2025-09-15 18:15:12 ne contien pas d'audio. Souahitez-vous que je la su…" at bounding box center [298, 119] width 275 height 6
click at [0, 0] on lt-span "contient" at bounding box center [0, 0] width 0 height 0
click at [281, 119] on li "La note 2025-09-15 18:15:12 ne contient pas d'audio. Souahitez-vous que je la s…" at bounding box center [298, 119] width 275 height 6
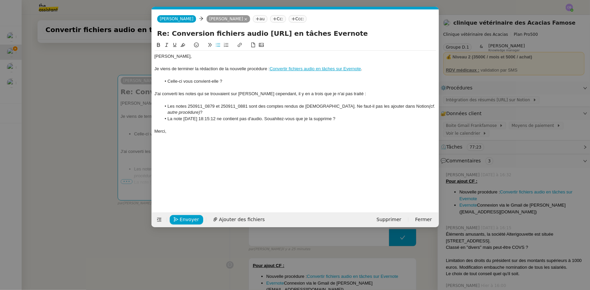
click at [0, 0] on lt-span "Sou ha itez-vous" at bounding box center [0, 0] width 0 height 0
click at [348, 118] on li "La note 2025-09-15 18:15:12 ne contient pas d'audio. Souhaitez-vous que je la s…" at bounding box center [298, 119] width 275 height 6
click at [86, 102] on nz-modal-container "Service TA - VOYAGE - PROPOSITION GLOBALE A utiliser dans le cadre de propositi…" at bounding box center [295, 145] width 590 height 290
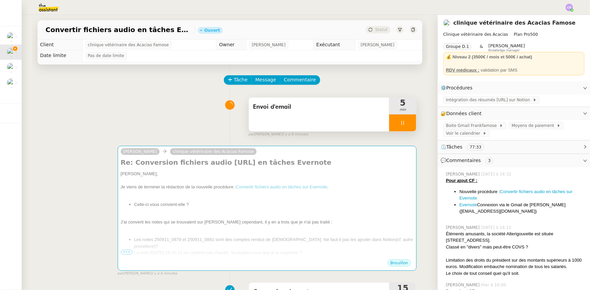
click at [394, 119] on div at bounding box center [402, 123] width 27 height 17
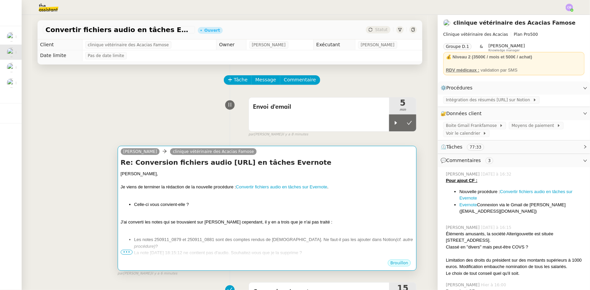
click at [297, 203] on li "Celle-ci vous convient-elle ?" at bounding box center [274, 205] width 280 height 7
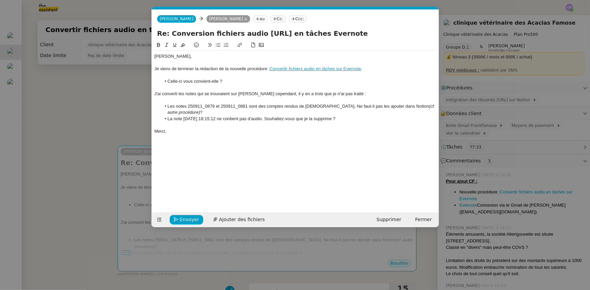
scroll to position [0, 14]
click at [351, 119] on li "La note 2025-09-15 18:15:12 ne contient pas d'audio. Souhaitez-vous que je la s…" at bounding box center [298, 119] width 275 height 6
click at [191, 219] on span "Envoyer" at bounding box center [189, 220] width 19 height 8
click at [191, 219] on span "Confirmer l'envoi" at bounding box center [200, 220] width 41 height 8
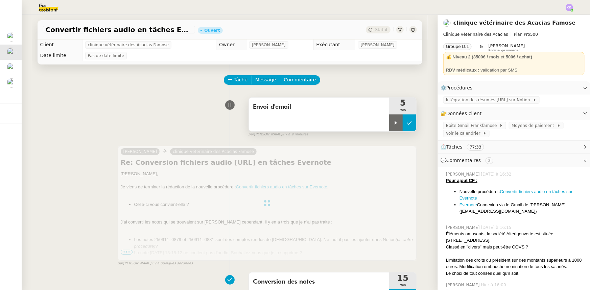
click at [407, 125] on icon at bounding box center [409, 122] width 5 height 5
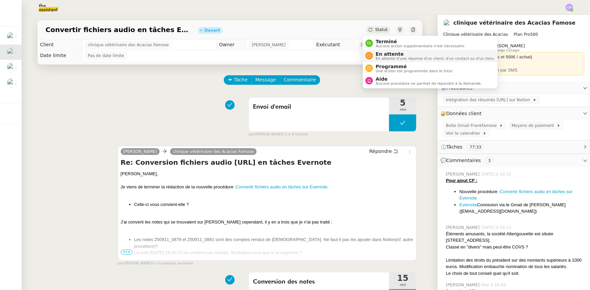
click at [381, 55] on span "En attente" at bounding box center [435, 53] width 119 height 5
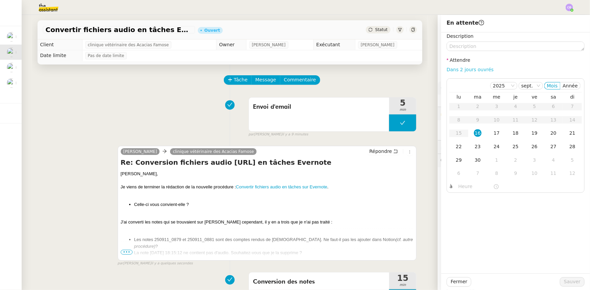
click at [464, 71] on link "Dans 2 jours ouvrés" at bounding box center [470, 69] width 47 height 5
type input "07:00"
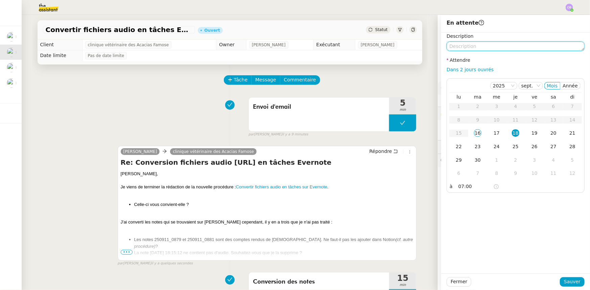
click at [461, 46] on textarea at bounding box center [516, 46] width 138 height 9
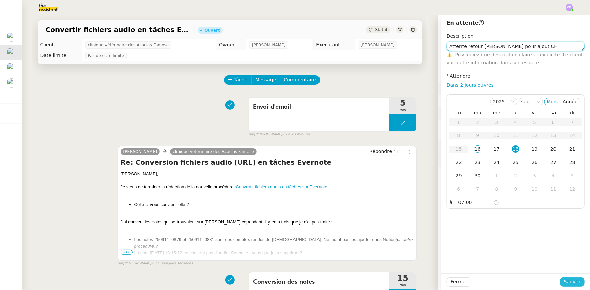
type textarea "Attente retour Frank pour ajout CF"
click at [572, 283] on span "Sauver" at bounding box center [572, 282] width 17 height 8
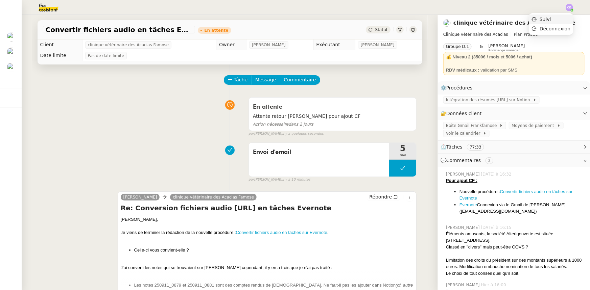
click at [555, 20] on li "Suivi" at bounding box center [551, 19] width 44 height 9
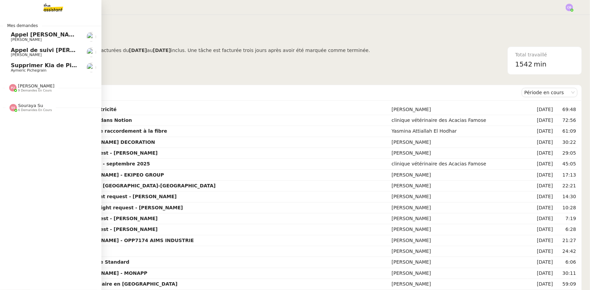
click at [28, 64] on span "Supprimer Kia de Pipedrive" at bounding box center [53, 65] width 84 height 6
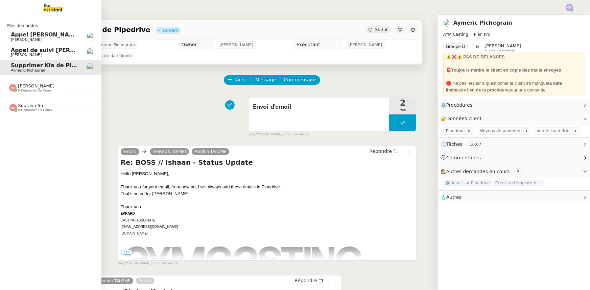
click at [26, 86] on span "[PERSON_NAME]" at bounding box center [36, 86] width 37 height 5
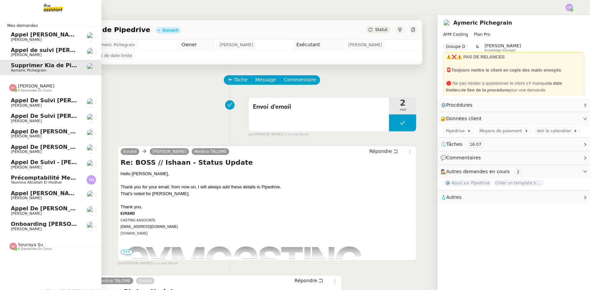
click at [26, 86] on span "[PERSON_NAME]" at bounding box center [36, 86] width 37 height 5
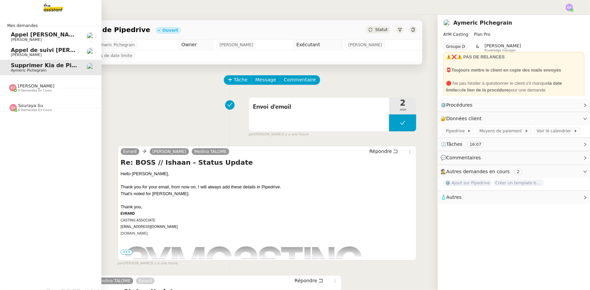
click at [25, 107] on span "Souraya Su" at bounding box center [30, 105] width 25 height 5
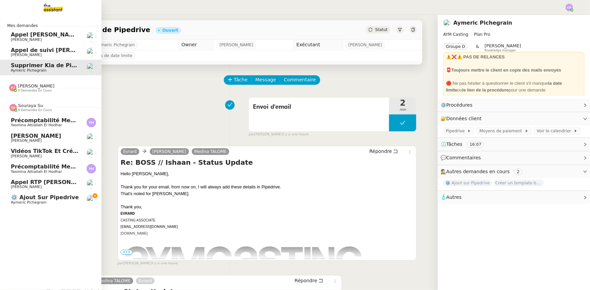
click at [25, 107] on span "Souraya Su" at bounding box center [30, 105] width 25 height 5
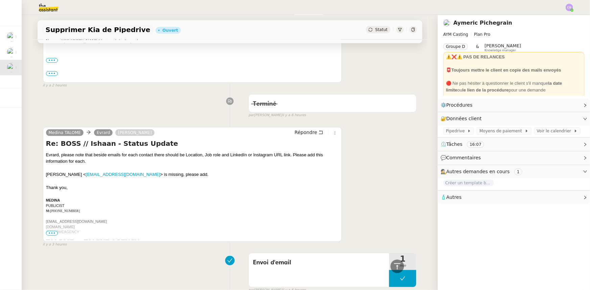
scroll to position [277, 0]
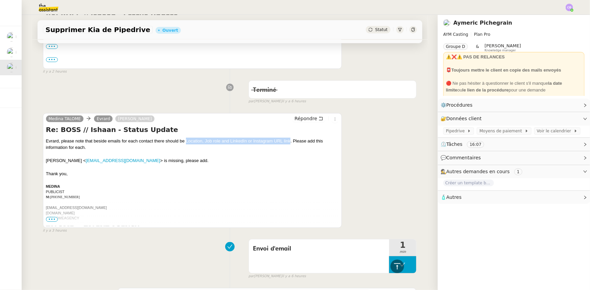
drag, startPoint x: 184, startPoint y: 142, endPoint x: 288, endPoint y: 142, distance: 104.1
click at [288, 142] on div "Evrard, please note that beside emails for each contact there should be Locatio…" at bounding box center [192, 144] width 293 height 13
copy div "Location, Job role and LinkedIn or Instagram URL link"
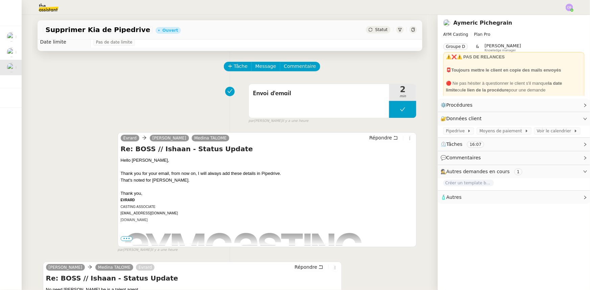
scroll to position [0, 0]
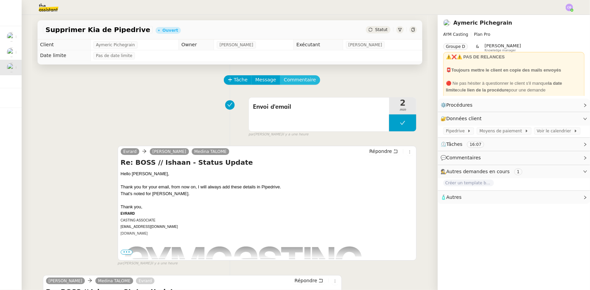
click at [298, 81] on span "Commentaire" at bounding box center [300, 80] width 32 height 8
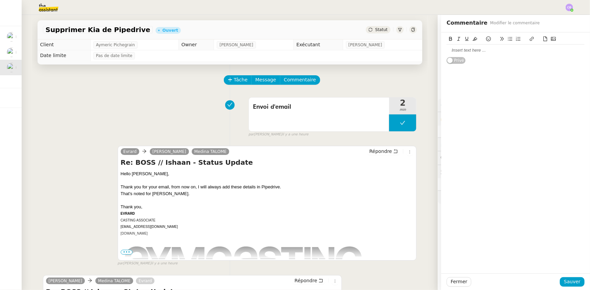
click at [466, 51] on div at bounding box center [516, 50] width 138 height 6
click at [461, 49] on div "Location, Job role and LinkedIn or Instagram URL link" at bounding box center [516, 50] width 138 height 6
click at [467, 56] on div "Job role and LinkedIn or Instagram URL link" at bounding box center [516, 57] width 138 height 6
click at [567, 282] on span "Sauver" at bounding box center [572, 282] width 17 height 8
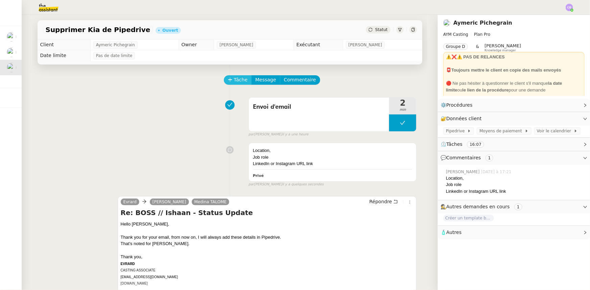
click at [234, 81] on span "Tâche" at bounding box center [241, 80] width 14 height 8
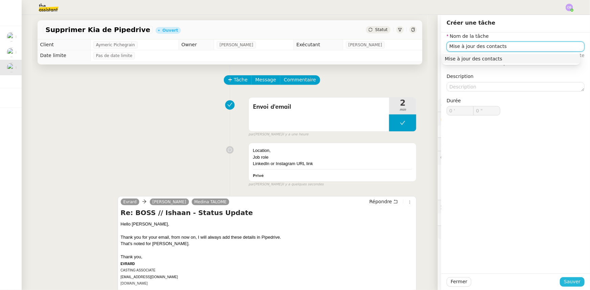
type input "Mise à jour des contacts"
click at [565, 281] on span "Sauver" at bounding box center [572, 282] width 17 height 8
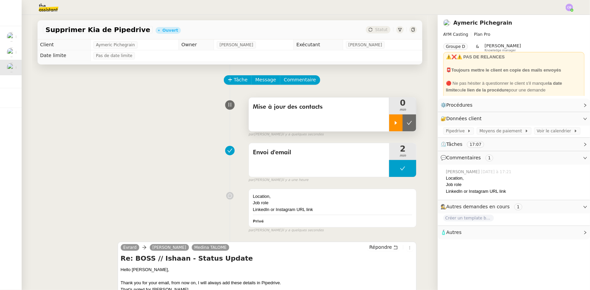
click at [389, 130] on div at bounding box center [396, 123] width 14 height 17
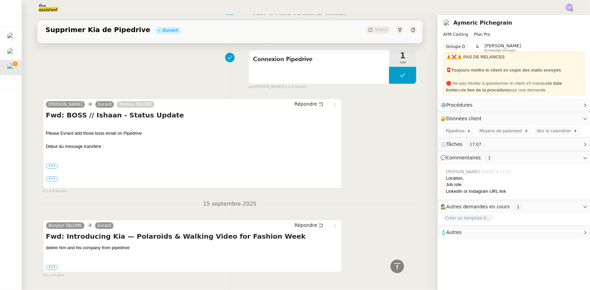
scroll to position [808, 0]
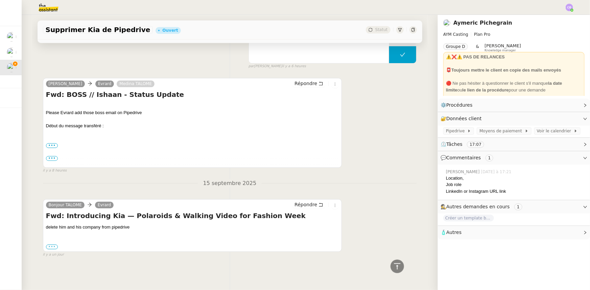
click at [51, 245] on label "•••" at bounding box center [52, 247] width 12 height 5
click at [0, 0] on input "•••" at bounding box center [0, 0] width 0 height 0
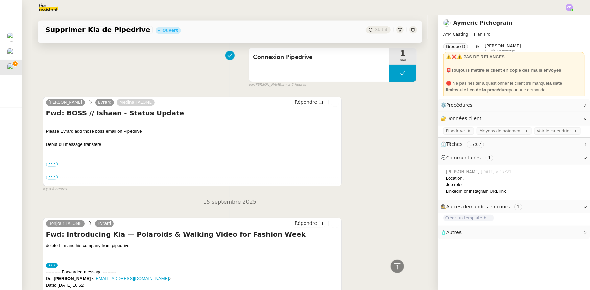
scroll to position [778, 0]
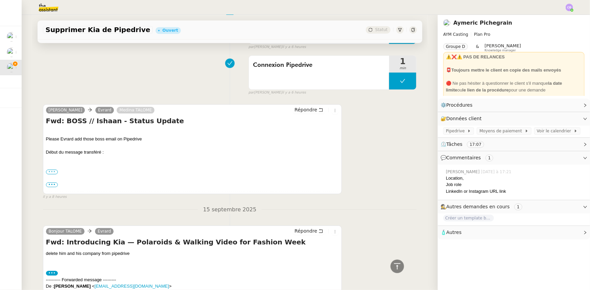
click at [49, 173] on label "•••" at bounding box center [52, 172] width 12 height 5
click at [0, 0] on input "•••" at bounding box center [0, 0] width 0 height 0
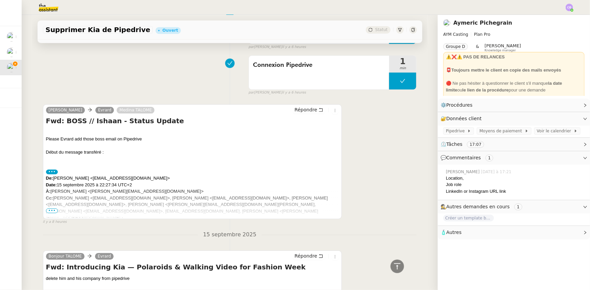
click at [47, 211] on span "•••" at bounding box center [52, 211] width 12 height 5
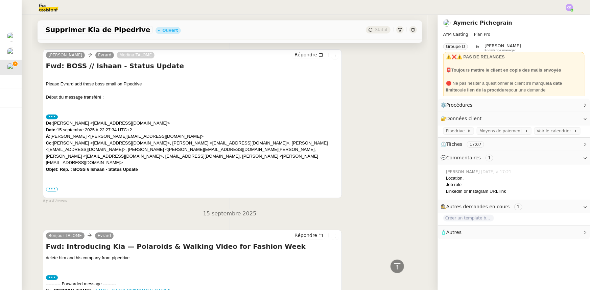
scroll to position [839, 0]
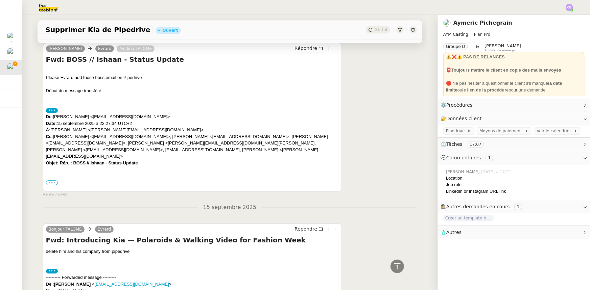
click at [49, 181] on label "•••" at bounding box center [52, 183] width 12 height 5
click at [0, 0] on input "•••" at bounding box center [0, 0] width 0 height 0
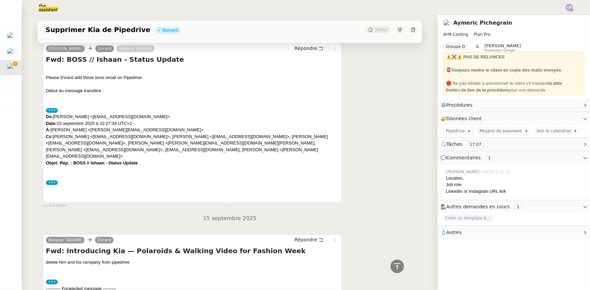
click at [52, 181] on label "•••" at bounding box center [52, 183] width 12 height 5
click at [0, 0] on input "•••" at bounding box center [0, 0] width 0 height 0
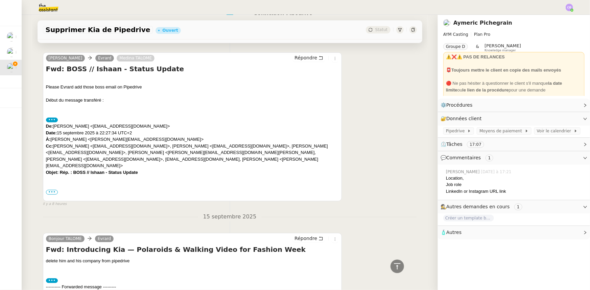
scroll to position [800, 0]
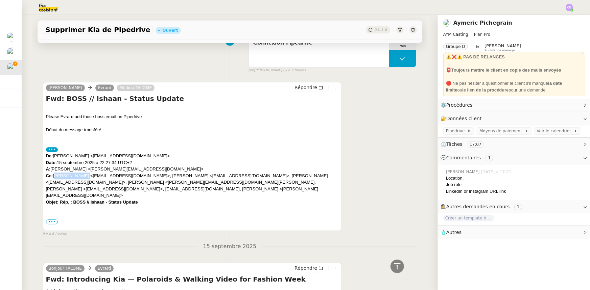
drag, startPoint x: 80, startPoint y: 177, endPoint x: 52, endPoint y: 176, distance: 27.7
click at [52, 176] on div "De: Alexander Roth <alex@alexanderdroth.com> Date: 15 septembre 2025 à 22:27:34…" at bounding box center [192, 183] width 293 height 60
copy div "Dervla Hughes"
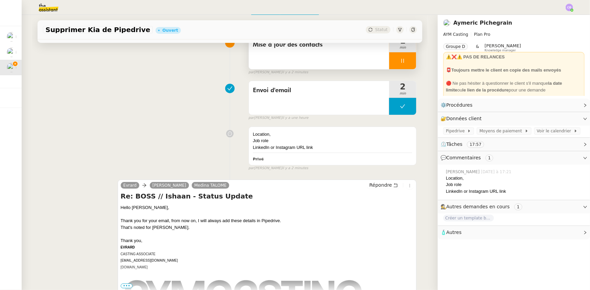
scroll to position [0, 0]
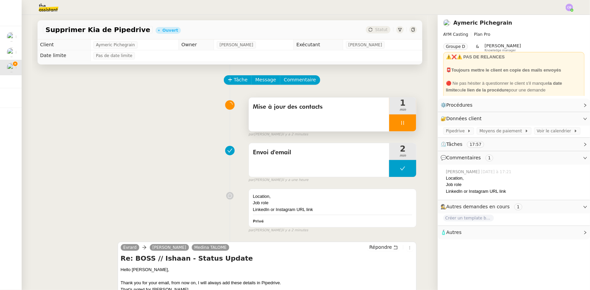
click at [390, 122] on div at bounding box center [402, 123] width 27 height 17
click at [395, 123] on icon at bounding box center [396, 123] width 2 height 4
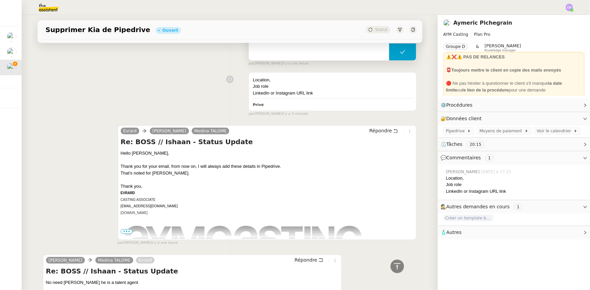
scroll to position [30, 0]
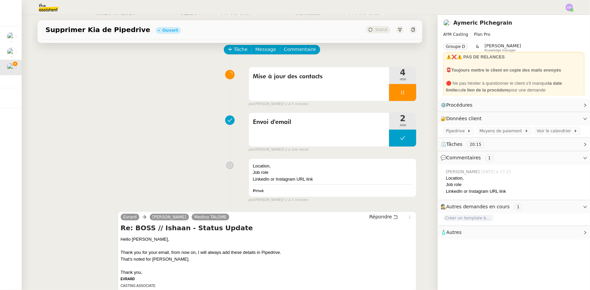
drag, startPoint x: 385, startPoint y: 94, endPoint x: 374, endPoint y: 104, distance: 15.4
click at [389, 94] on div at bounding box center [402, 92] width 27 height 17
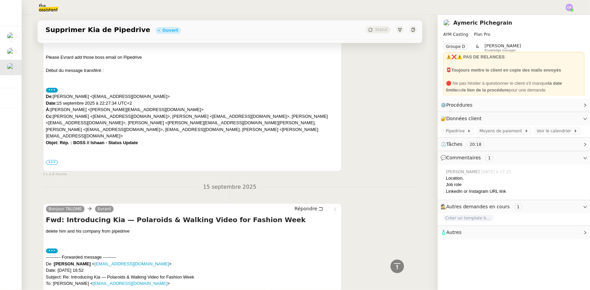
scroll to position [860, 0]
drag, startPoint x: 241, startPoint y: 115, endPoint x: 267, endPoint y: 115, distance: 25.7
click at [267, 115] on div "De: Alexander Roth <alex@alexanderdroth.com> Date: 15 septembre 2025 à 22:27:34…" at bounding box center [192, 122] width 293 height 60
copy div "Marina Plentl"
drag, startPoint x: 67, startPoint y: 122, endPoint x: 56, endPoint y: 122, distance: 10.8
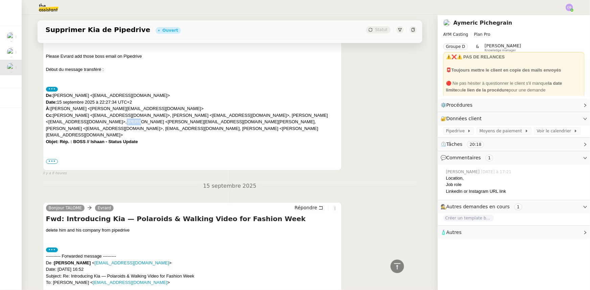
click at [56, 122] on div "De: Alexander Roth <alex@alexanderdroth.com> Date: 15 septembre 2025 à 22:27:34…" at bounding box center [192, 122] width 293 height 60
drag, startPoint x: 68, startPoint y: 122, endPoint x: 44, endPoint y: 122, distance: 23.7
click at [46, 122] on div "De: Alexander Roth <alex@alexanderdroth.com> Date: 15 septembre 2025 à 22:27:34…" at bounding box center [192, 122] width 293 height 60
copy div "Laura Löffler"
drag, startPoint x: 162, startPoint y: 122, endPoint x: 139, endPoint y: 122, distance: 23.0
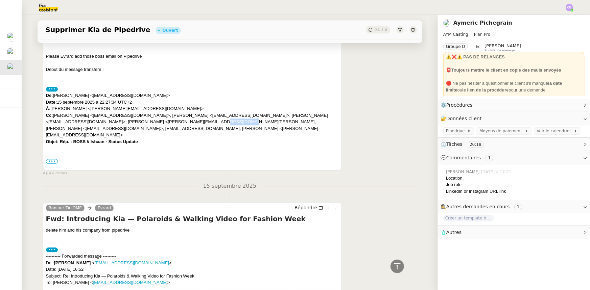
click at [139, 122] on div "De: Alexander Roth <alex@alexanderdroth.com> Date: 15 septembre 2025 à 22:27:34…" at bounding box center [192, 122] width 293 height 60
copy div "Leela Bader"
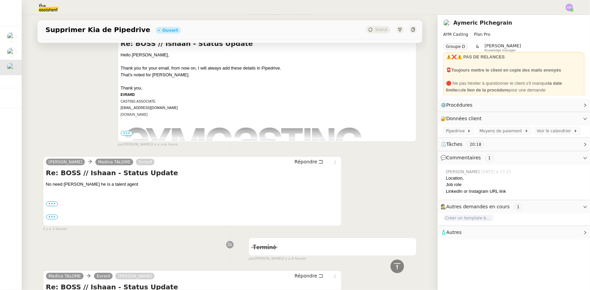
scroll to position [0, 0]
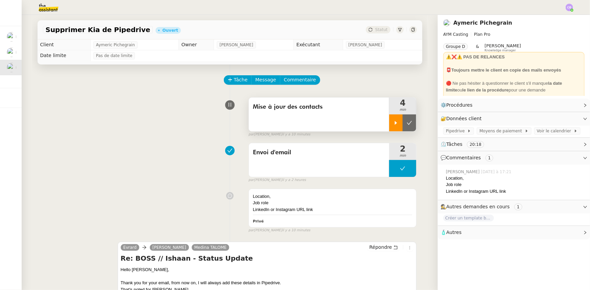
click at [389, 124] on div at bounding box center [396, 123] width 14 height 17
click at [389, 122] on div at bounding box center [402, 123] width 27 height 17
click at [407, 125] on icon at bounding box center [409, 123] width 5 height 4
click at [54, 9] on img at bounding box center [43, 7] width 52 height 15
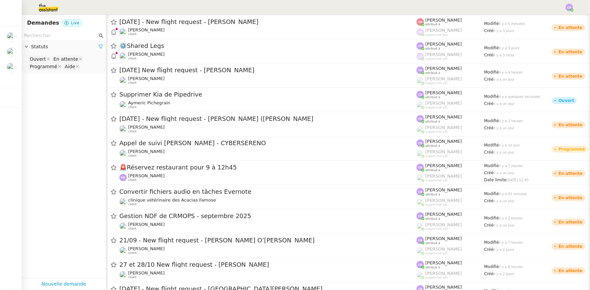
click at [98, 45] on icon at bounding box center [100, 46] width 5 height 5
click at [43, 49] on span "Statuts" at bounding box center [67, 47] width 72 height 8
click at [44, 59] on nz-select-top-control "Please select" at bounding box center [63, 59] width 73 height 8
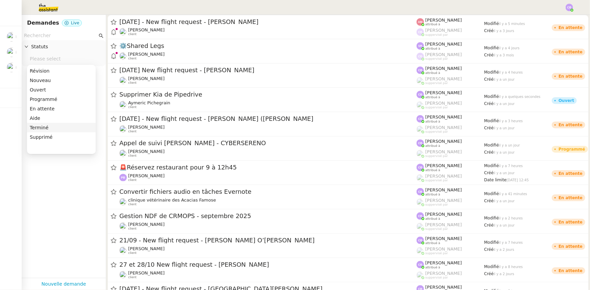
click at [43, 127] on div "Terminé" at bounding box center [61, 128] width 63 height 6
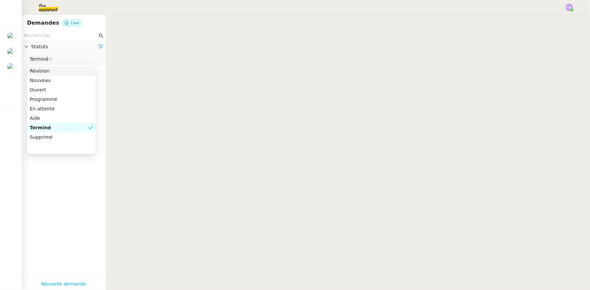
click at [48, 37] on input "text" at bounding box center [60, 36] width 73 height 8
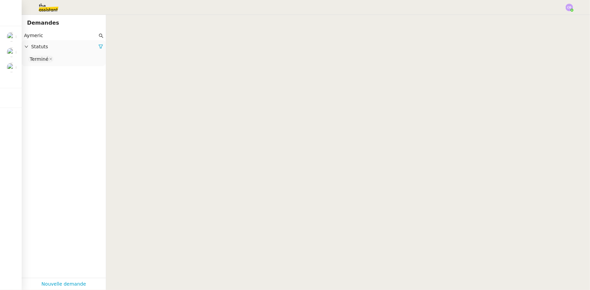
type input "Aymeric"
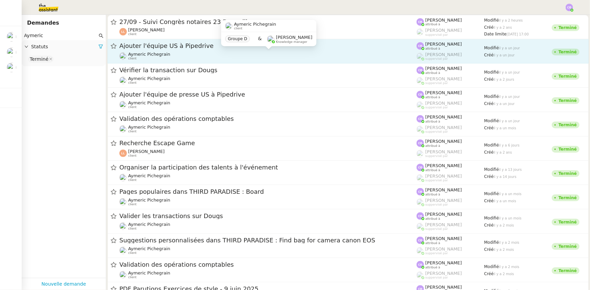
click at [206, 54] on div "Aymeric Pichegrain client" at bounding box center [267, 56] width 297 height 9
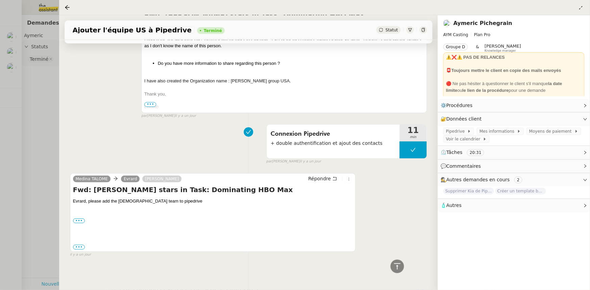
scroll to position [570, 0]
click at [77, 219] on label "•••" at bounding box center [79, 221] width 12 height 5
click at [0, 0] on input "•••" at bounding box center [0, 0] width 0 height 0
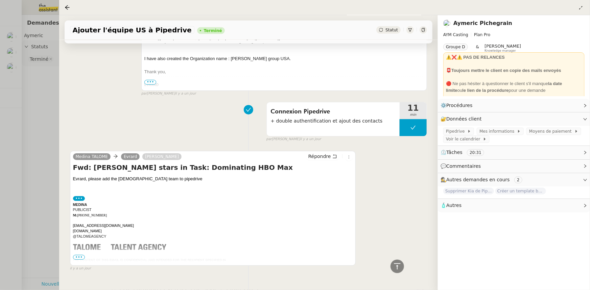
scroll to position [606, 0]
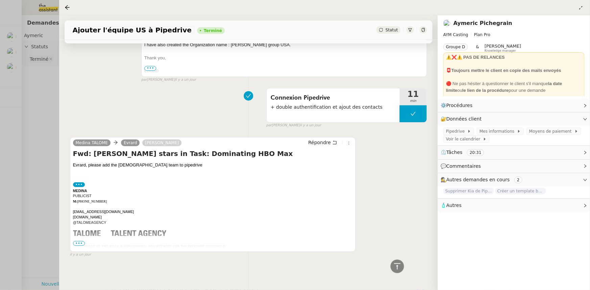
click at [80, 241] on span "•••" at bounding box center [79, 243] width 12 height 5
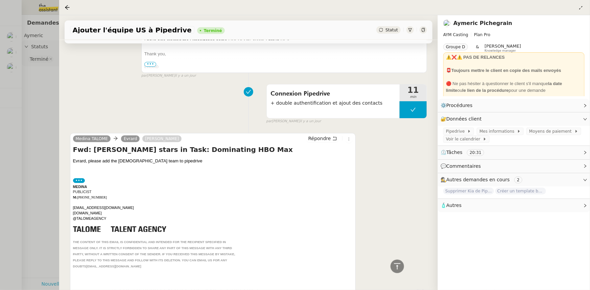
scroll to position [659, 0]
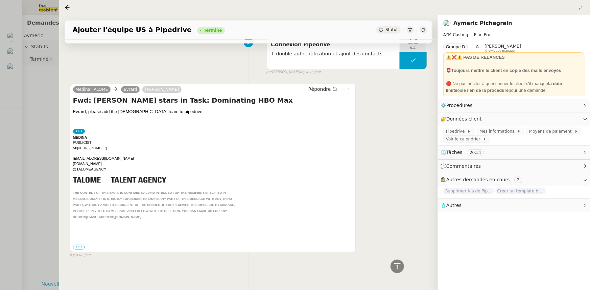
click at [81, 245] on label "•••" at bounding box center [79, 247] width 12 height 5
click at [0, 0] on input "•••" at bounding box center [0, 0] width 0 height 0
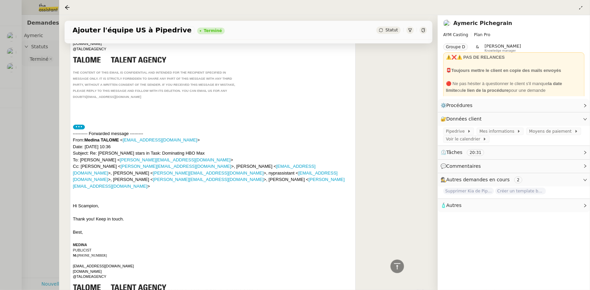
scroll to position [813, 0]
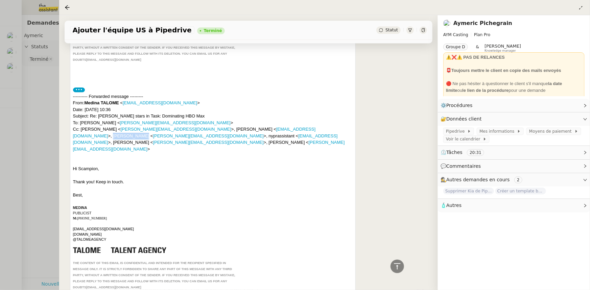
drag, startPoint x: 263, startPoint y: 130, endPoint x: 238, endPoint y: 128, distance: 25.8
click at [238, 128] on div "---------- Forwarded message --------- From: Medina TALOME < medina@talome.com …" at bounding box center [213, 123] width 280 height 60
copy div "Santos Sheila"
drag, startPoint x: 140, startPoint y: 137, endPoint x: 155, endPoint y: 137, distance: 14.9
click at [155, 137] on div "---------- Forwarded message --------- From: Medina TALOME < medina@talome.com …" at bounding box center [213, 123] width 280 height 60
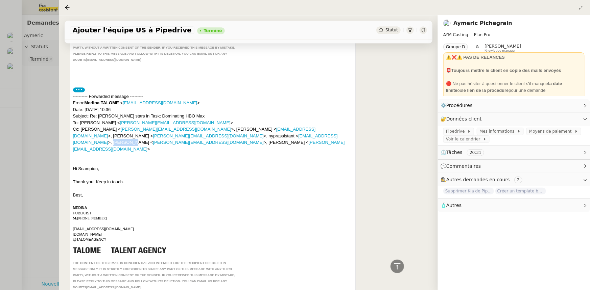
copy div "Yi Stella"
drag, startPoint x: 229, startPoint y: 136, endPoint x: 205, endPoint y: 137, distance: 23.7
click at [205, 137] on div "---------- Forwarded message --------- From: Medina TALOME < medina@talome.com …" at bounding box center [213, 123] width 280 height 60
copy div "Keogh Olivia"
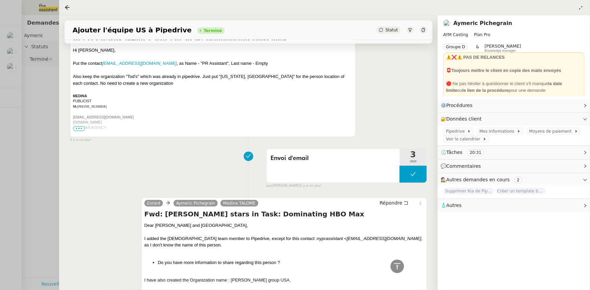
scroll to position [352, 0]
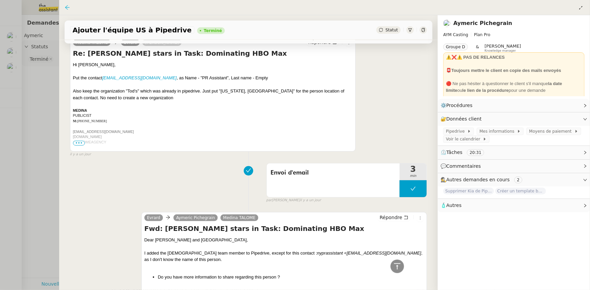
click at [68, 8] on icon at bounding box center [67, 7] width 5 height 5
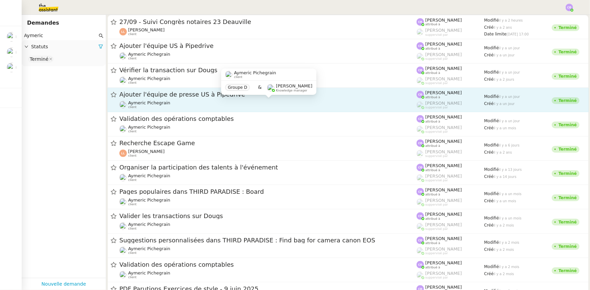
click at [177, 105] on div "Aymeric Pichegrain client" at bounding box center [267, 104] width 297 height 9
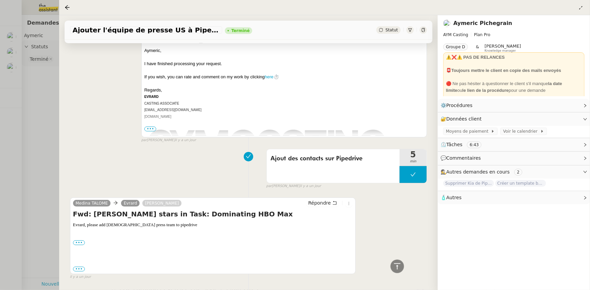
scroll to position [179, 0]
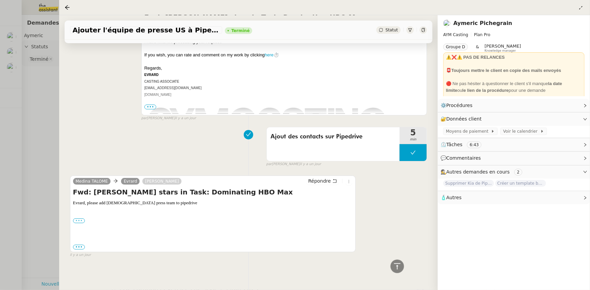
click at [79, 219] on label "•••" at bounding box center [79, 221] width 12 height 5
click at [0, 0] on input "•••" at bounding box center [0, 0] width 0 height 0
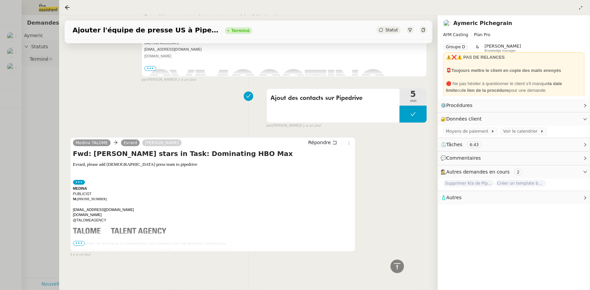
scroll to position [218, 0]
click at [81, 241] on span "•••" at bounding box center [79, 243] width 12 height 5
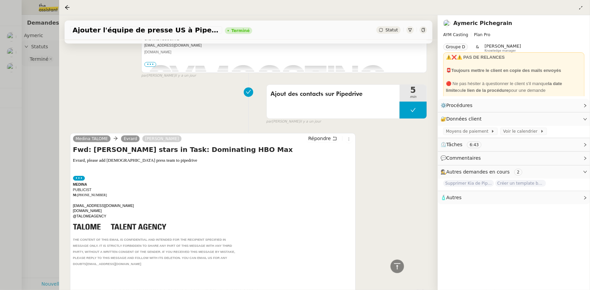
scroll to position [269, 0]
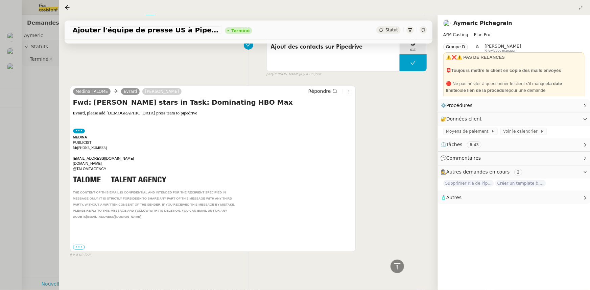
click at [79, 245] on label "•••" at bounding box center [79, 247] width 12 height 5
click at [0, 0] on input "•••" at bounding box center [0, 0] width 0 height 0
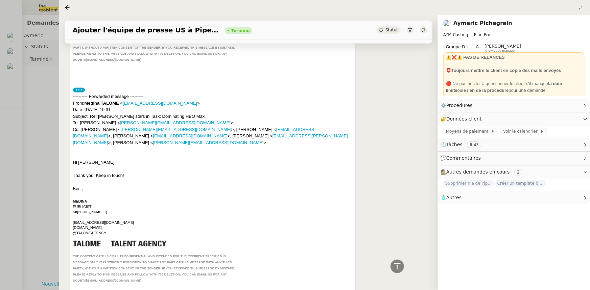
scroll to position [453, 0]
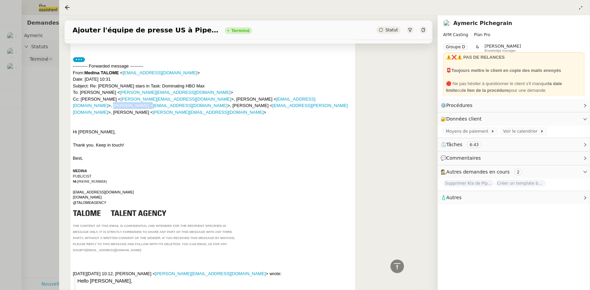
drag, startPoint x: 267, startPoint y: 99, endPoint x: 237, endPoint y: 98, distance: 30.1
click at [237, 98] on div "---------- Forwarded message --------- From: Medina TALOME < medina@talome.com …" at bounding box center [213, 89] width 280 height 53
copy div "Alyssa Bleakley"
drag, startPoint x: 100, startPoint y: 106, endPoint x: 74, endPoint y: 104, distance: 26.5
click at [74, 104] on div "---------- Forwarded message --------- From: Medina TALOME < medina@talome.com …" at bounding box center [213, 89] width 280 height 53
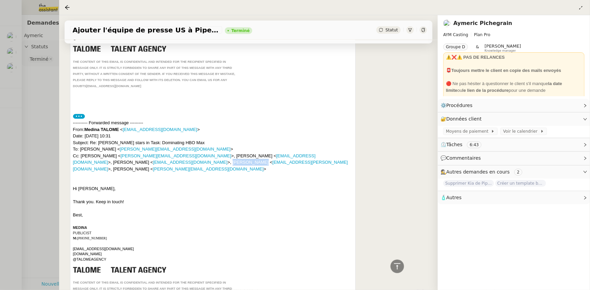
scroll to position [423, 0]
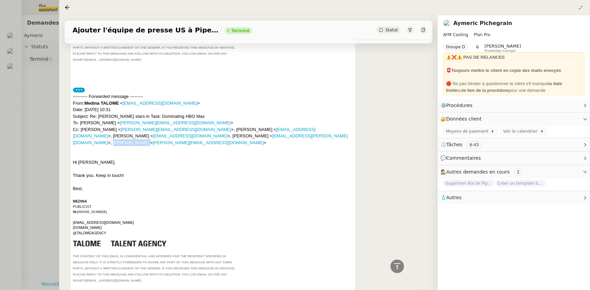
drag, startPoint x: 203, startPoint y: 137, endPoint x: 175, endPoint y: 135, distance: 27.8
click at [175, 135] on div "---------- Forwarded message --------- From: Medina TALOME < medina@talome.com …" at bounding box center [213, 119] width 280 height 53
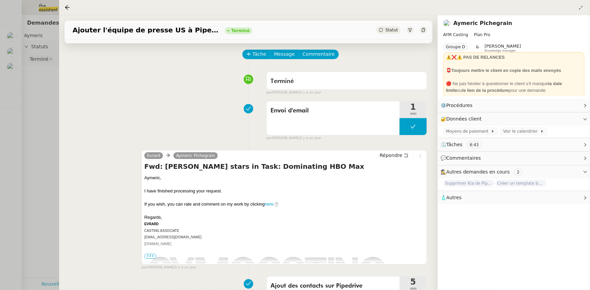
scroll to position [0, 0]
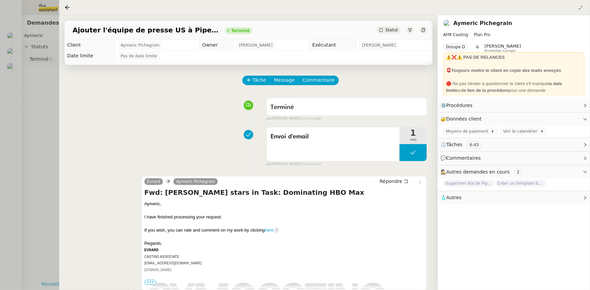
click at [68, 7] on icon at bounding box center [67, 7] width 5 height 5
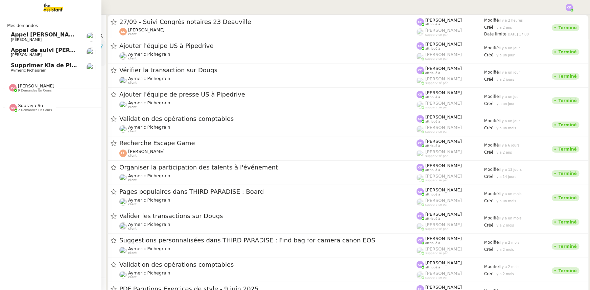
click at [13, 68] on span "Aymeric Pichegrain" at bounding box center [28, 70] width 35 height 4
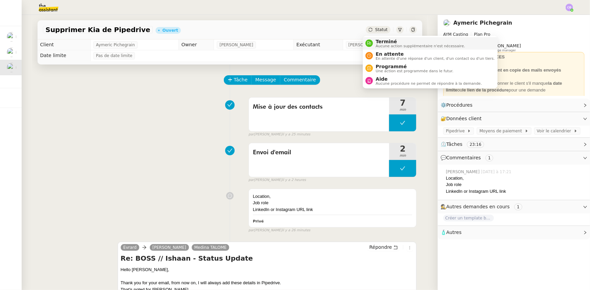
click at [384, 45] on span "Aucune action supplémentaire n'est nécessaire." at bounding box center [420, 46] width 89 height 4
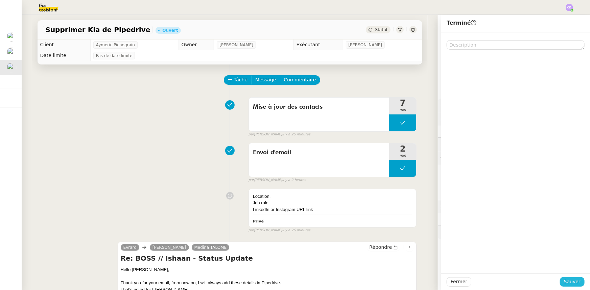
click at [567, 282] on span "Sauver" at bounding box center [572, 282] width 17 height 8
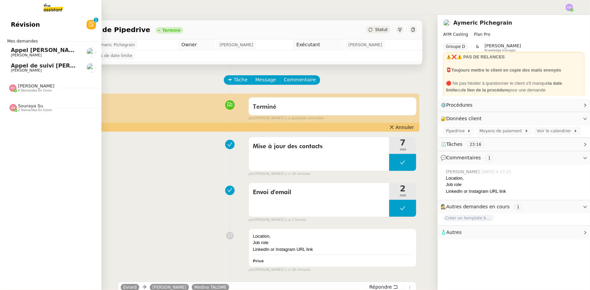
click at [33, 110] on span "2 demandes en cours" at bounding box center [35, 111] width 34 height 4
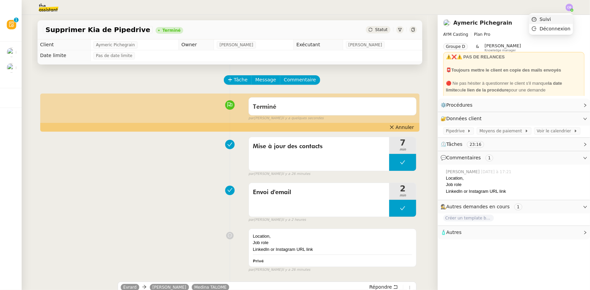
click at [547, 20] on span "Suivi" at bounding box center [545, 19] width 11 height 5
